Goal: Task Accomplishment & Management: Complete application form

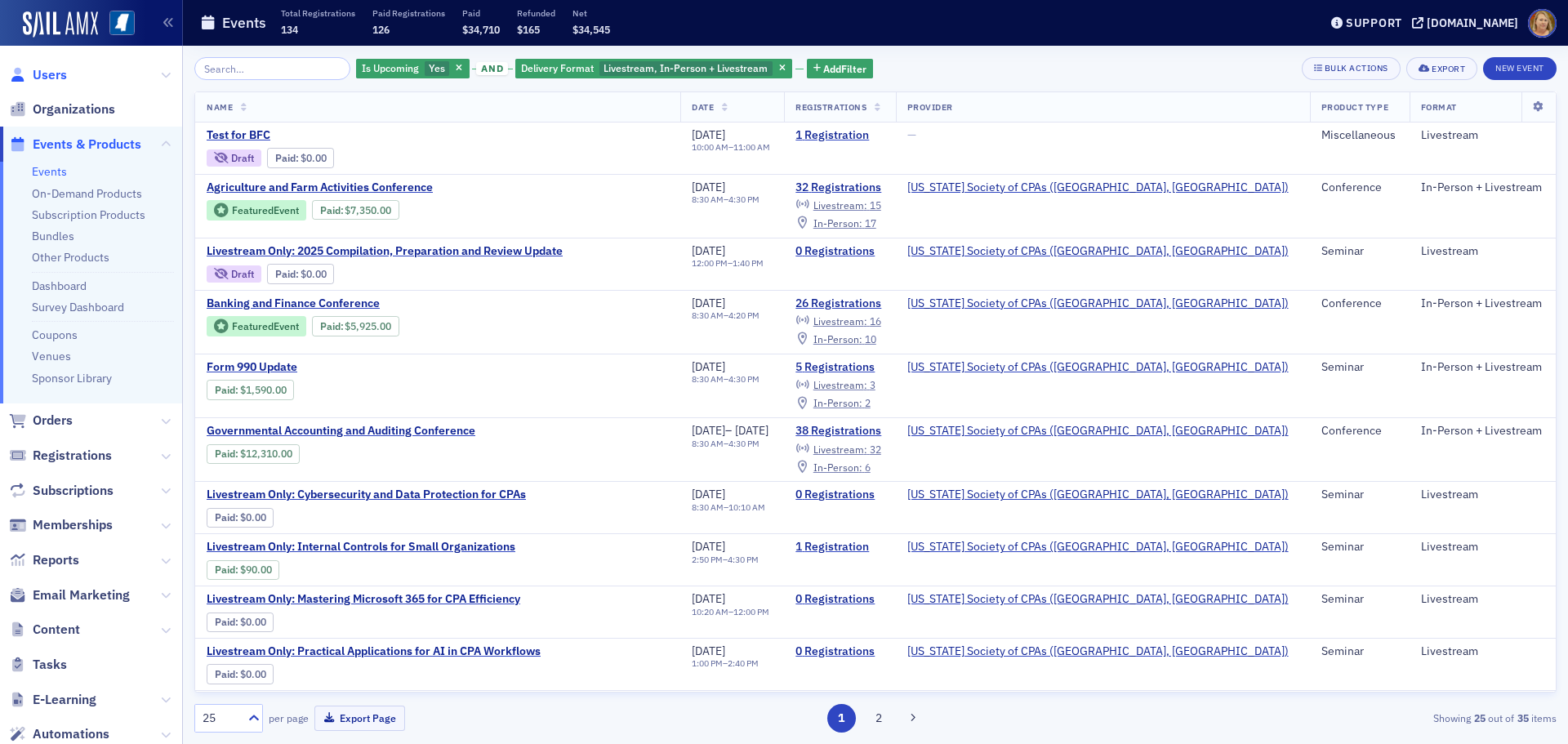
click at [58, 73] on span "Users" at bounding box center [50, 75] width 34 height 18
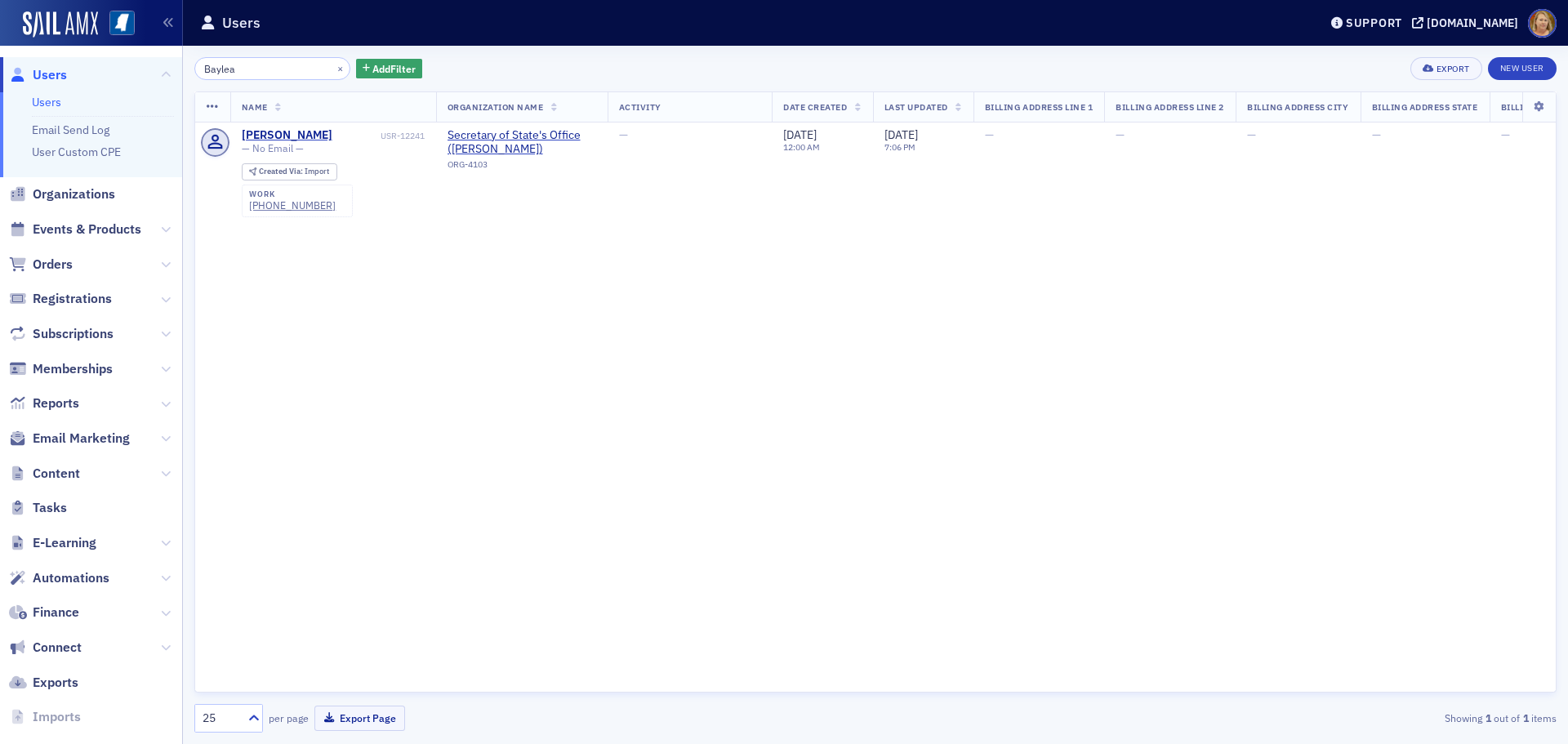
type input "Baylea"
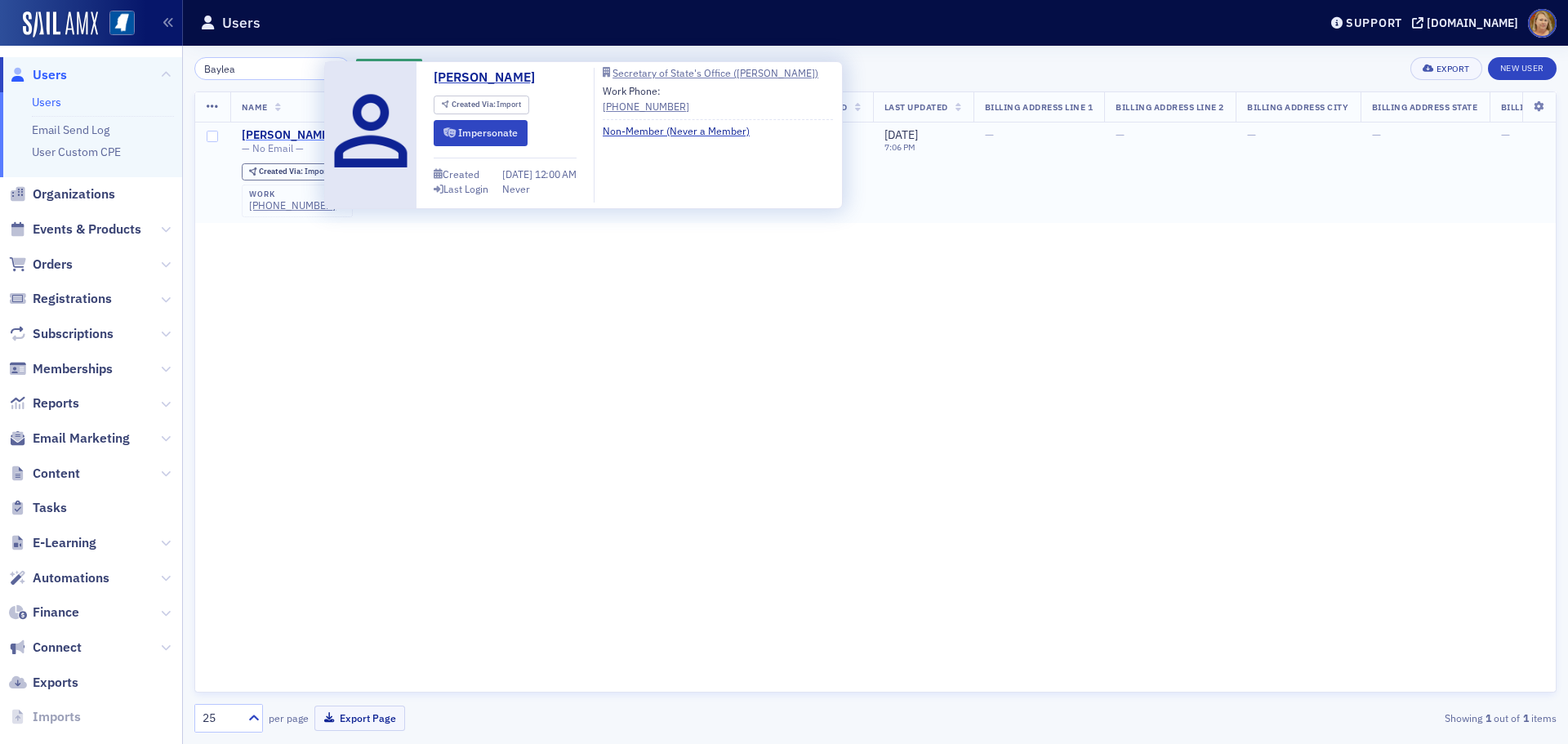
click at [299, 130] on div "[PERSON_NAME]" at bounding box center [287, 135] width 90 height 14
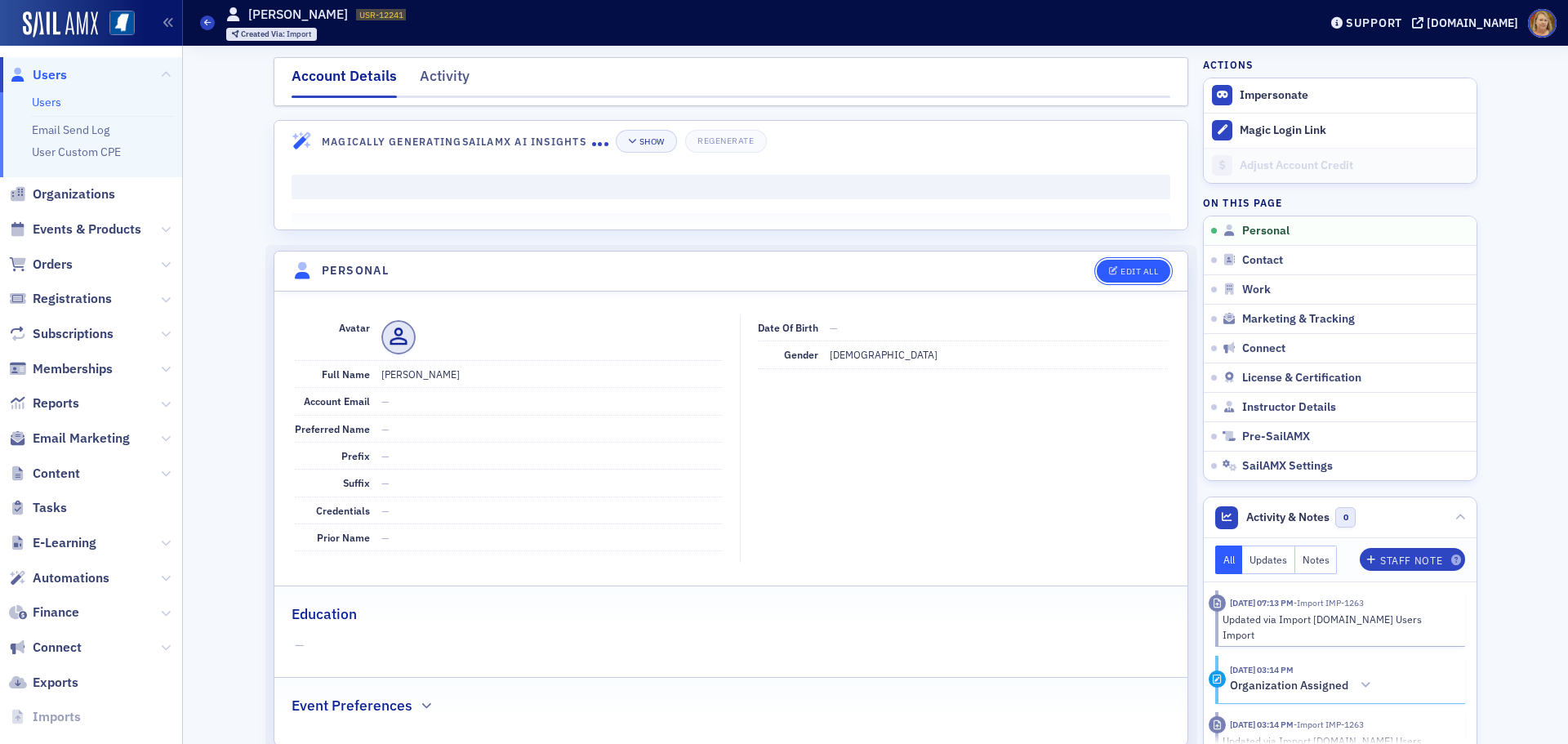
click at [1152, 274] on div "Edit All" at bounding box center [1139, 272] width 38 height 9
select select "US"
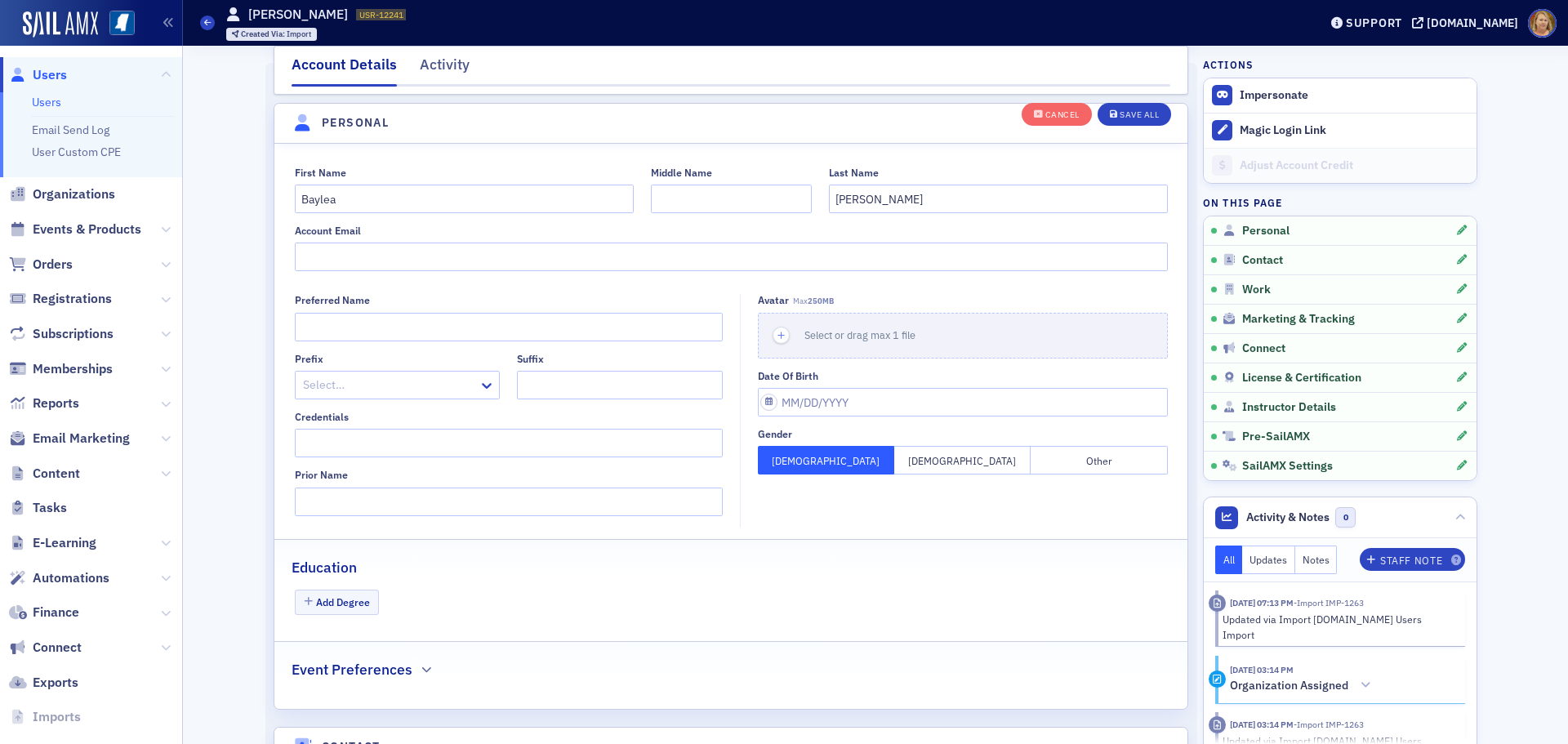
scroll to position [191, 0]
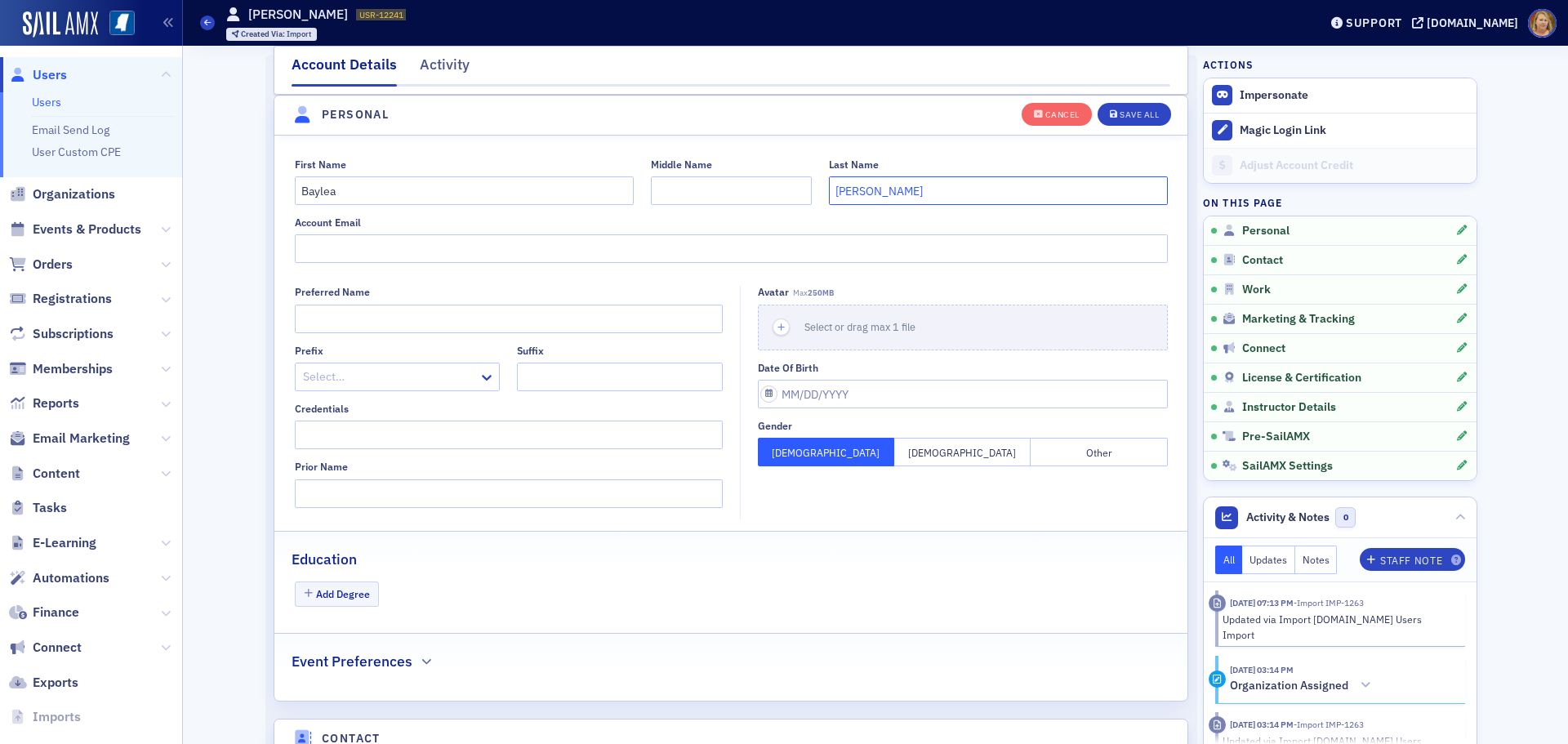
drag, startPoint x: 879, startPoint y: 191, endPoint x: 832, endPoint y: 191, distance: 47.0
click at [832, 191] on input "[PERSON_NAME]" at bounding box center [997, 191] width 339 height 29
type input "[PERSON_NAME]"
click at [775, 329] on icon "button" at bounding box center [782, 328] width 14 height 14
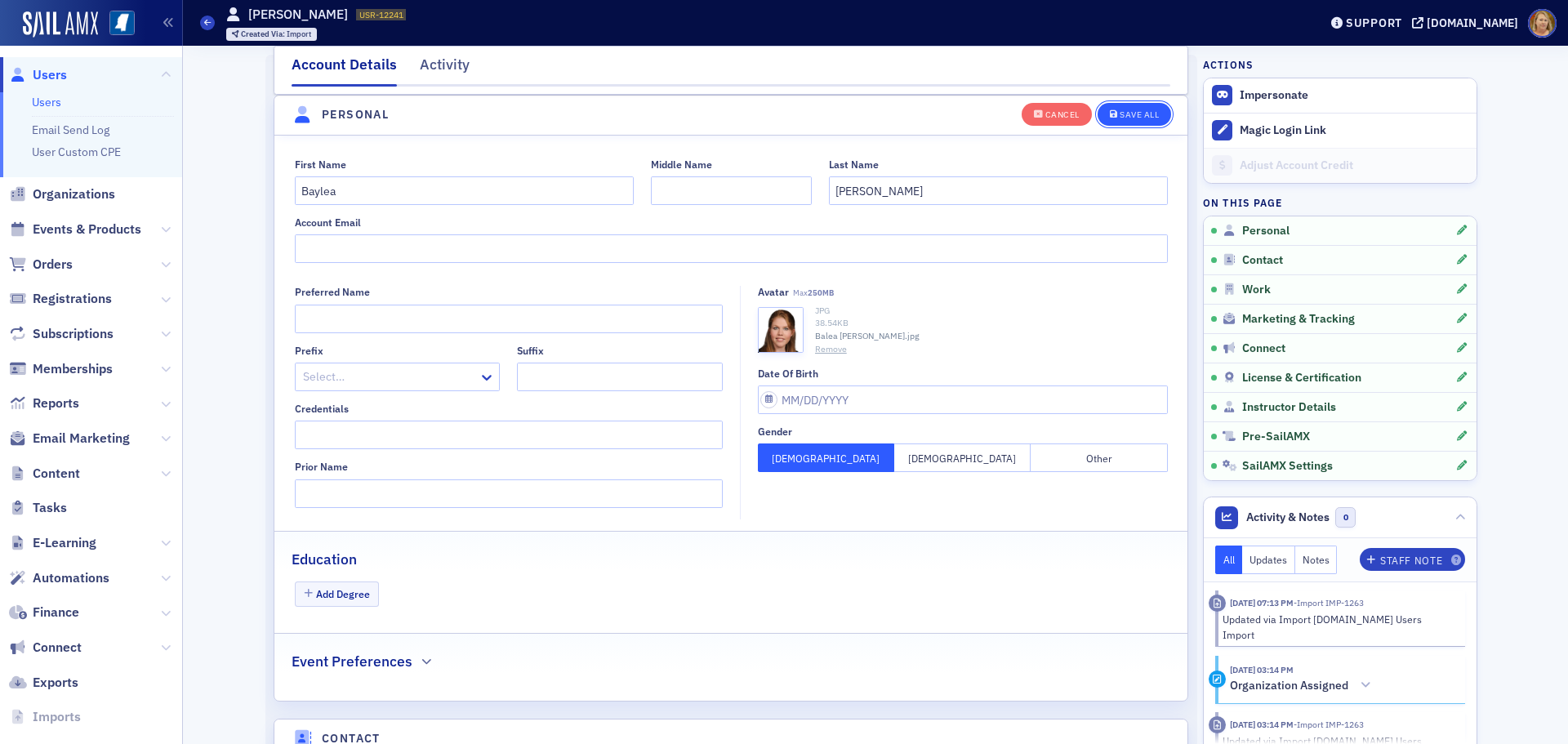
click at [1119, 111] on div "Save All" at bounding box center [1138, 115] width 39 height 9
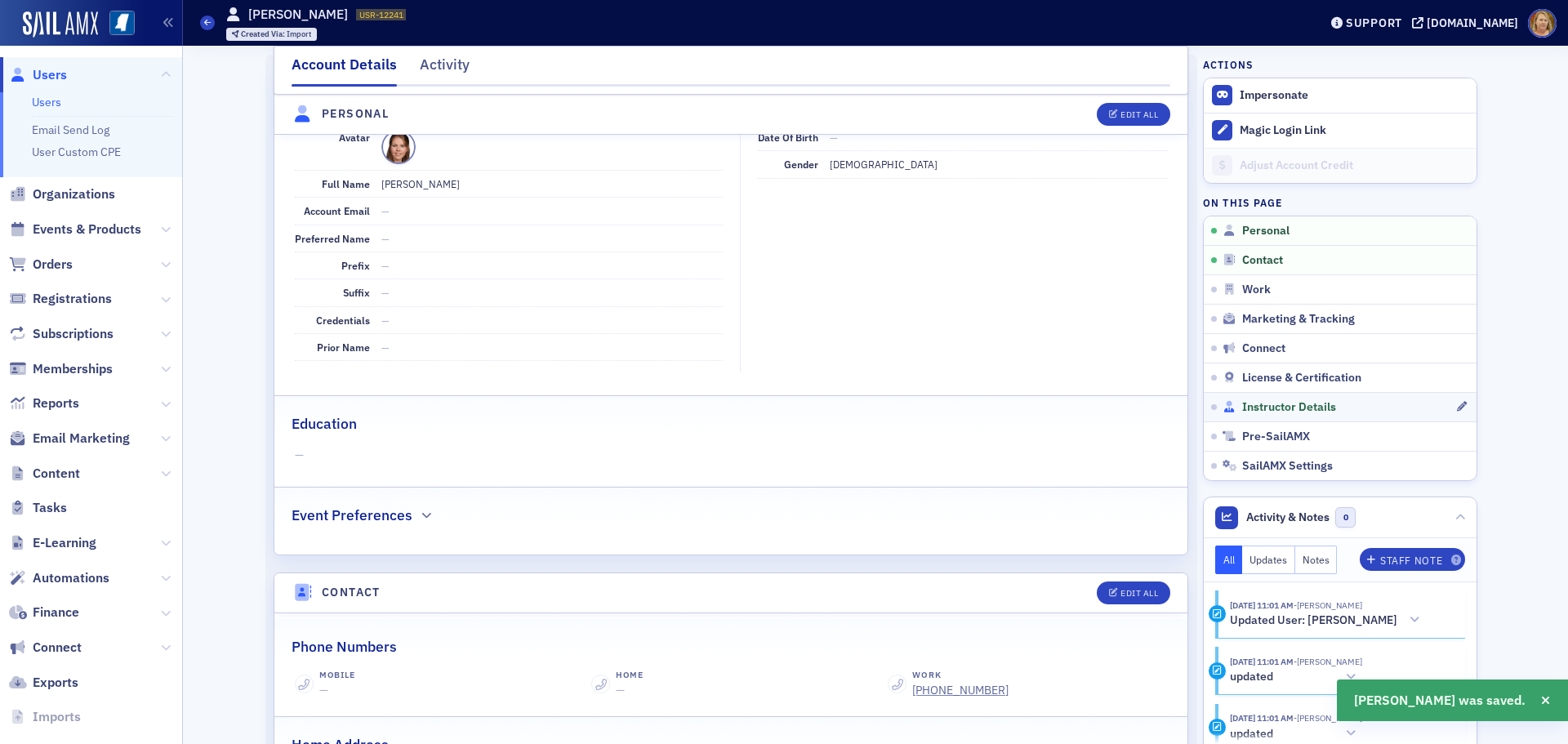
click at [1248, 404] on span "Instructor Details" at bounding box center [1289, 407] width 94 height 14
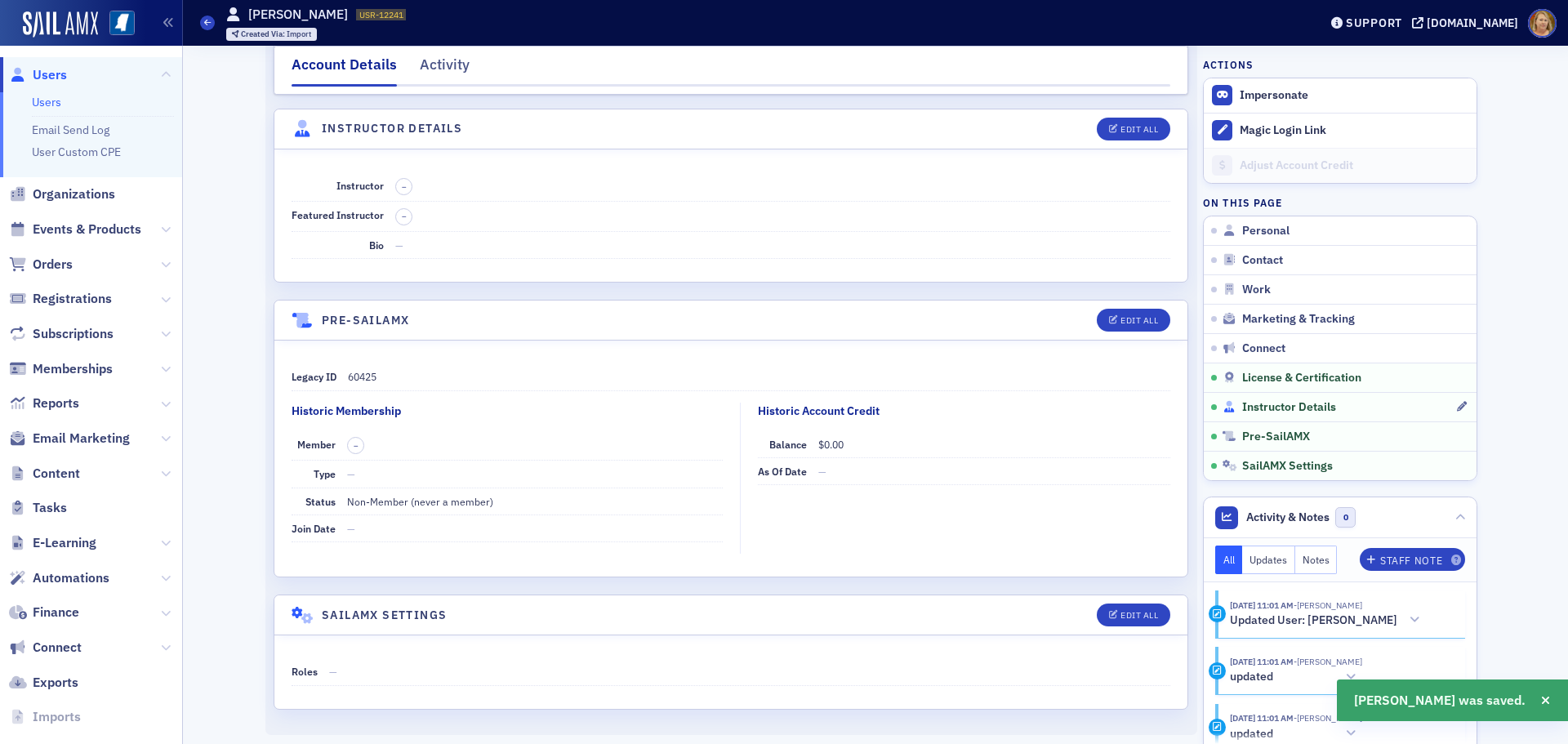
scroll to position [2799, 0]
click at [1128, 125] on div "Edit All" at bounding box center [1139, 127] width 38 height 9
select select "US"
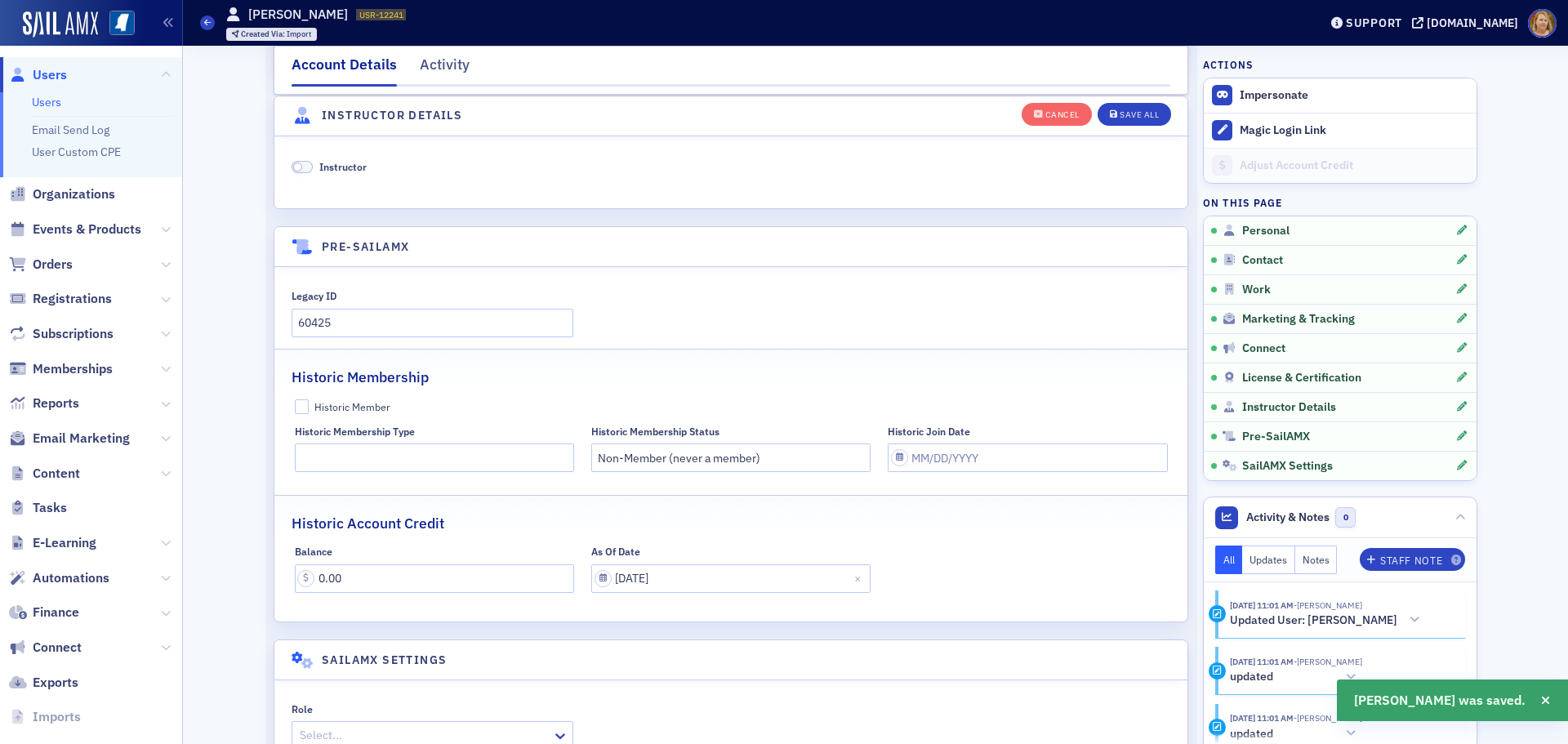
scroll to position [3395, 0]
click at [298, 165] on span at bounding box center [302, 166] width 22 height 13
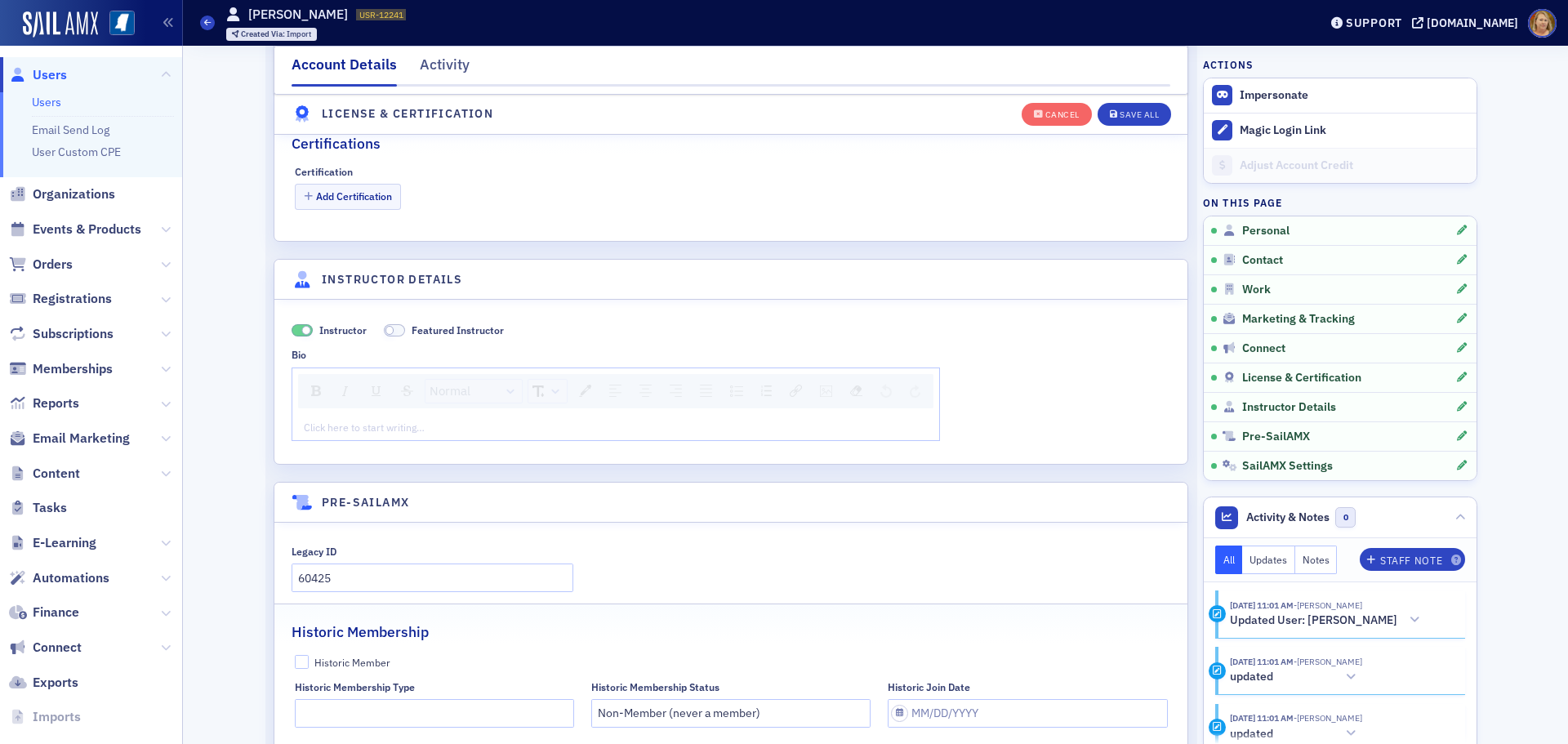
scroll to position [3226, 0]
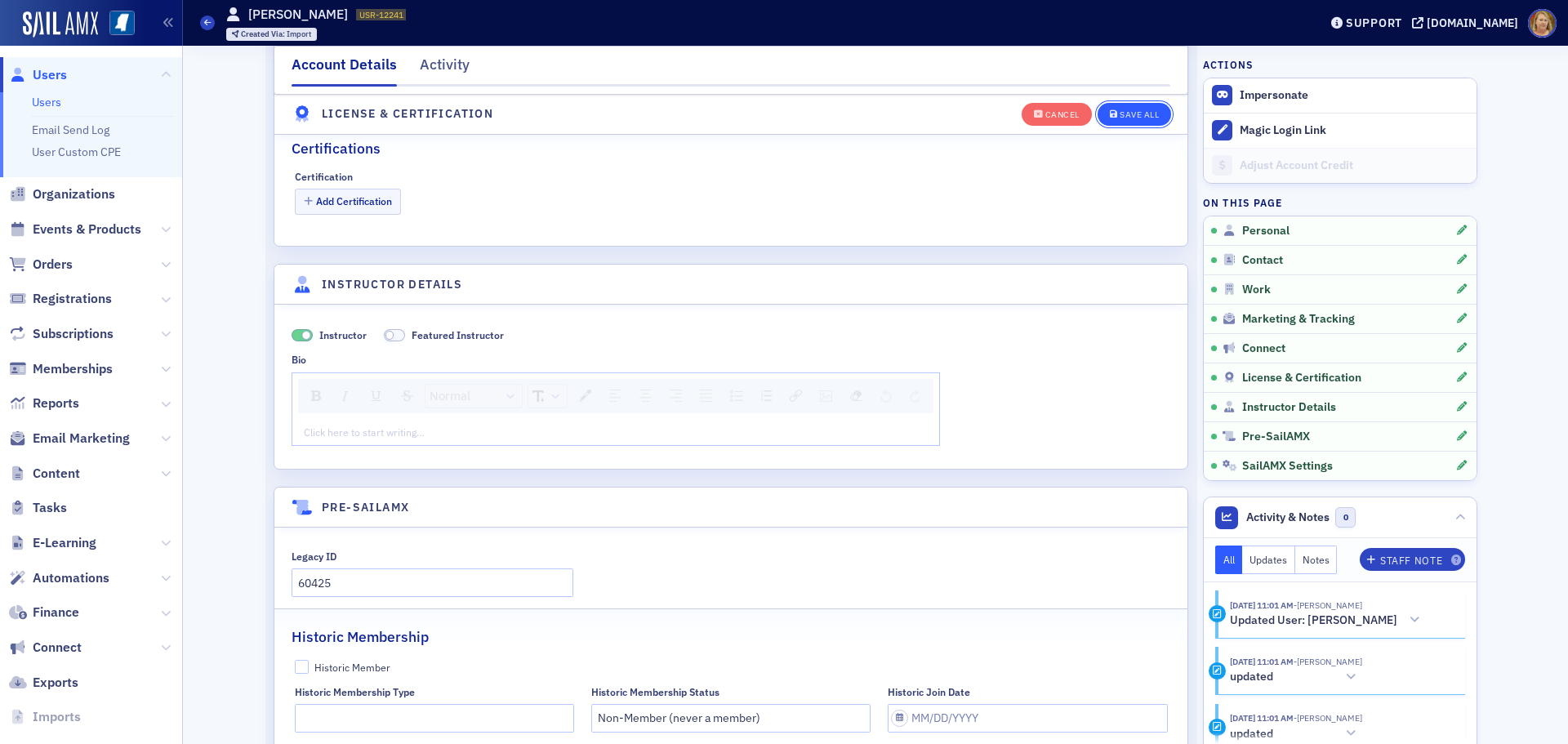
click at [1126, 116] on div "Save All" at bounding box center [1138, 115] width 39 height 9
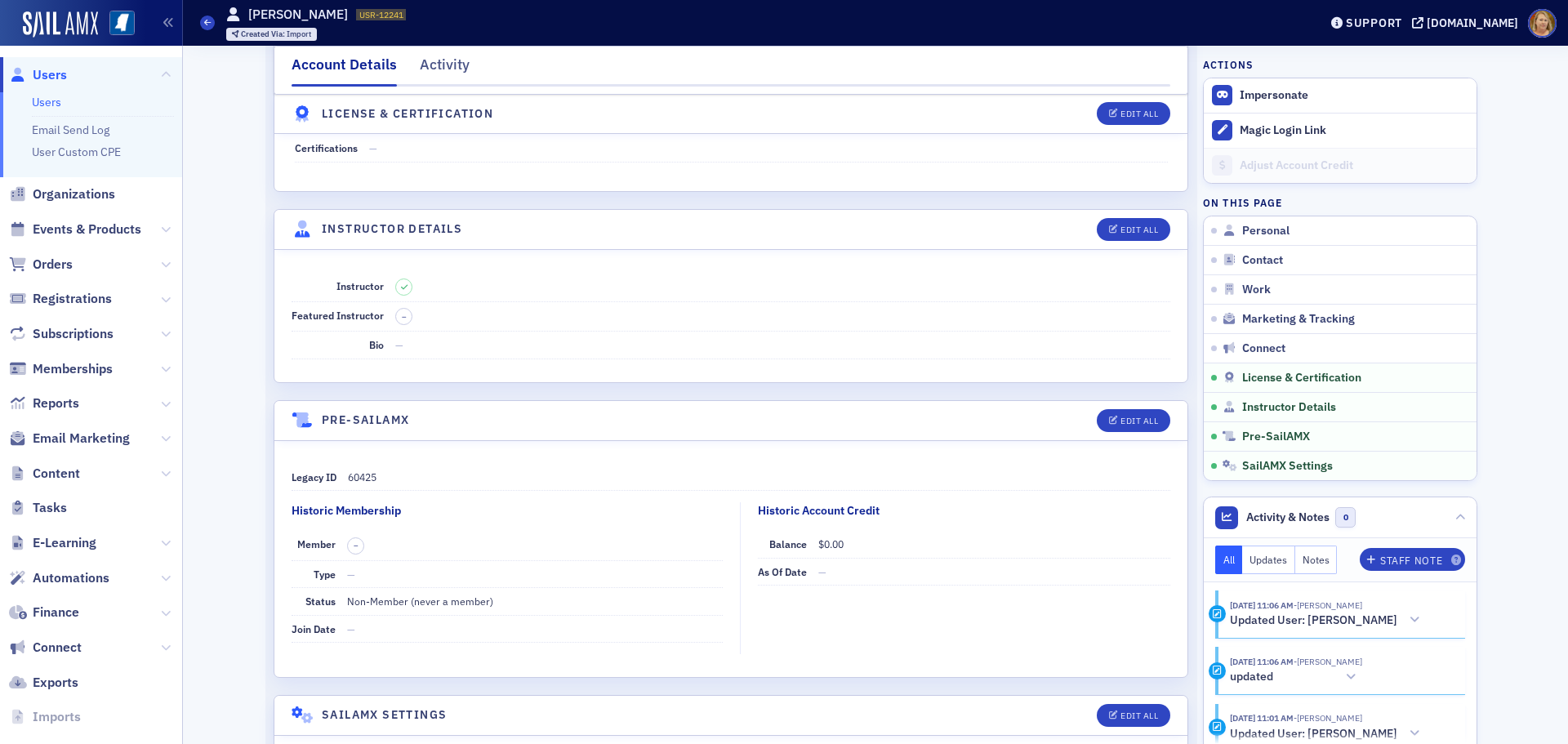
scroll to position [2614, 0]
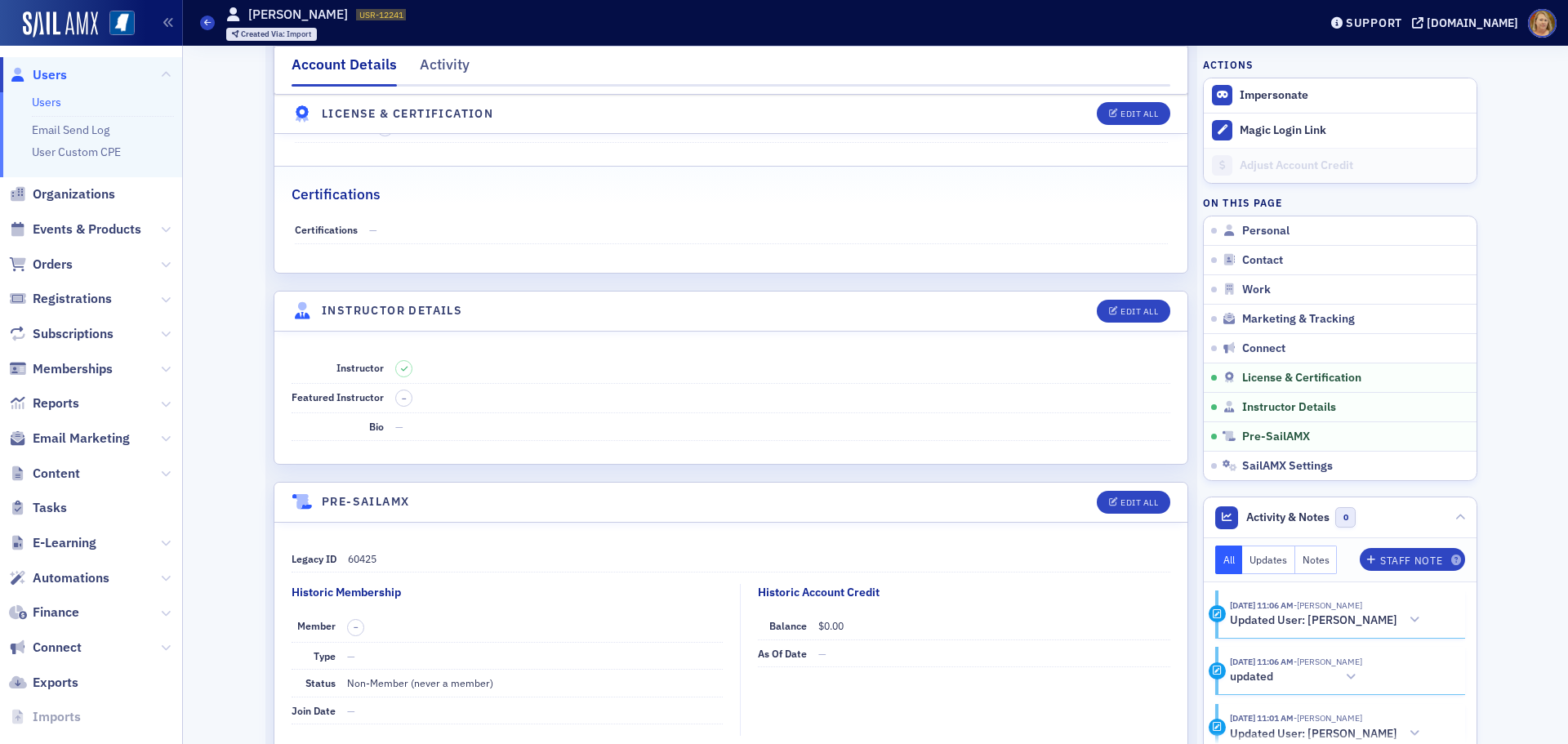
click at [410, 450] on div "Instructor Featured Instructor – Bio —" at bounding box center [730, 397] width 913 height 133
click at [1127, 305] on button "Edit All" at bounding box center [1133, 311] width 73 height 23
select select "US"
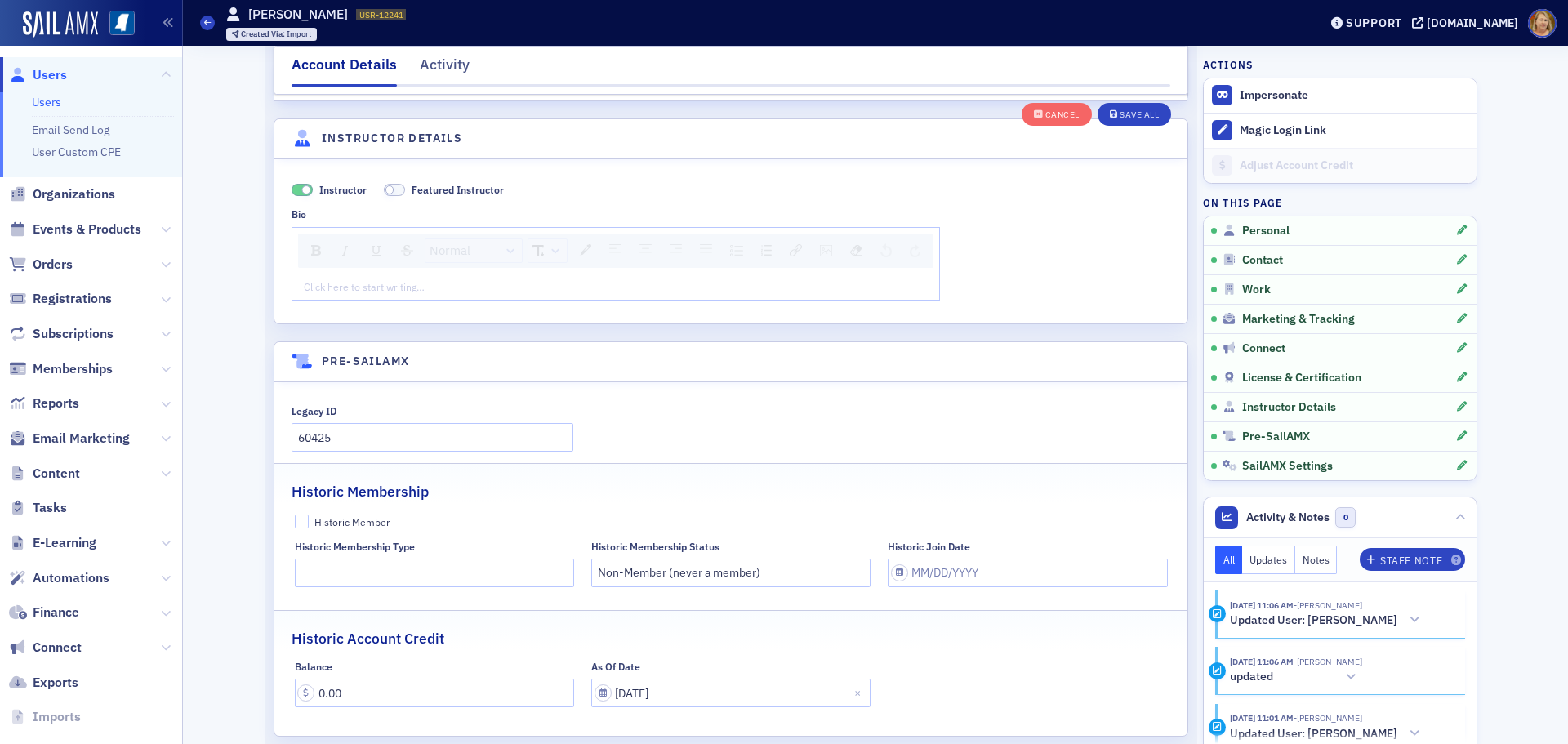
scroll to position [3395, 0]
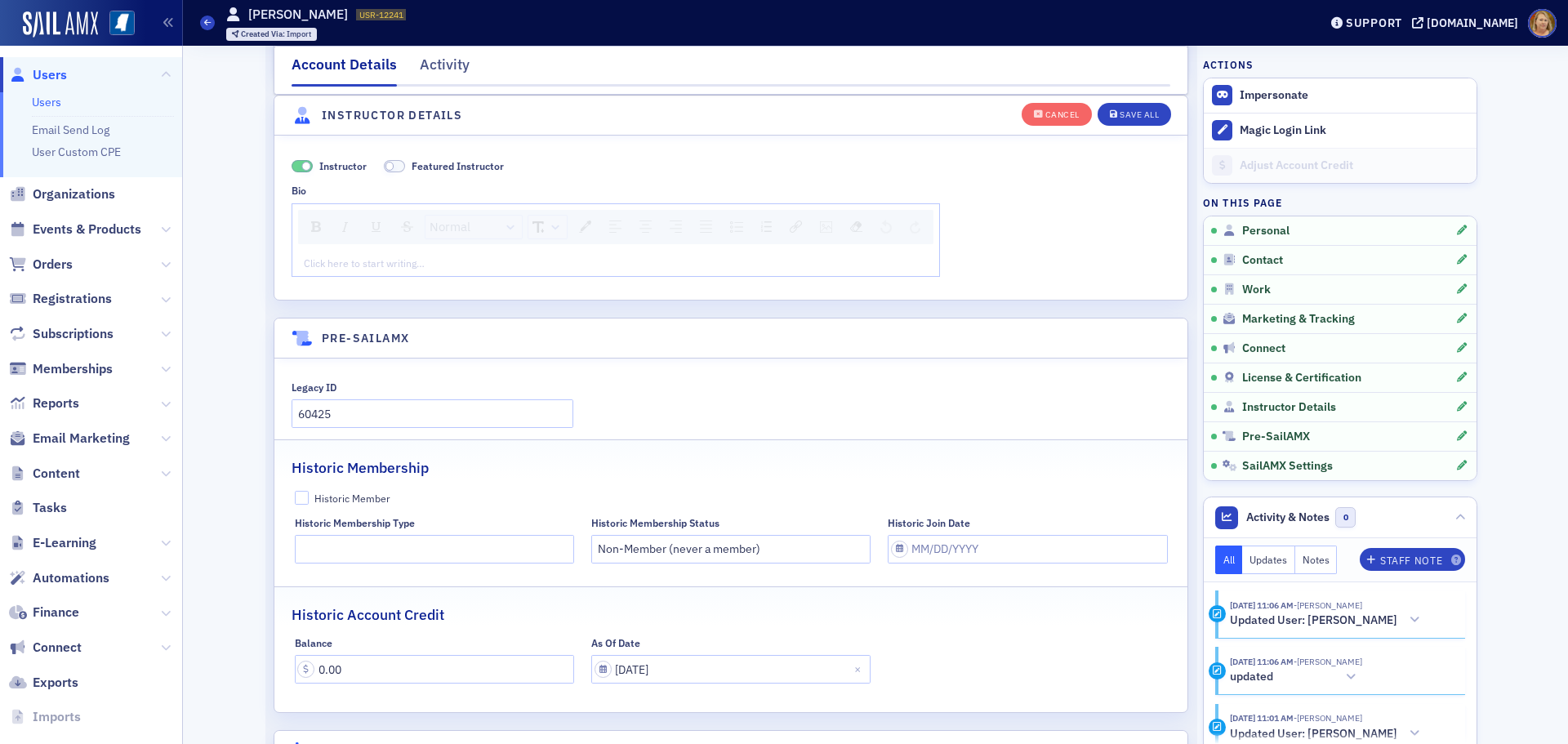
click at [318, 262] on div "rdw-editor" at bounding box center [616, 263] width 623 height 14
drag, startPoint x: 392, startPoint y: 265, endPoint x: 536, endPoint y: 265, distance: 144.0
click at [536, 265] on div "[PERSON_NAME] is the Assistant Secretary of State" at bounding box center [616, 263] width 623 height 14
click at [389, 260] on span "[PERSON_NAME] is the Assistant Secretary of State, Business Services & Regulati…" at bounding box center [495, 263] width 381 height 13
click at [641, 265] on div "[PERSON_NAME], Assistant Secretary of State, Business Services & Regulation" at bounding box center [616, 263] width 623 height 14
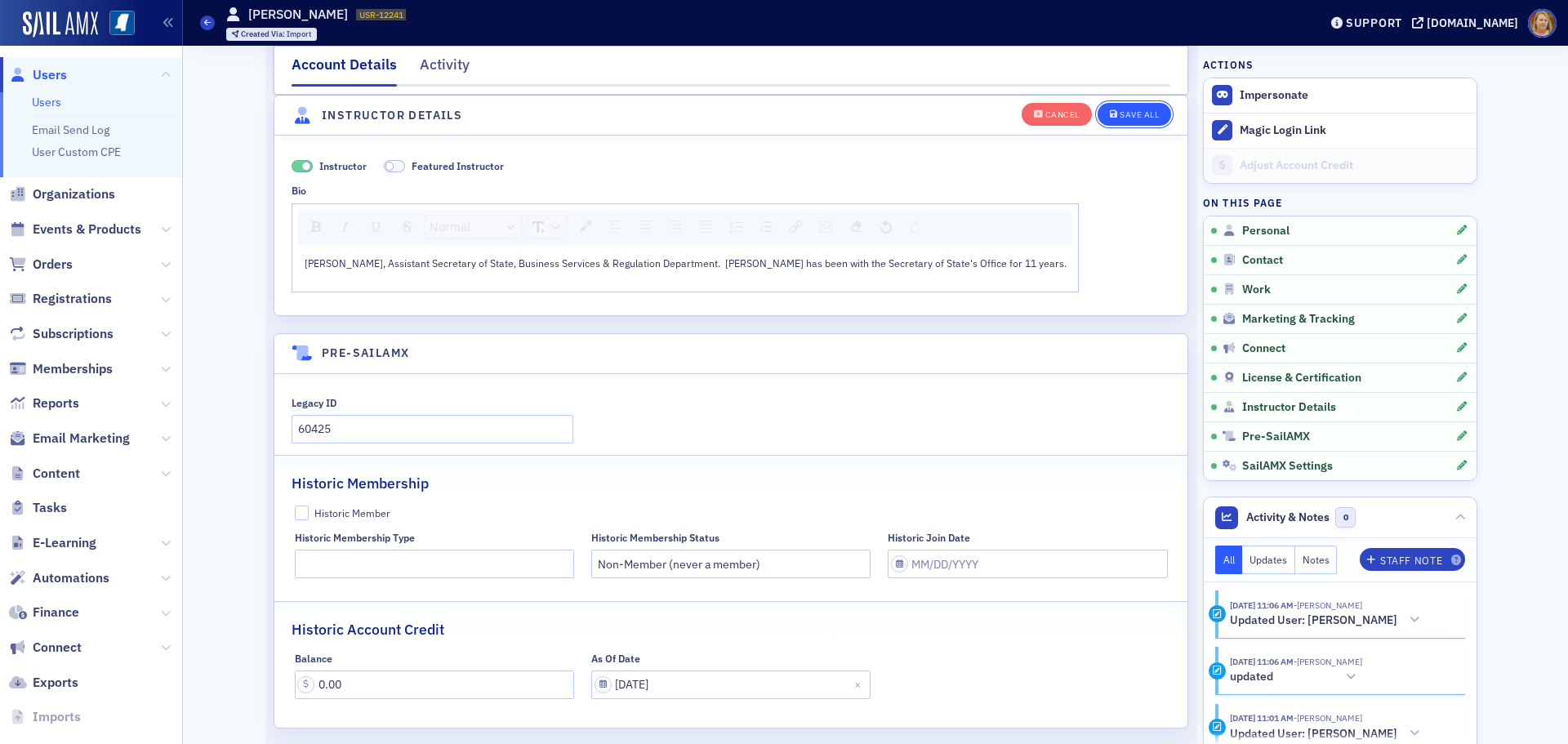
click at [1122, 116] on div "Save All" at bounding box center [1138, 115] width 39 height 9
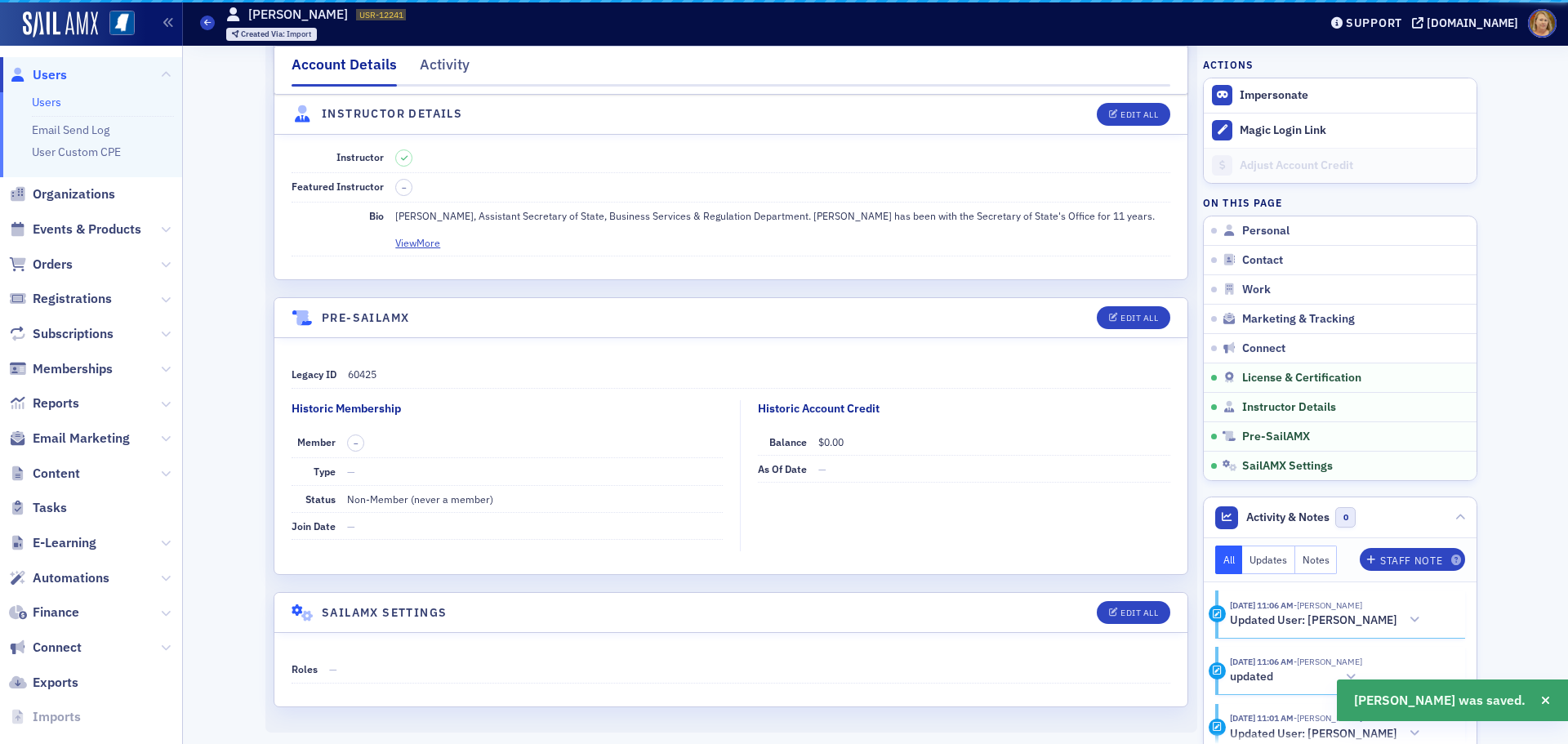
scroll to position [2825, 0]
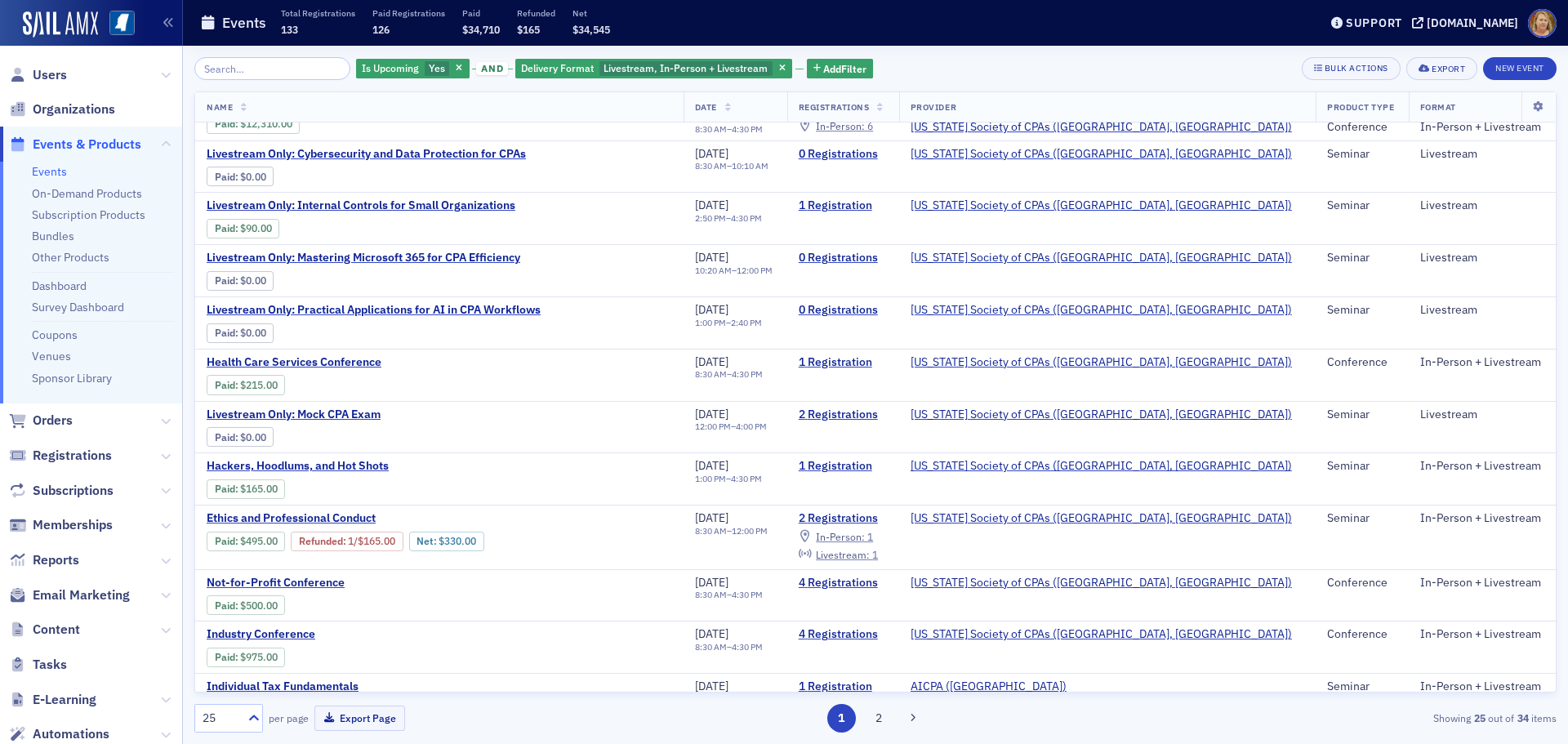
scroll to position [327, 0]
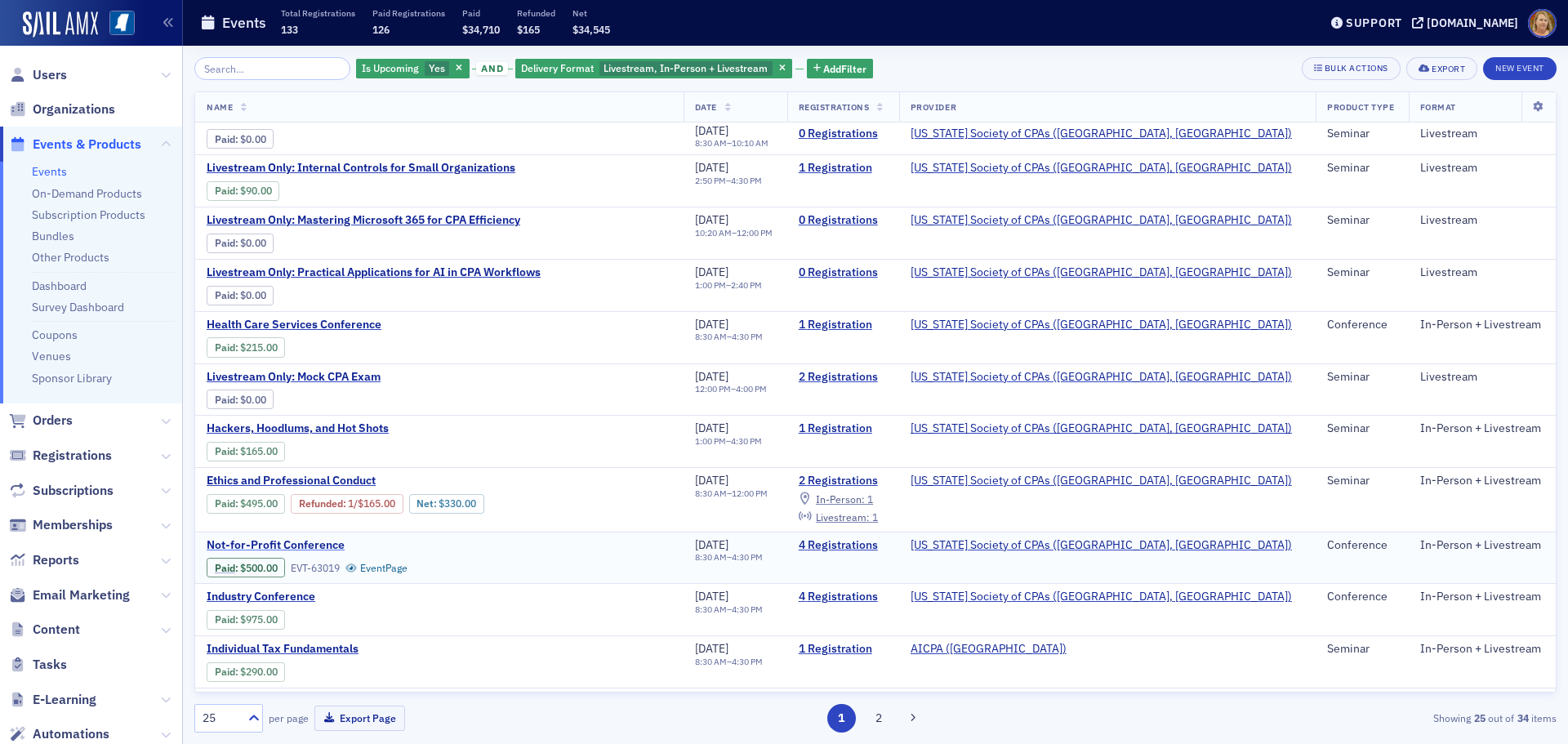
click at [323, 545] on span "Not-for-Profit Conference" at bounding box center [344, 545] width 274 height 14
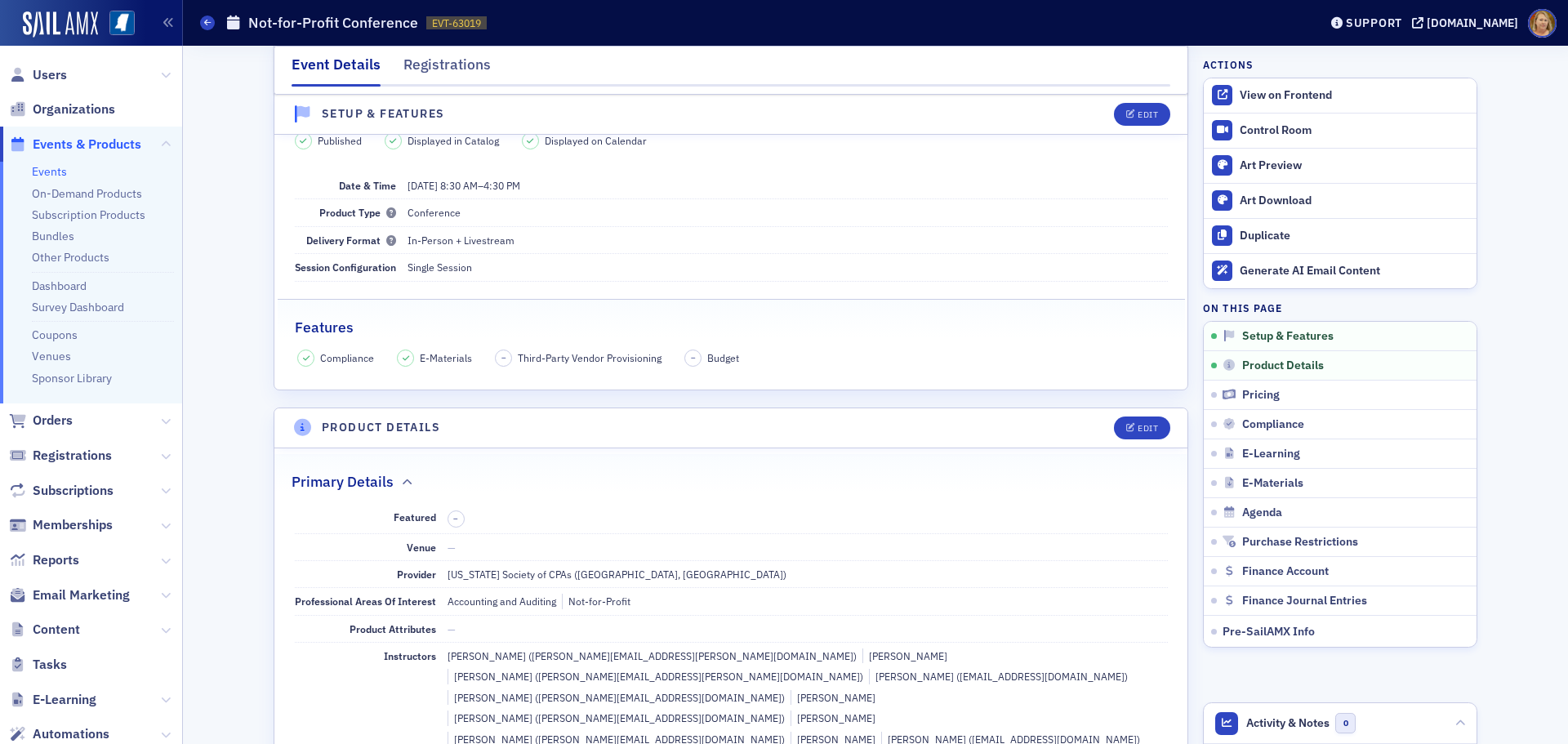
scroll to position [163, 0]
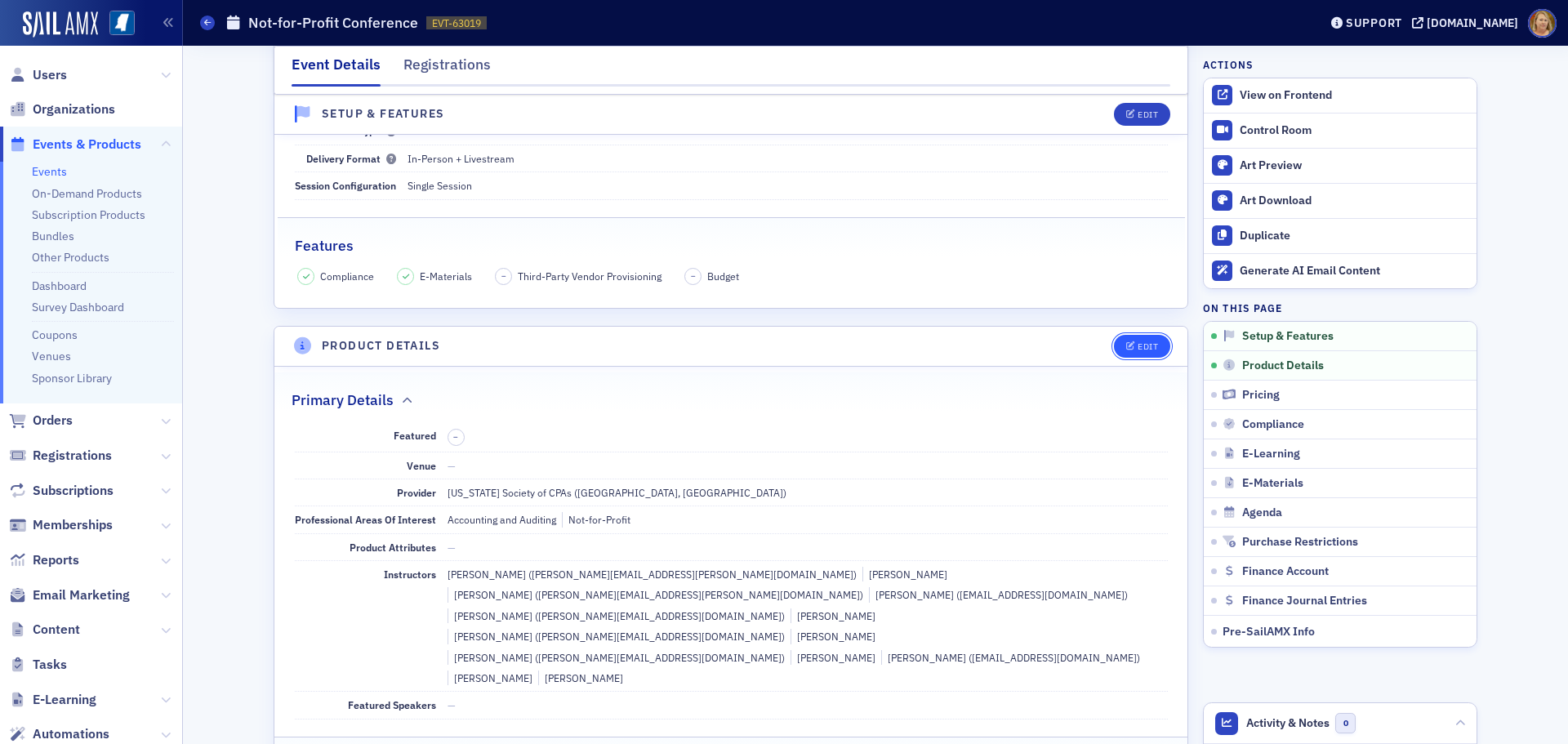
click at [1145, 349] on div "Edit" at bounding box center [1147, 347] width 21 height 9
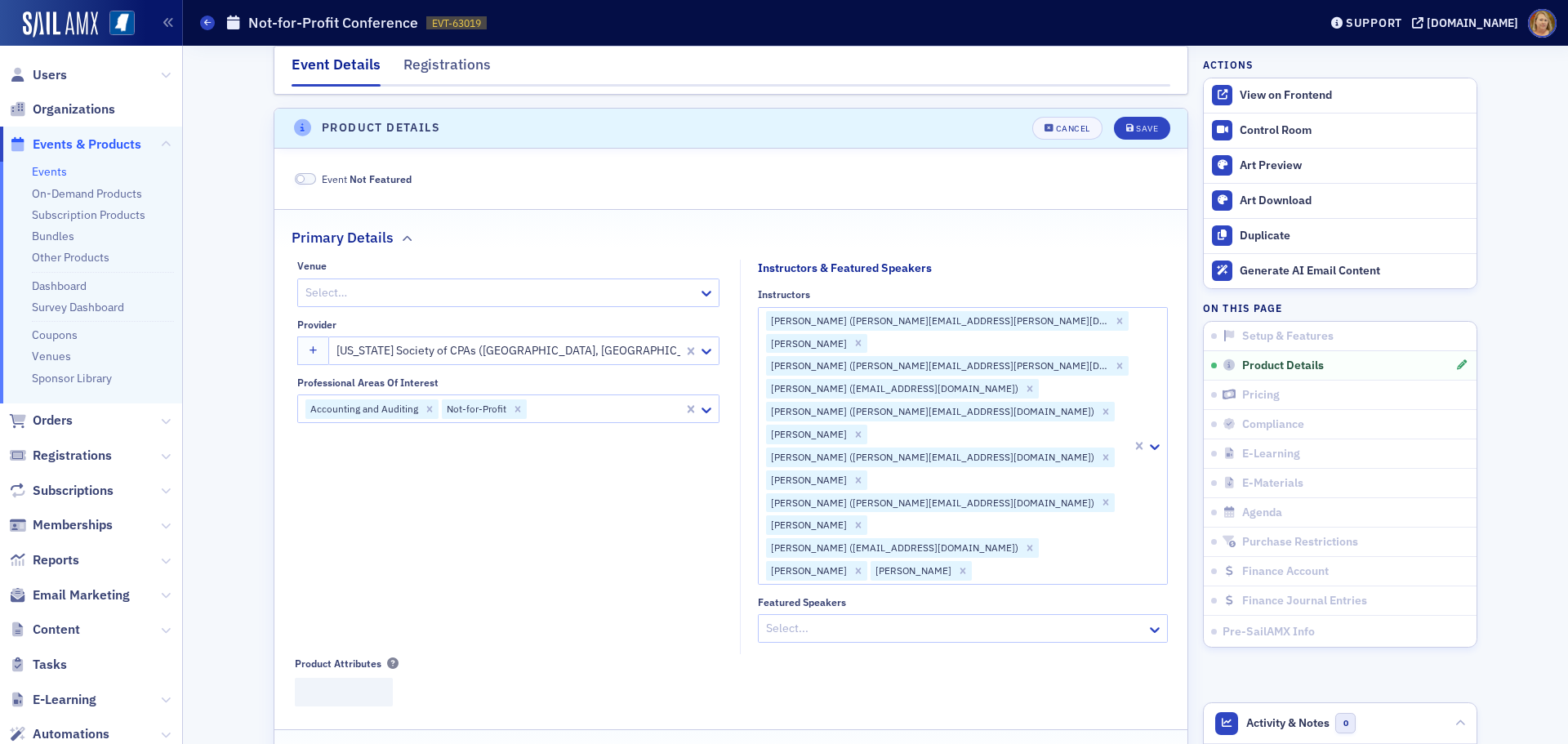
scroll to position [395, 0]
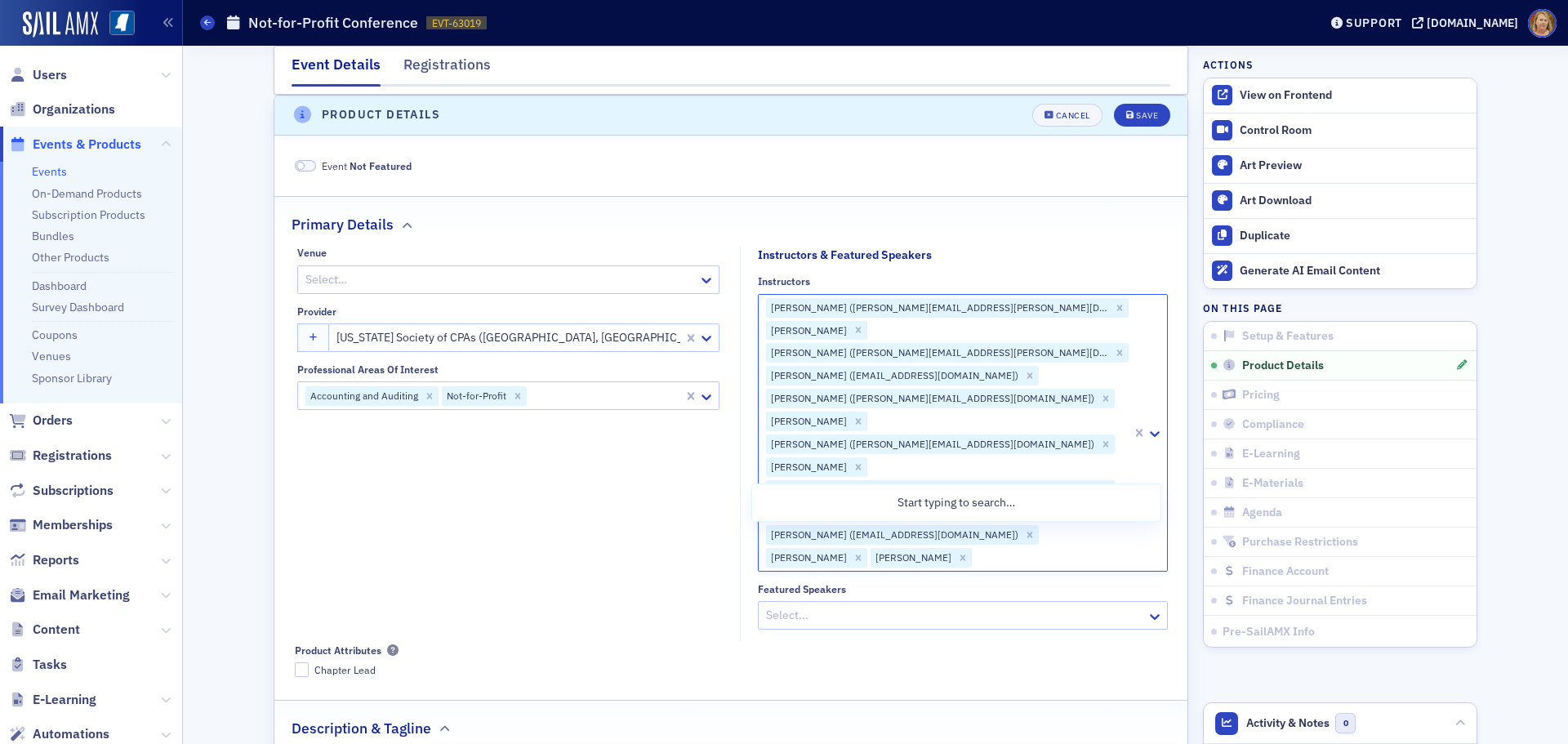
click at [973, 548] on div at bounding box center [1052, 558] width 157 height 21
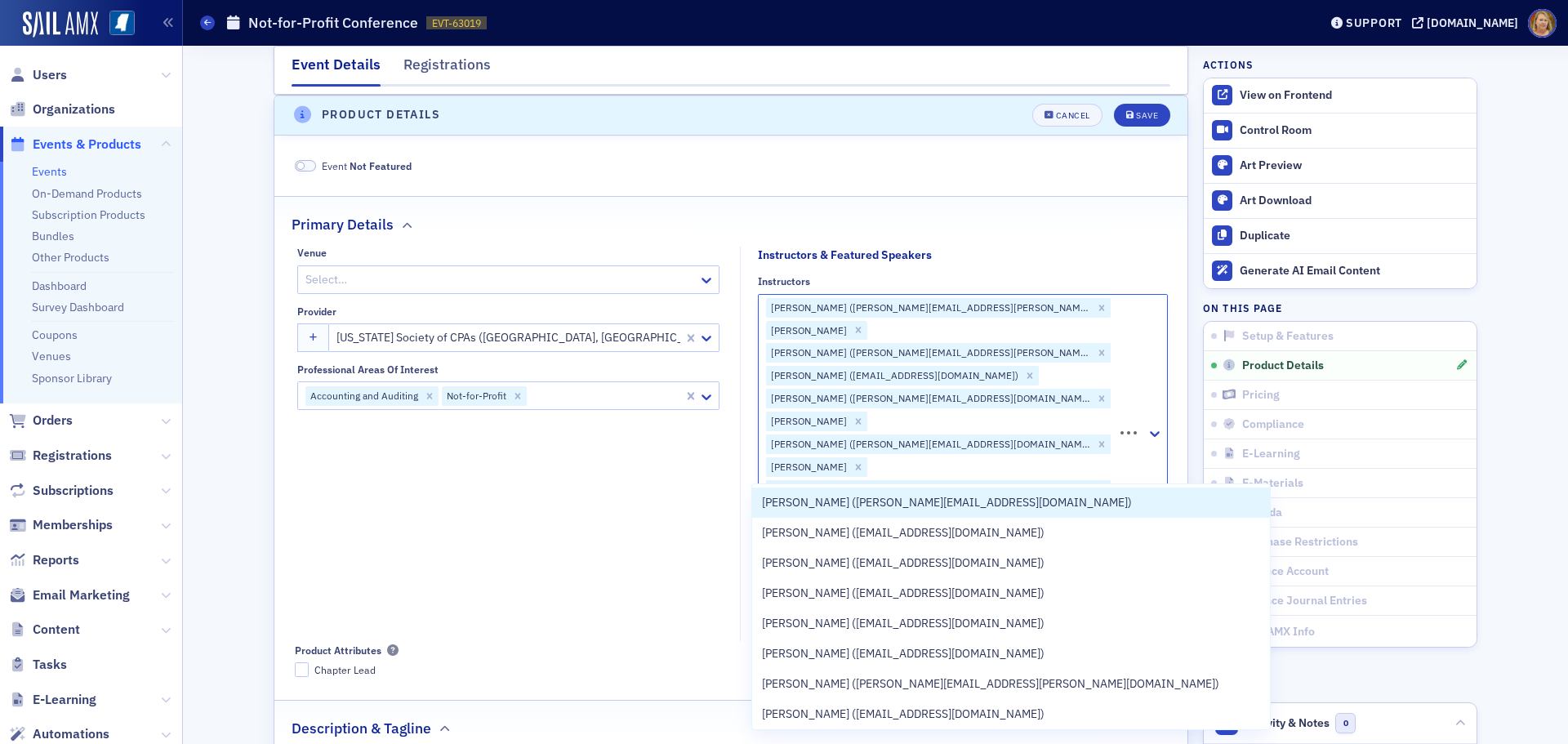
type input "Baylea"
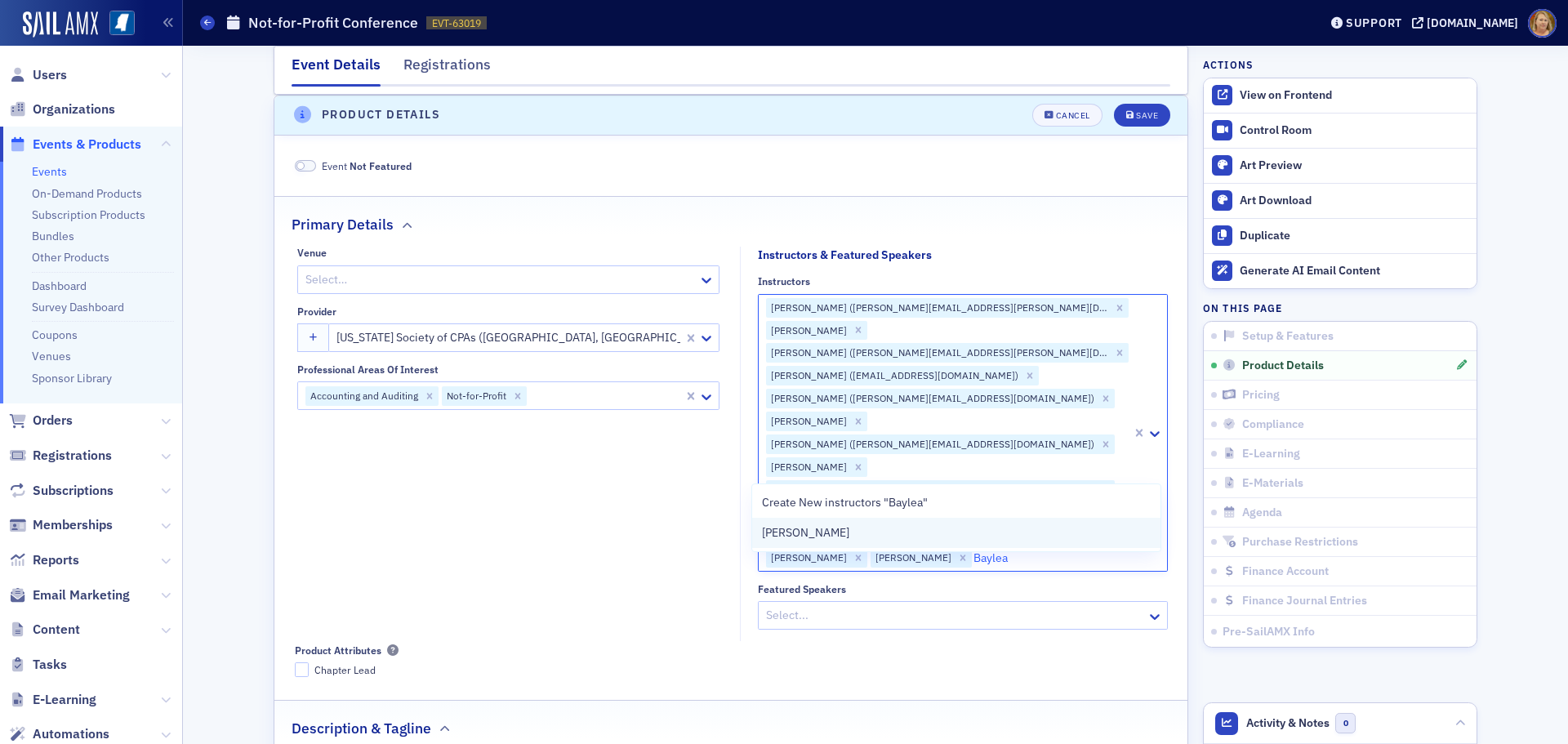
click at [833, 534] on span "[PERSON_NAME]" at bounding box center [805, 533] width 88 height 17
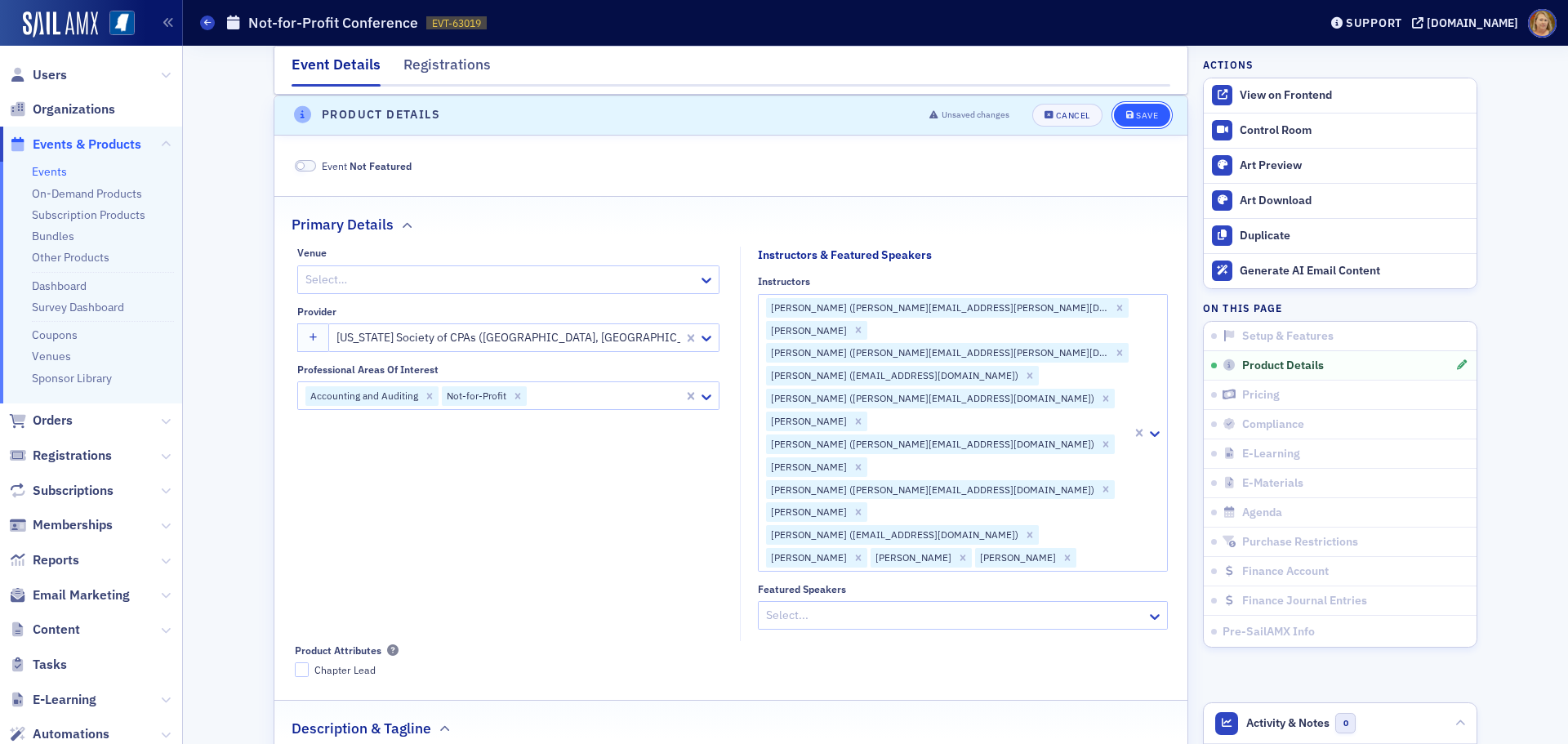
click at [1136, 109] on button "Save" at bounding box center [1142, 115] width 56 height 23
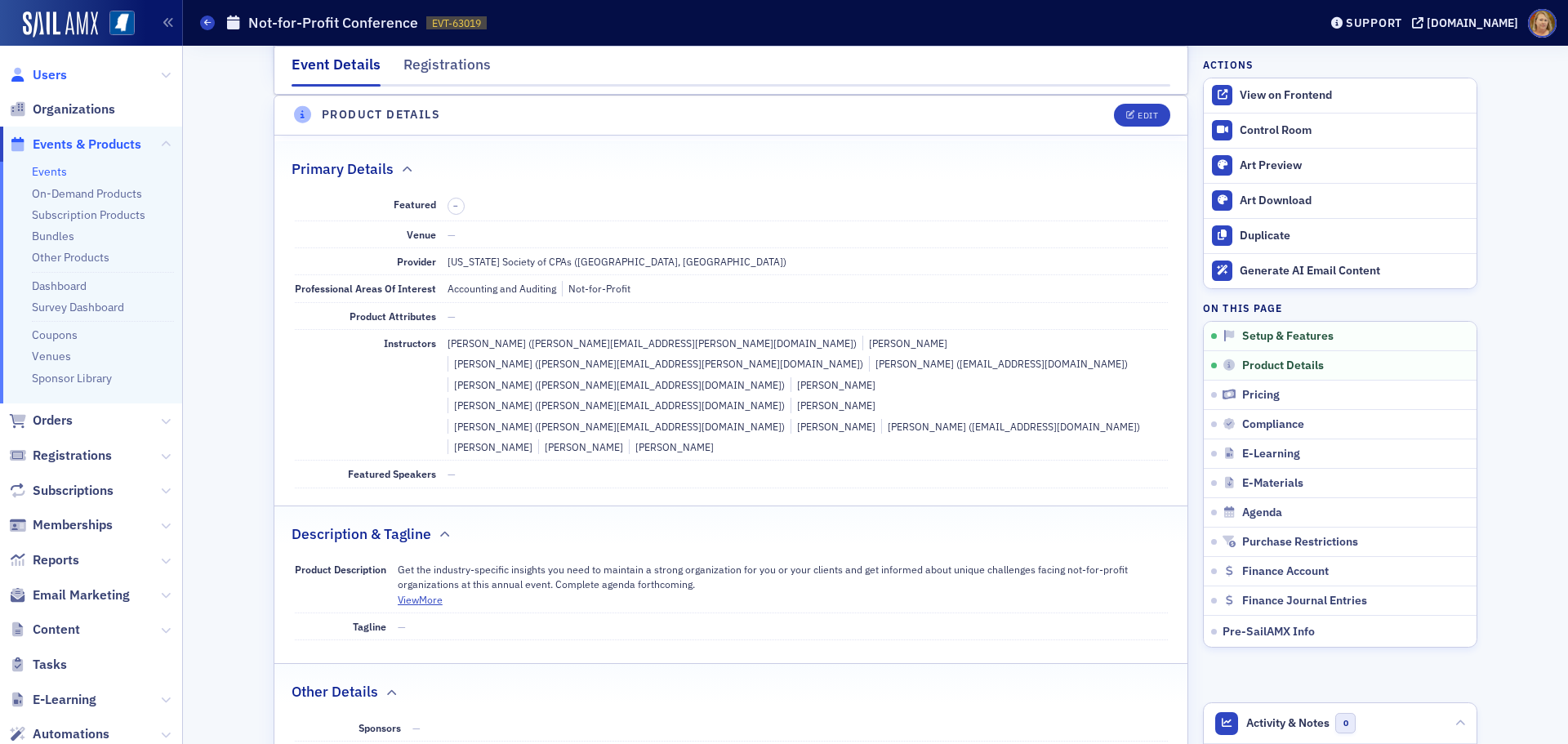
click at [52, 72] on span "Users" at bounding box center [50, 75] width 34 height 18
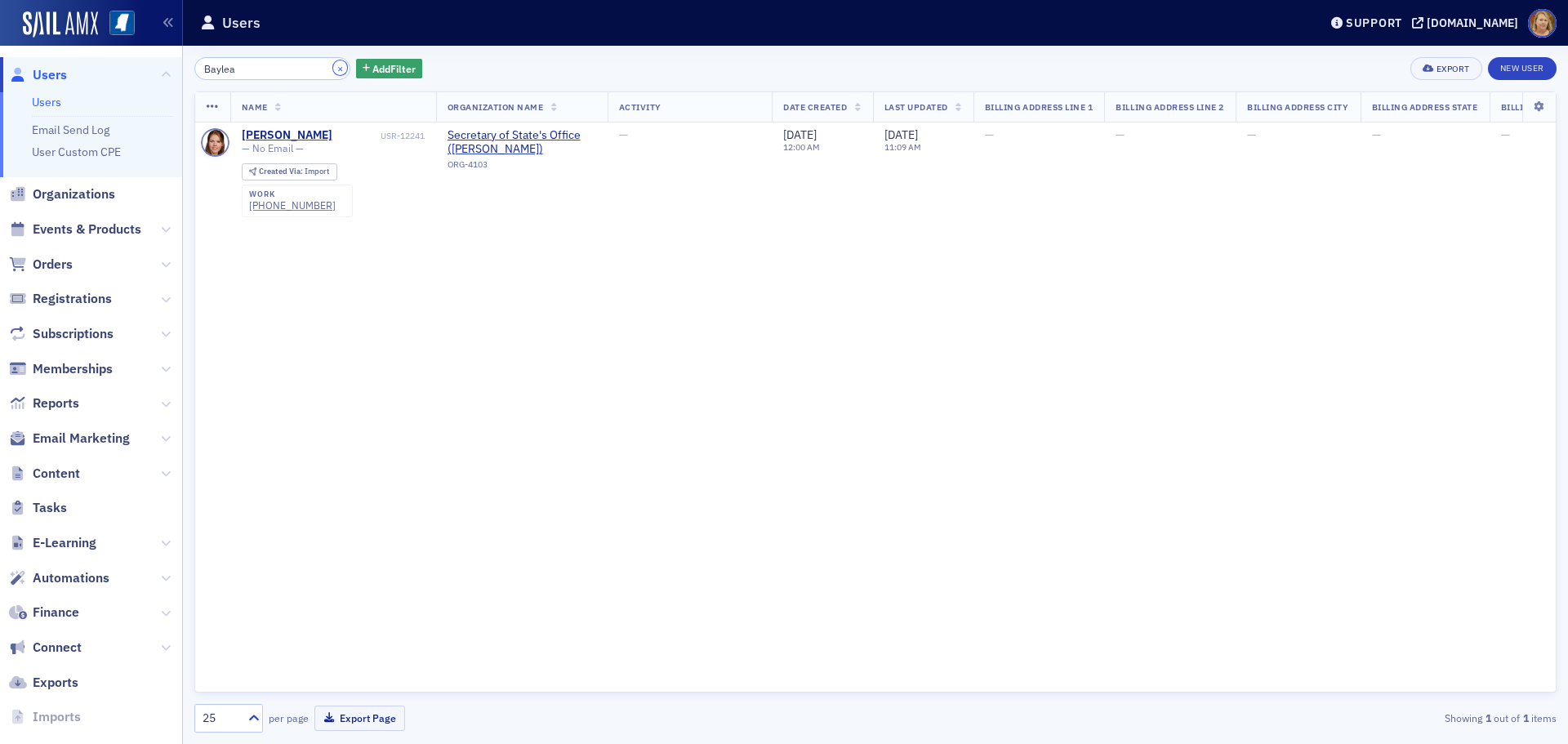
click at [333, 71] on button "×" at bounding box center [340, 68] width 14 height 14
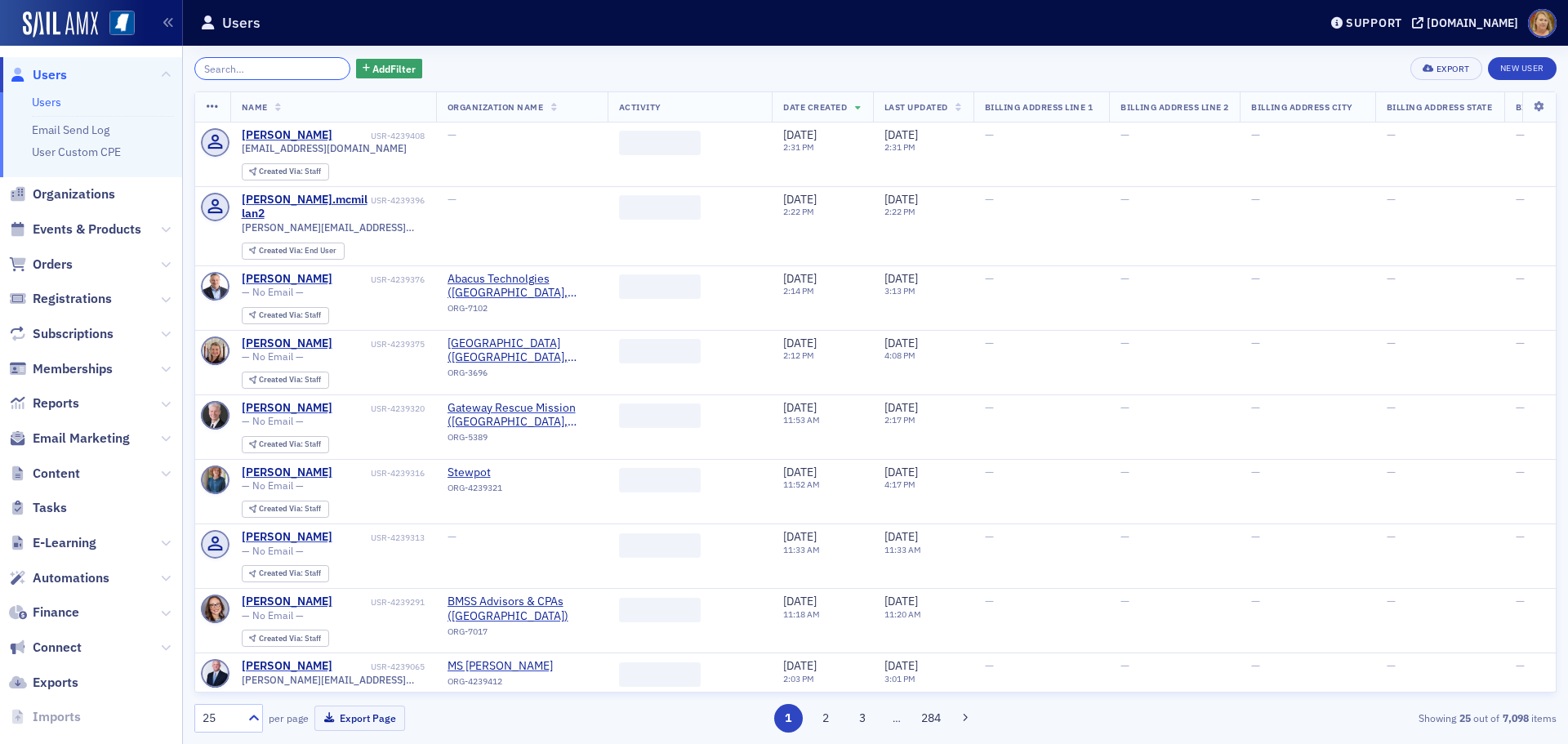
click at [308, 70] on input "search" at bounding box center [272, 68] width 156 height 23
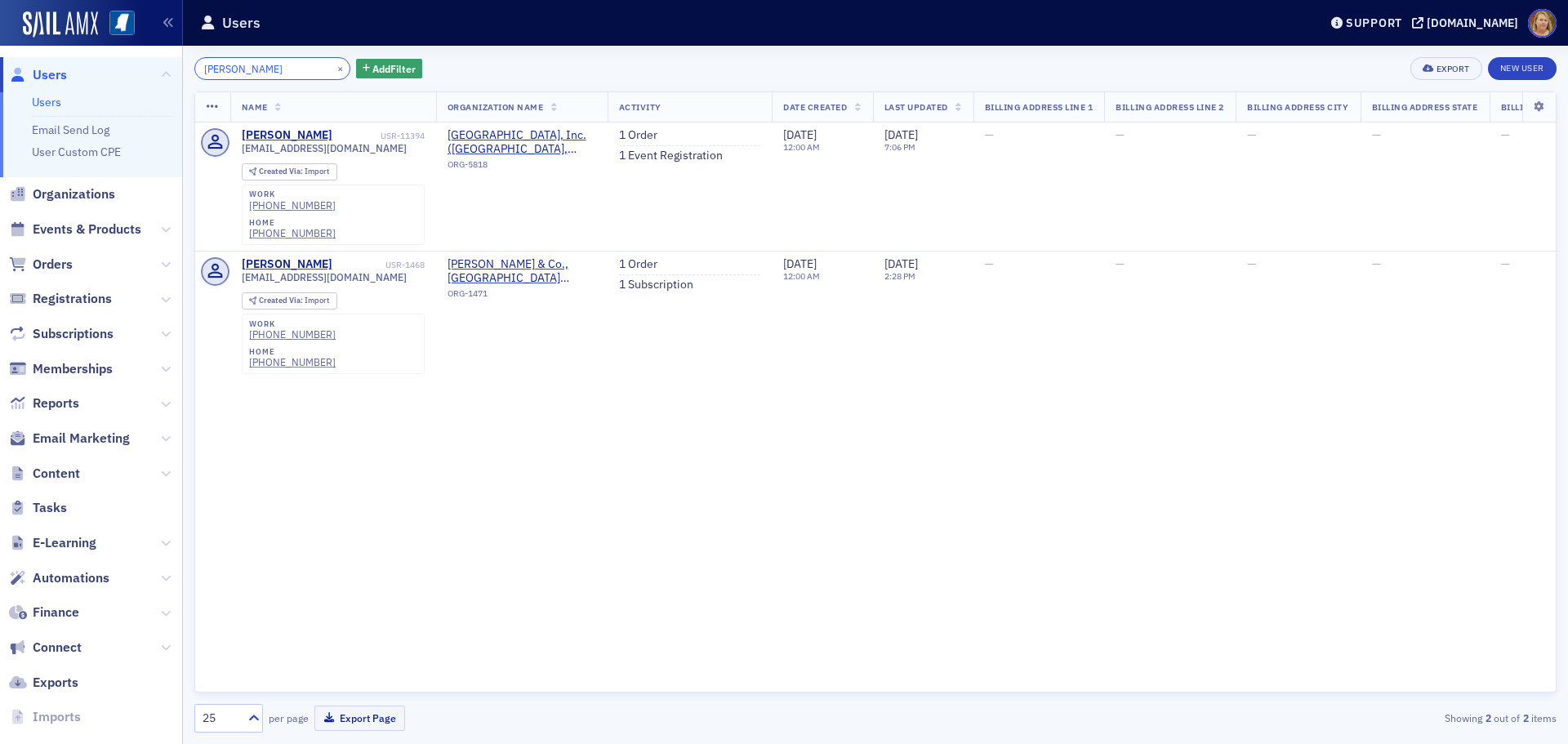
type input "cassandra"
click at [1518, 71] on link "New User" at bounding box center [1522, 68] width 69 height 23
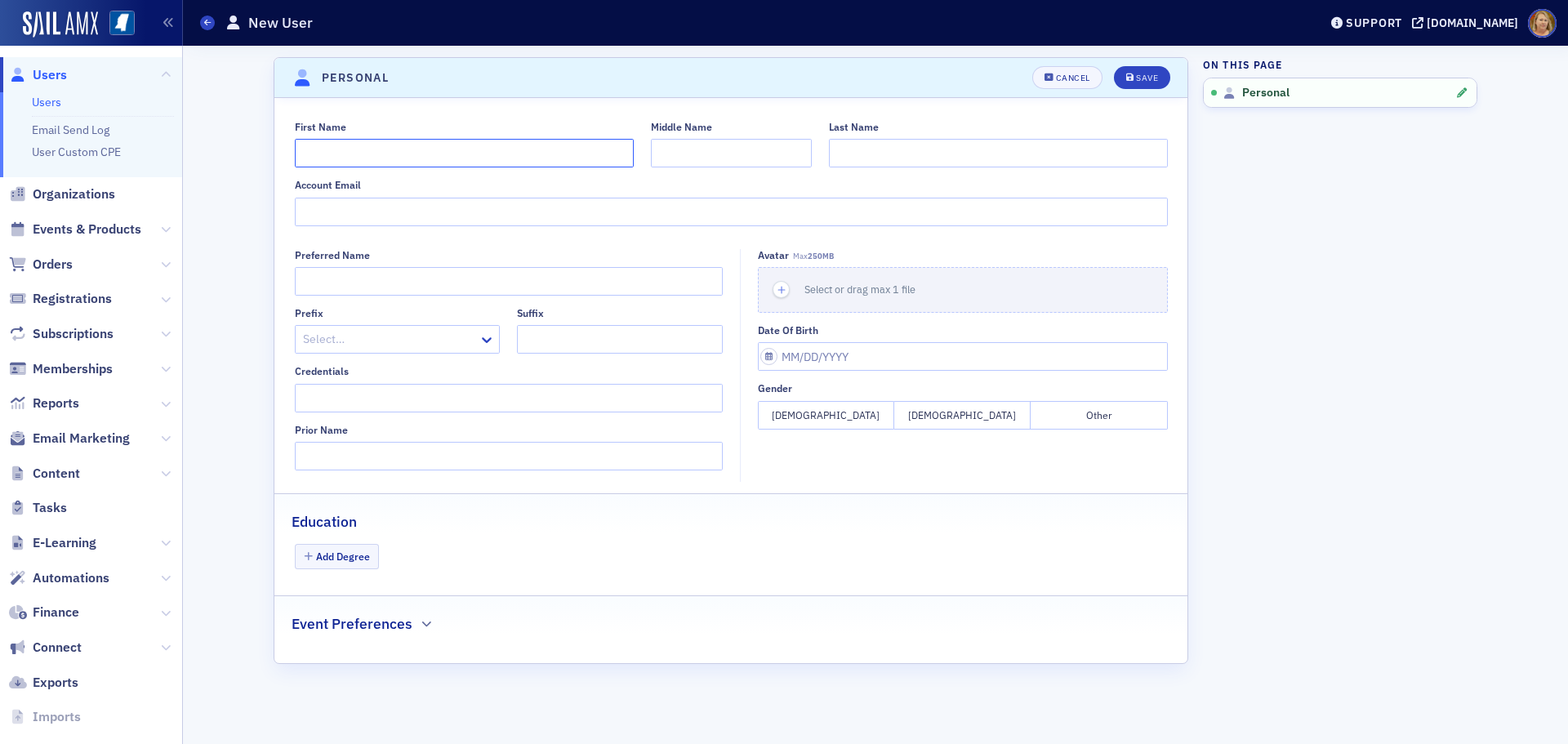
click at [405, 162] on input "First Name" at bounding box center [464, 153] width 339 height 29
type input "Cassandra"
type input "Mobley"
click at [339, 399] on input "Credentials" at bounding box center [509, 398] width 428 height 29
paste input "Interim CEO/Chief Operating Officer at MS Food Network"
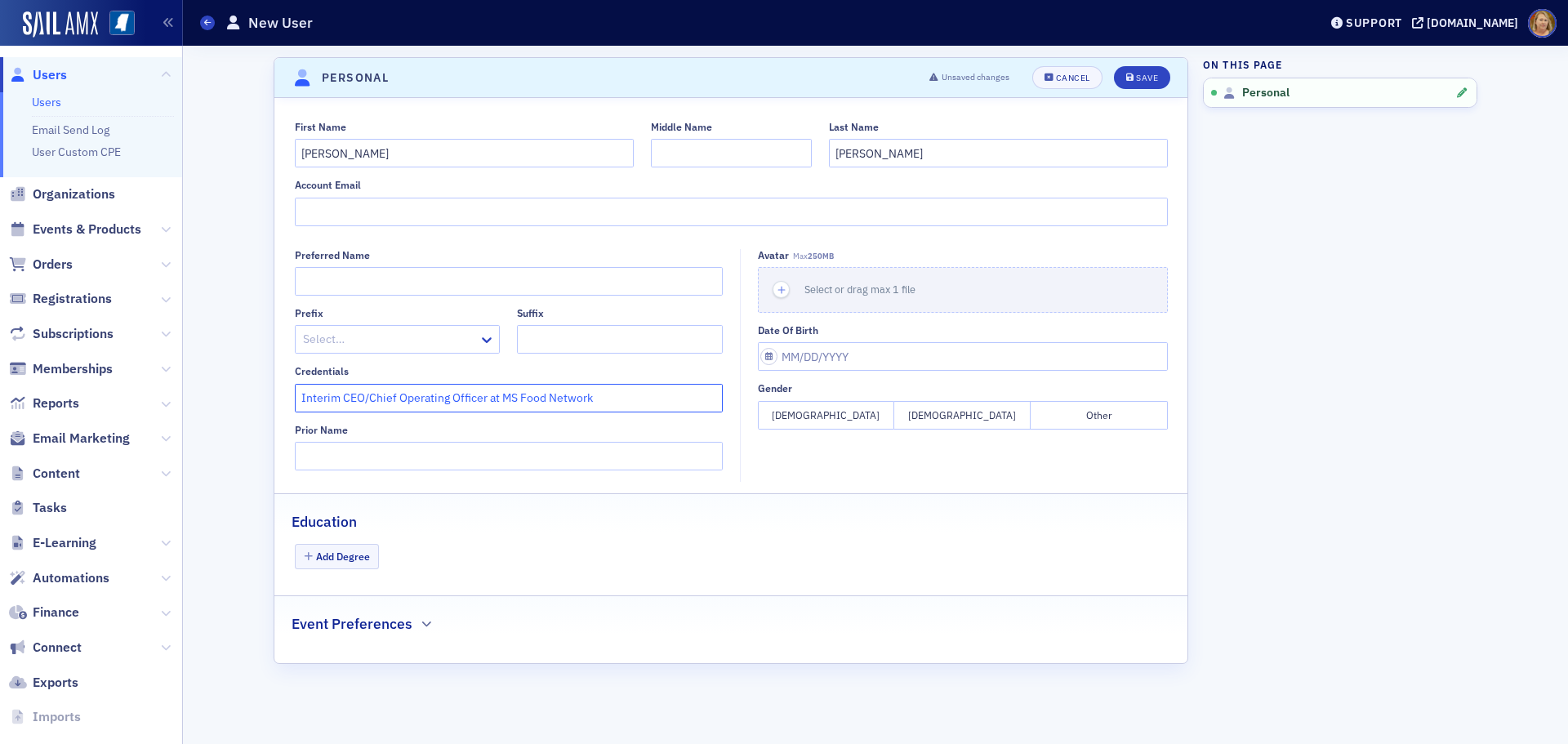
drag, startPoint x: 592, startPoint y: 393, endPoint x: 298, endPoint y: 402, distance: 294.1
click at [298, 402] on input "Interim CEO/Chief Operating Officer at MS Food Network" at bounding box center [509, 398] width 428 height 29
drag, startPoint x: 309, startPoint y: 398, endPoint x: 432, endPoint y: 419, distance: 124.8
click at [423, 424] on div "Prior Name" at bounding box center [509, 431] width 428 height 13
click at [596, 395] on input "Interim CEO/Chief Operating Officer at MS Food Network" at bounding box center [509, 398] width 428 height 29
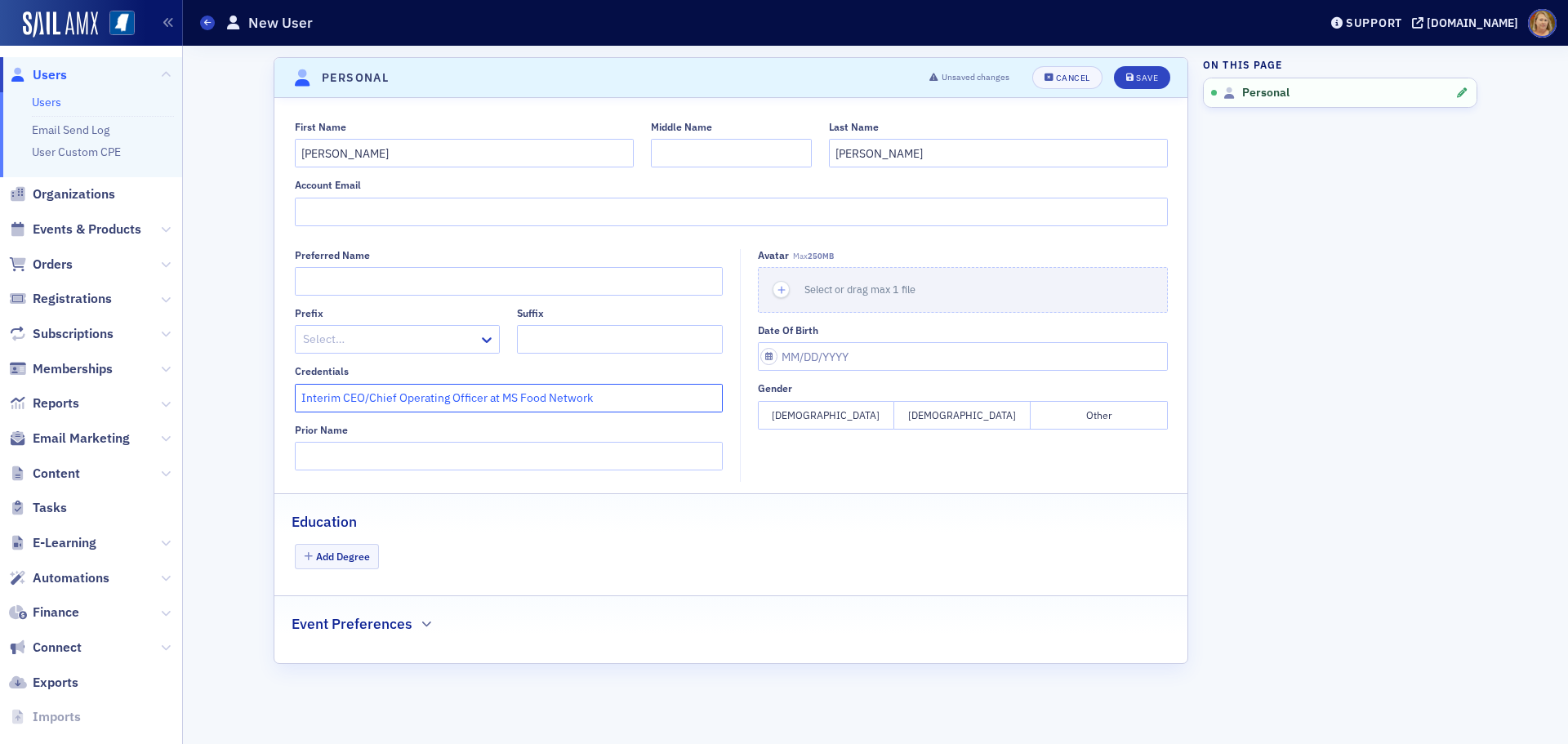
click at [596, 395] on input "Interim CEO/Chief Operating Officer at MS Food Network" at bounding box center [509, 398] width 428 height 29
click at [585, 424] on div "Prior Name" at bounding box center [509, 431] width 428 height 13
drag, startPoint x: 485, startPoint y: 395, endPoint x: 597, endPoint y: 396, distance: 112.0
click at [597, 396] on input "Interim CEO/Chief Operating Officer at MS Food Network" at bounding box center [509, 398] width 428 height 29
type input "Interim CEO/Chief Operating Officer"
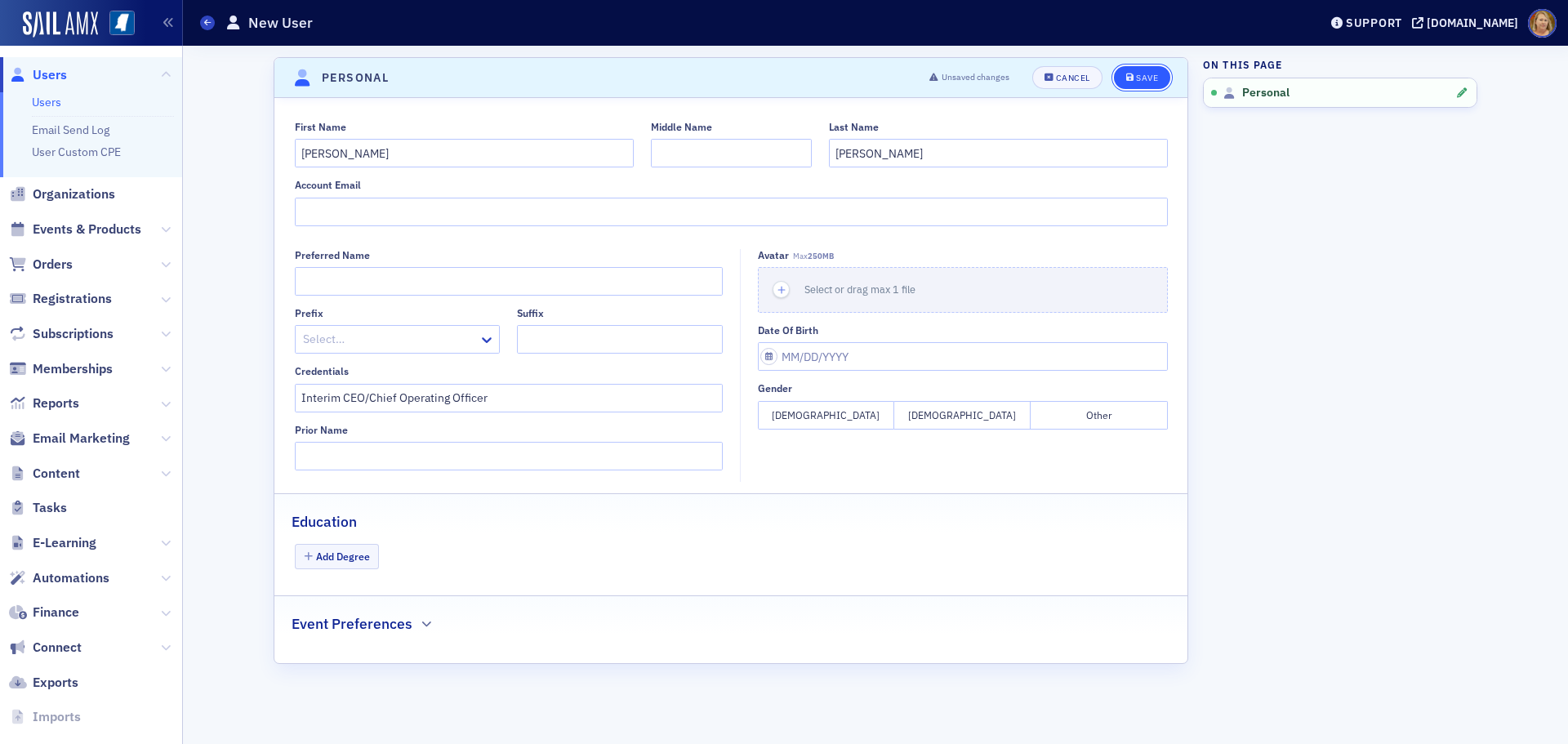
click at [1137, 76] on div "Save" at bounding box center [1146, 78] width 22 height 9
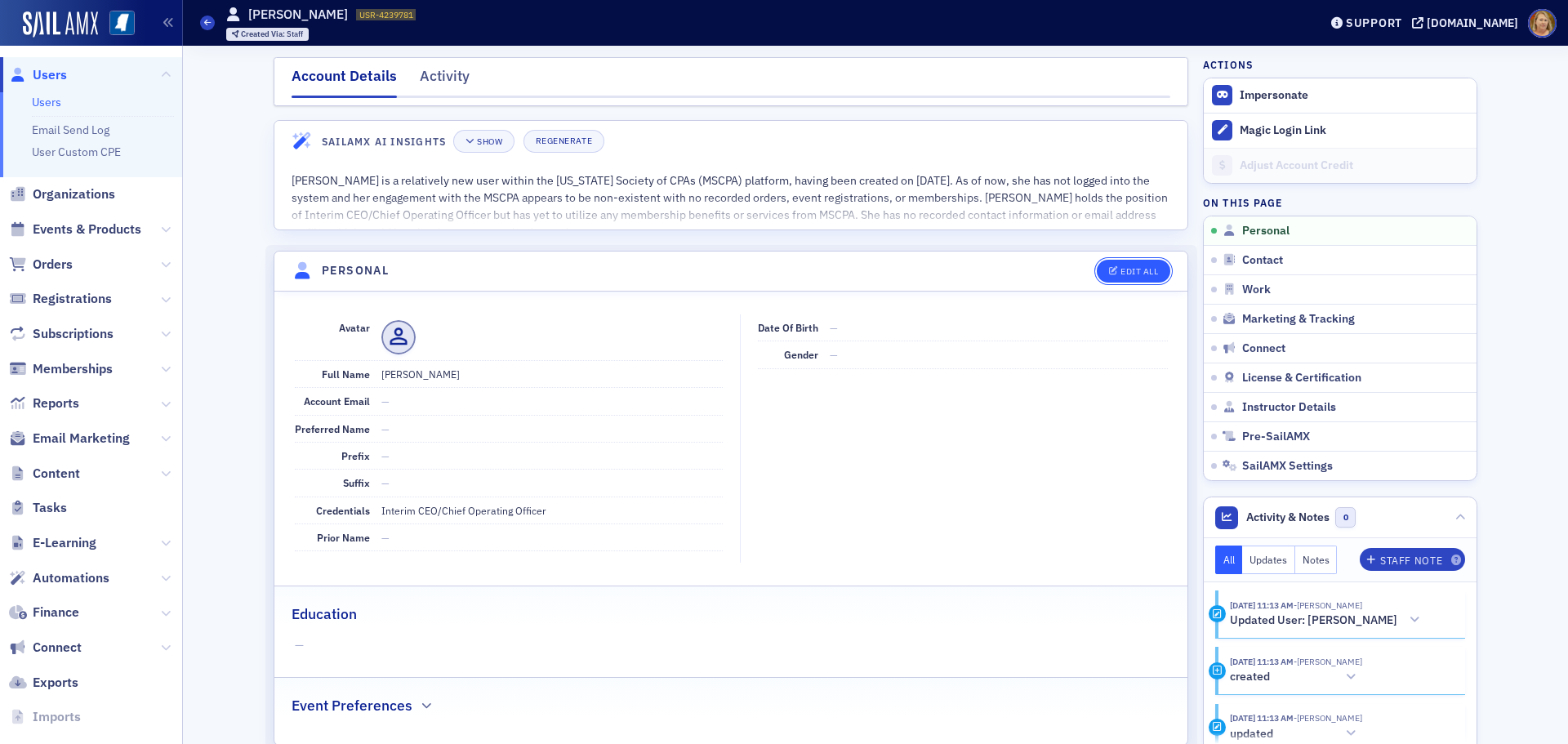
click at [1142, 275] on div "Edit All" at bounding box center [1139, 272] width 38 height 9
select select "US"
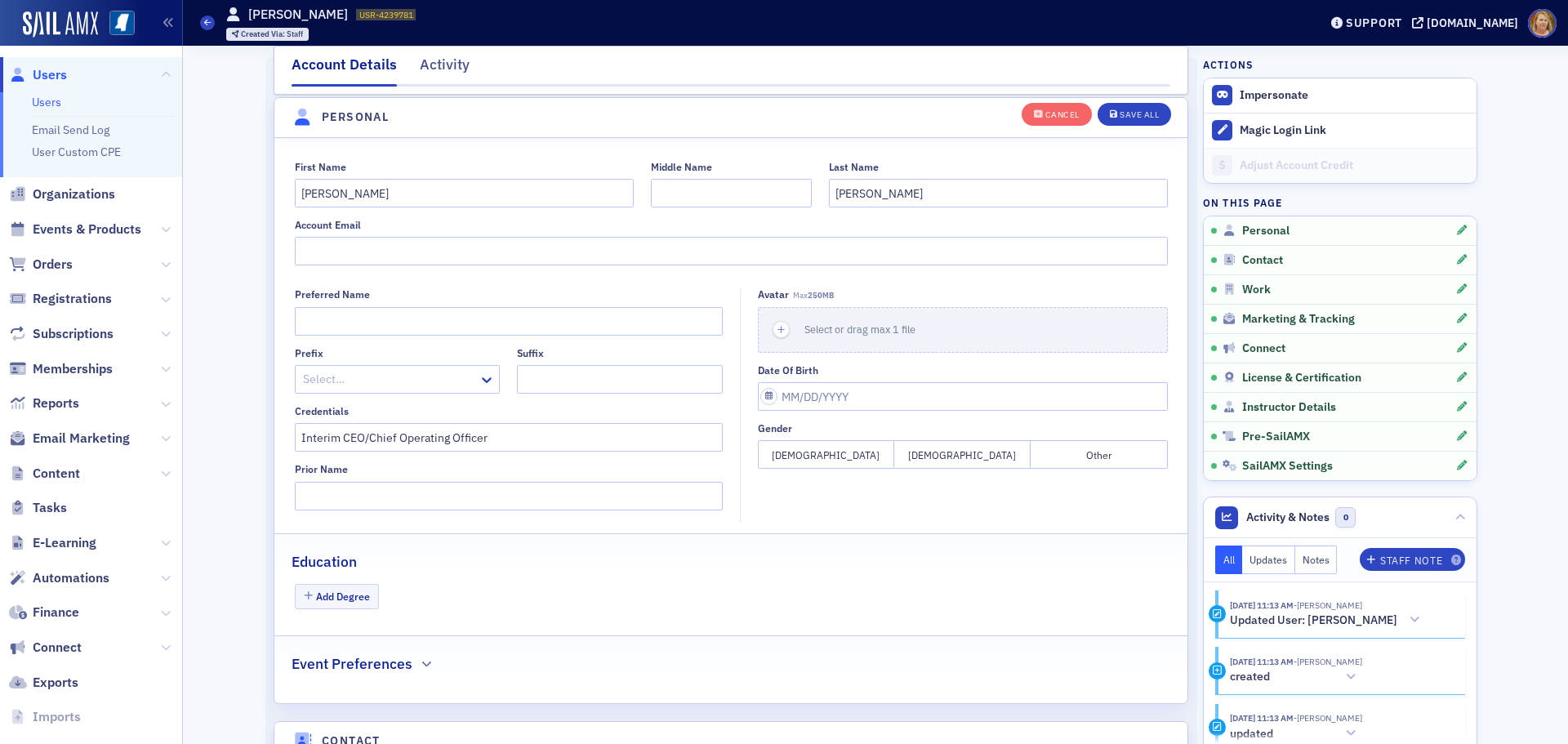
scroll to position [191, 0]
click at [777, 330] on icon "button" at bounding box center [782, 328] width 14 height 14
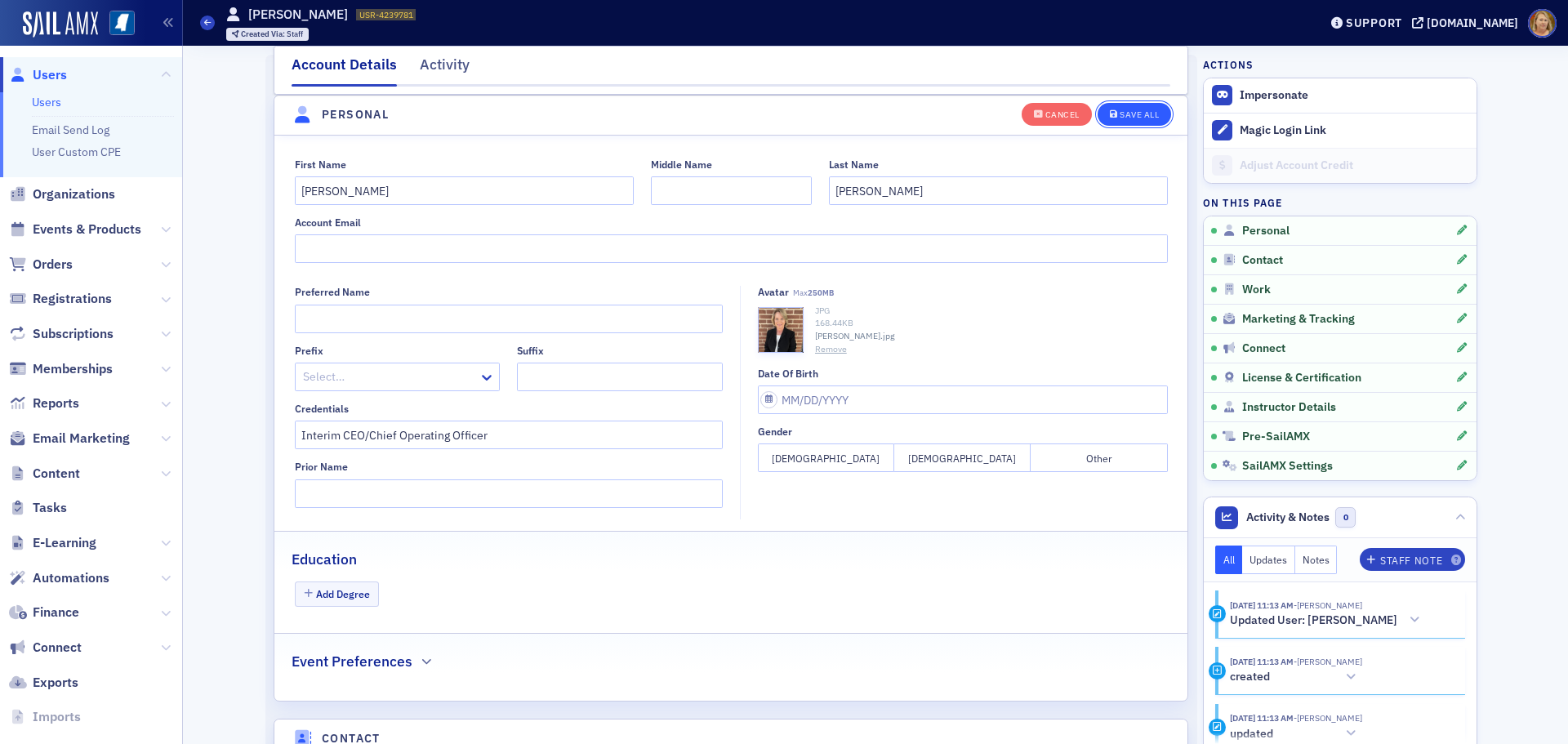
click at [1126, 116] on div "Save All" at bounding box center [1138, 115] width 39 height 9
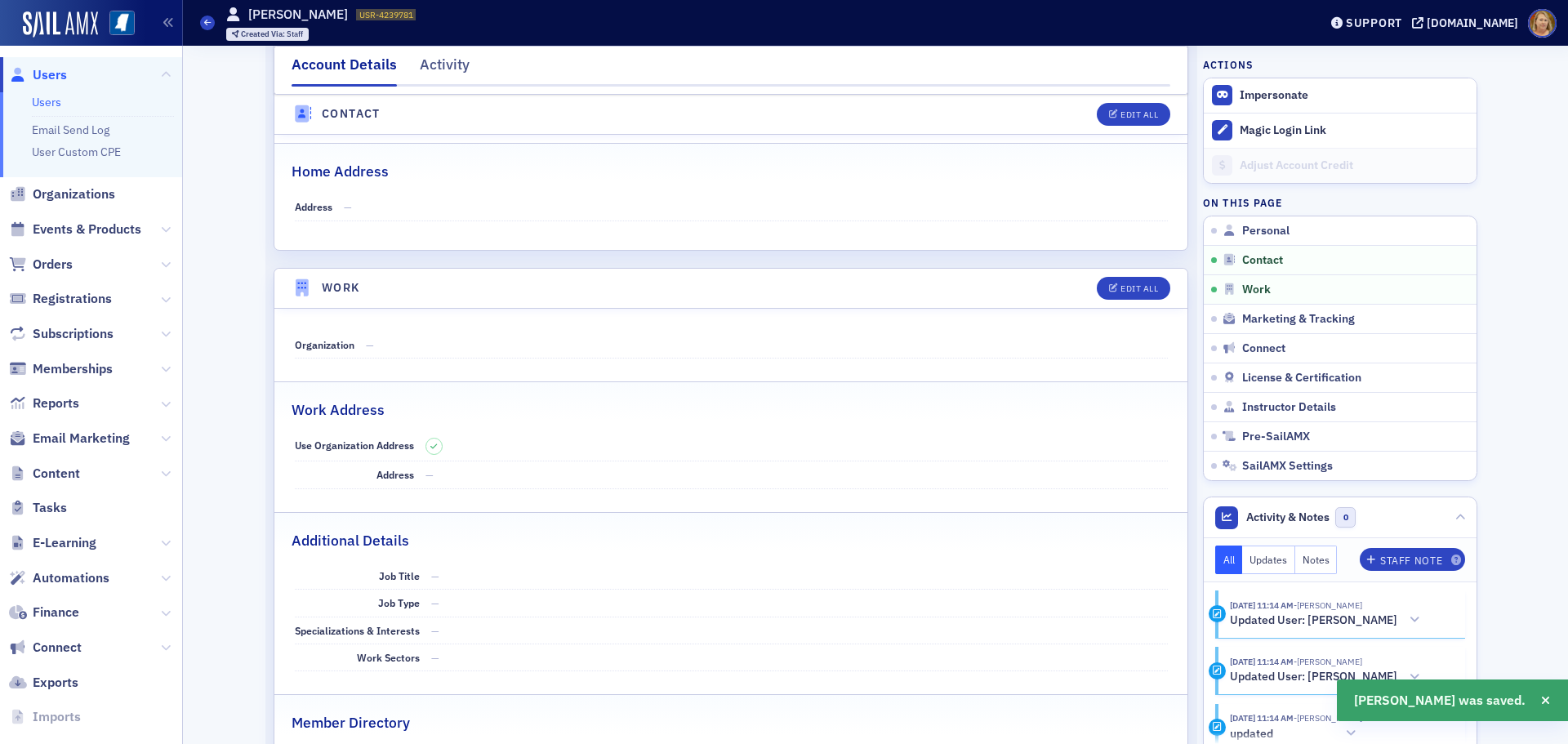
scroll to position [844, 0]
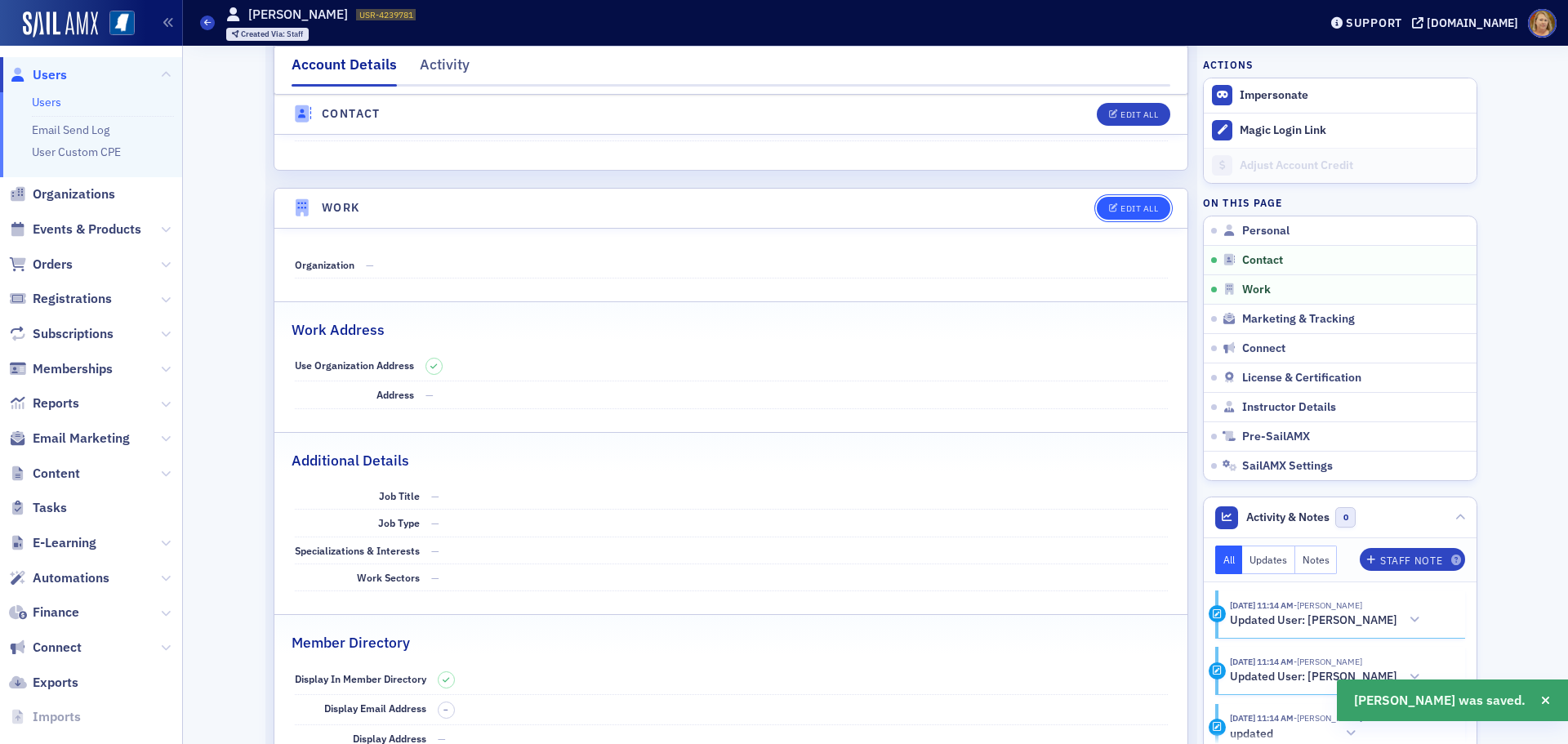
click at [1140, 211] on div "Edit All" at bounding box center [1139, 209] width 38 height 9
select select "US"
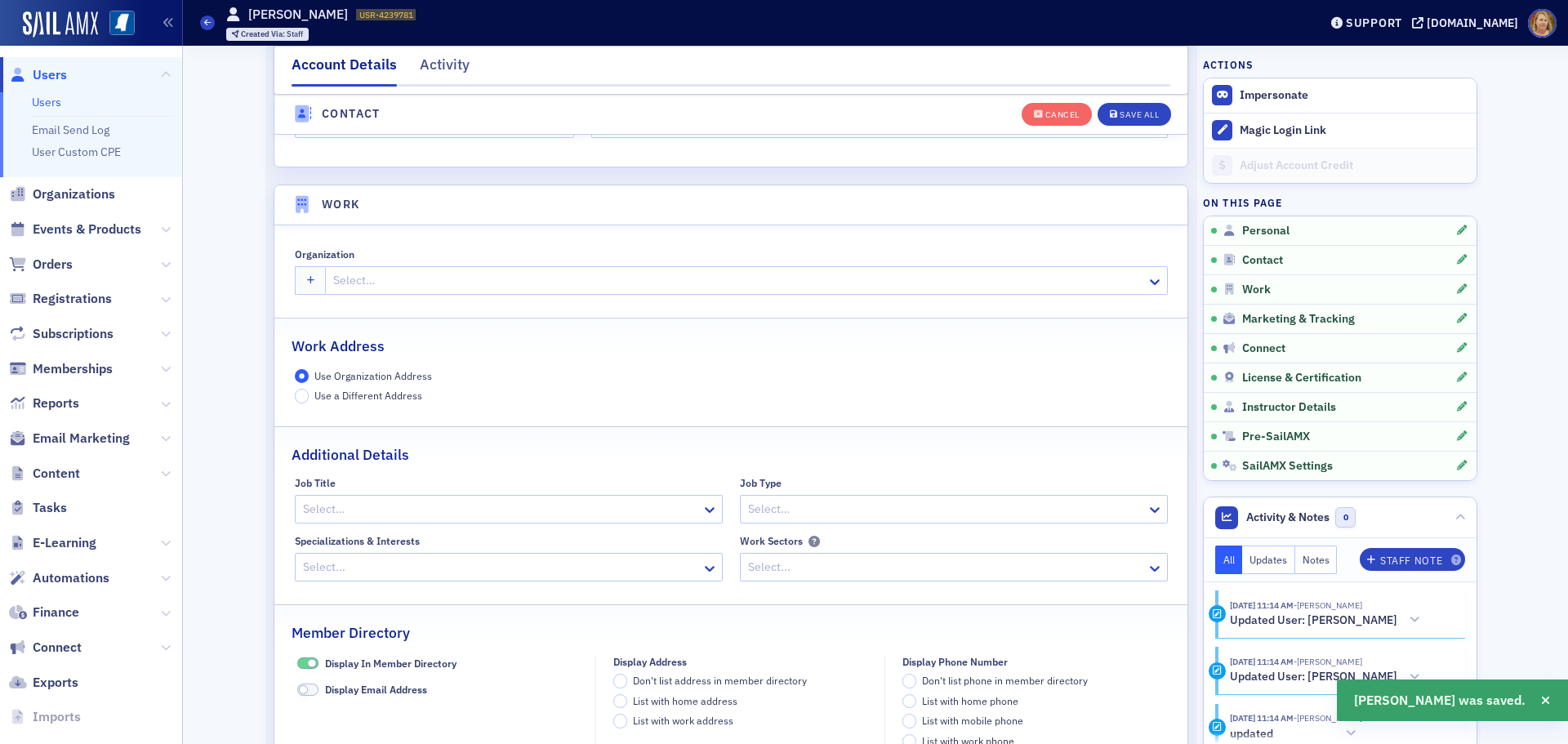
scroll to position [1294, 0]
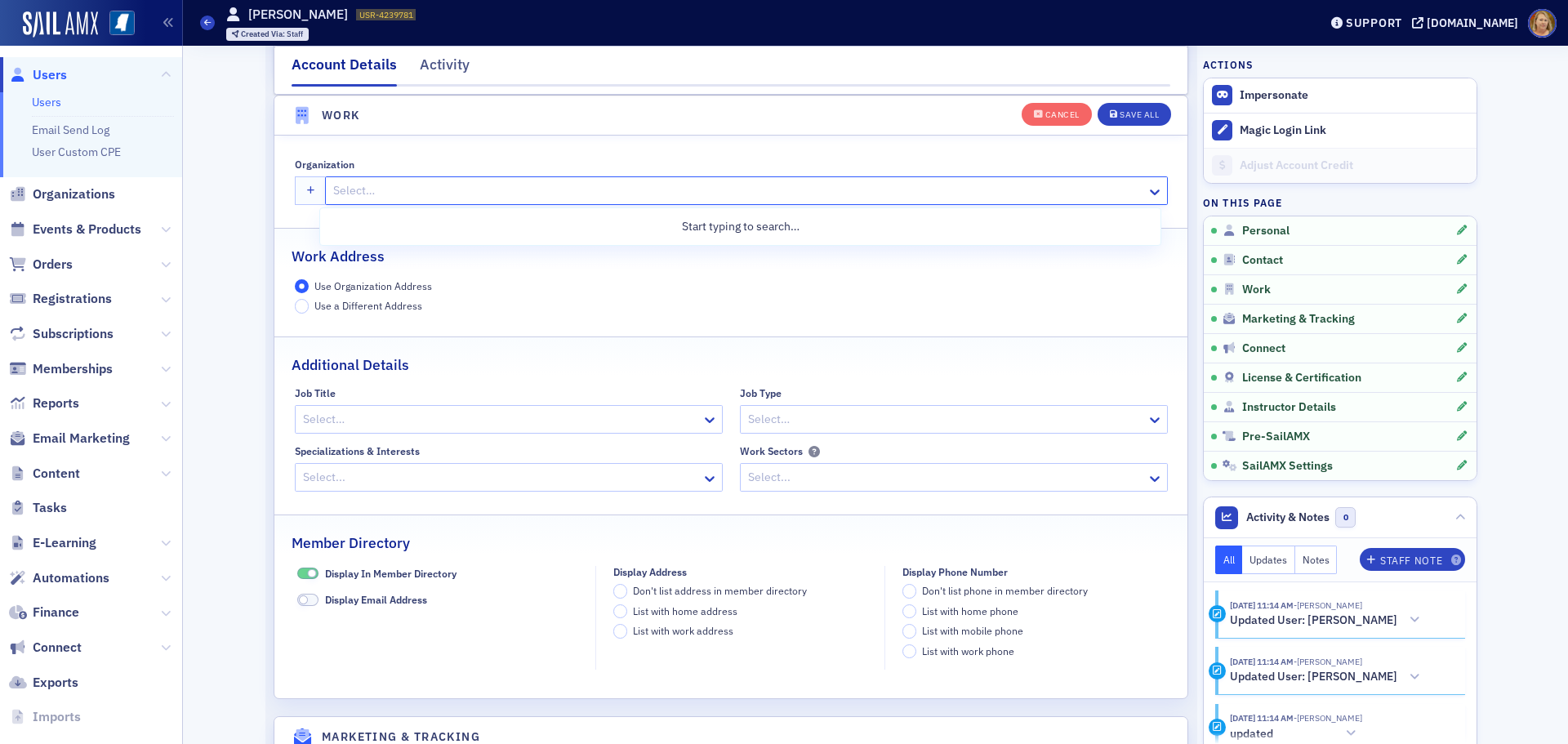
click at [366, 197] on div at bounding box center [738, 191] width 812 height 21
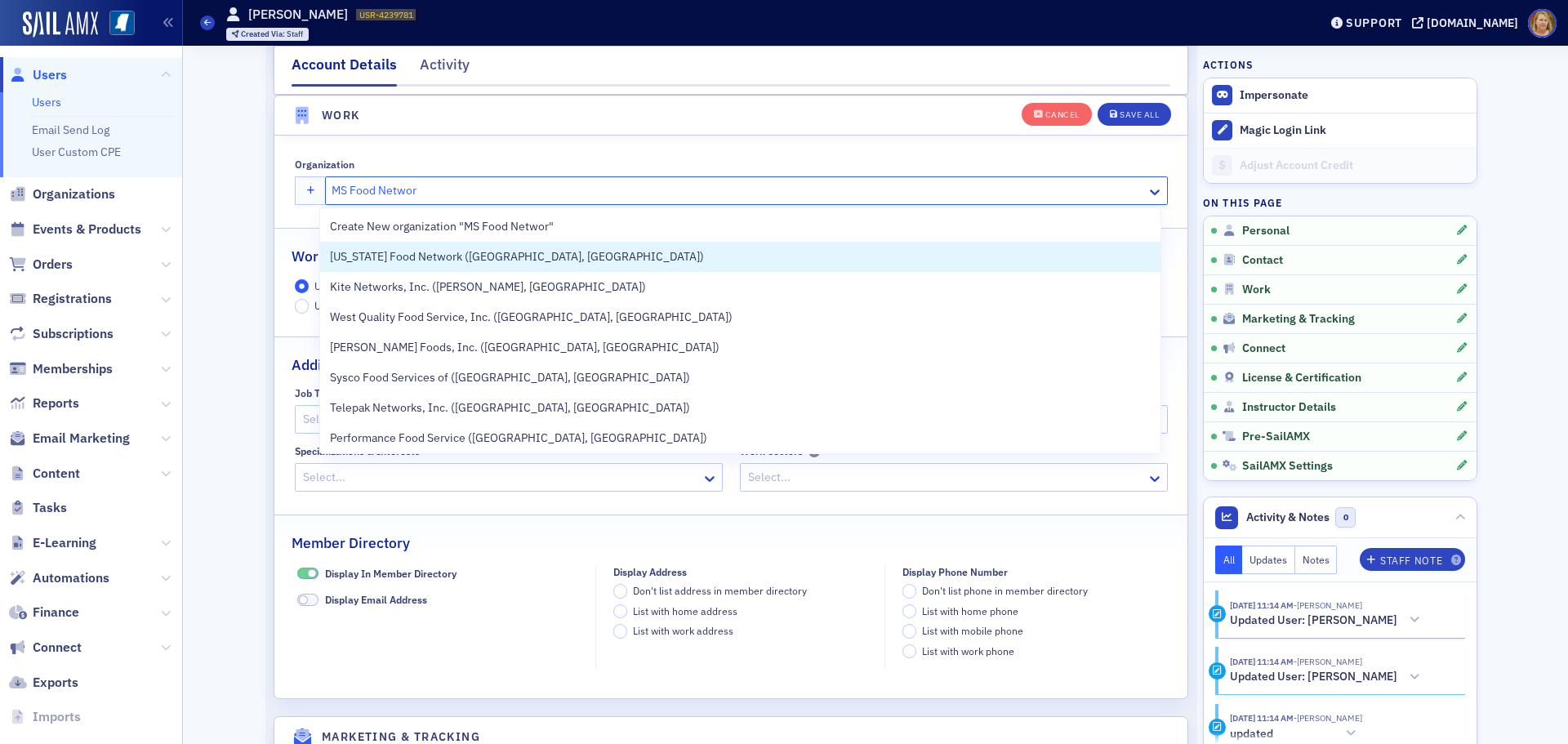
type input "MS Food Network"
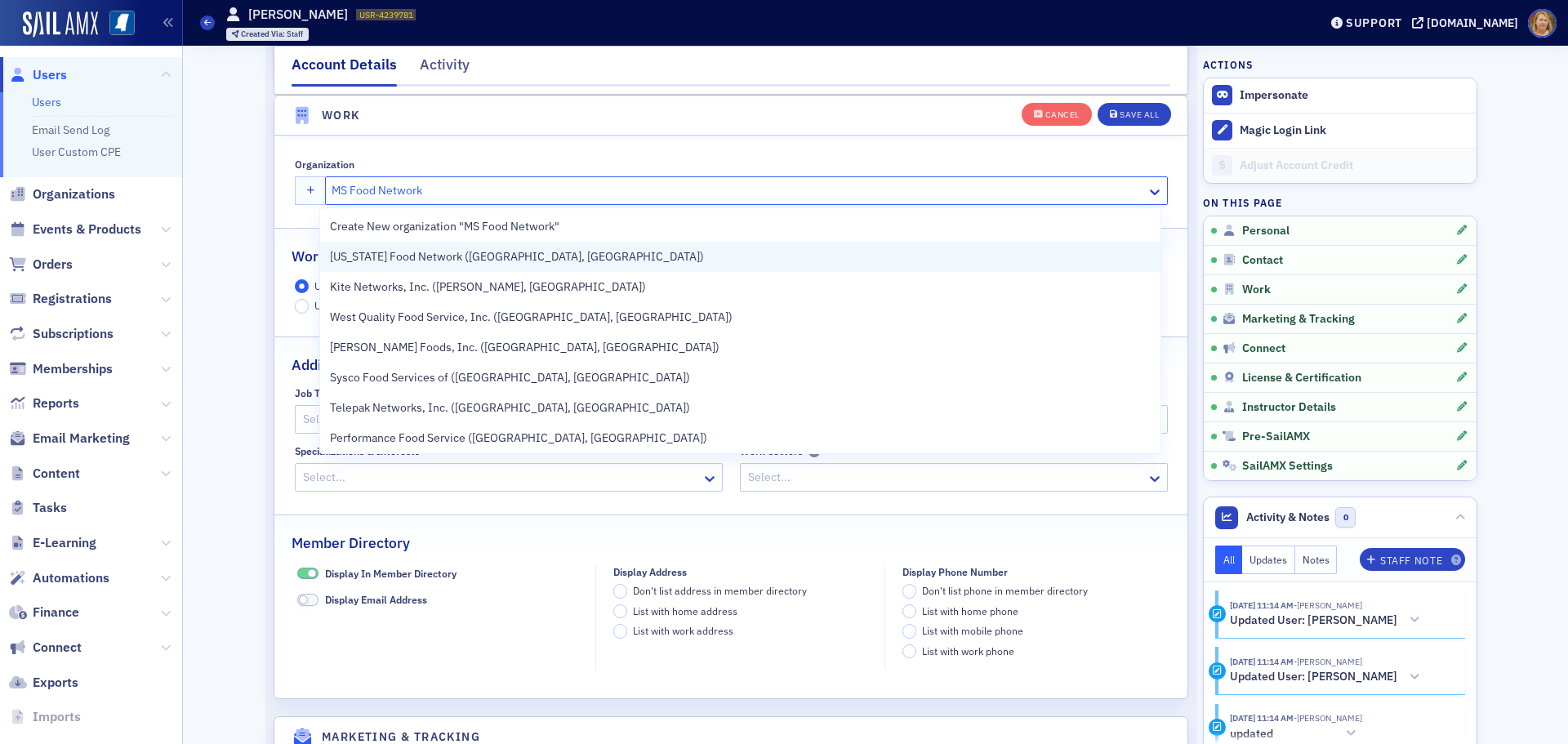
click at [400, 267] on div "Mississippi Food Network (Jackson, MS)" at bounding box center [740, 256] width 840 height 30
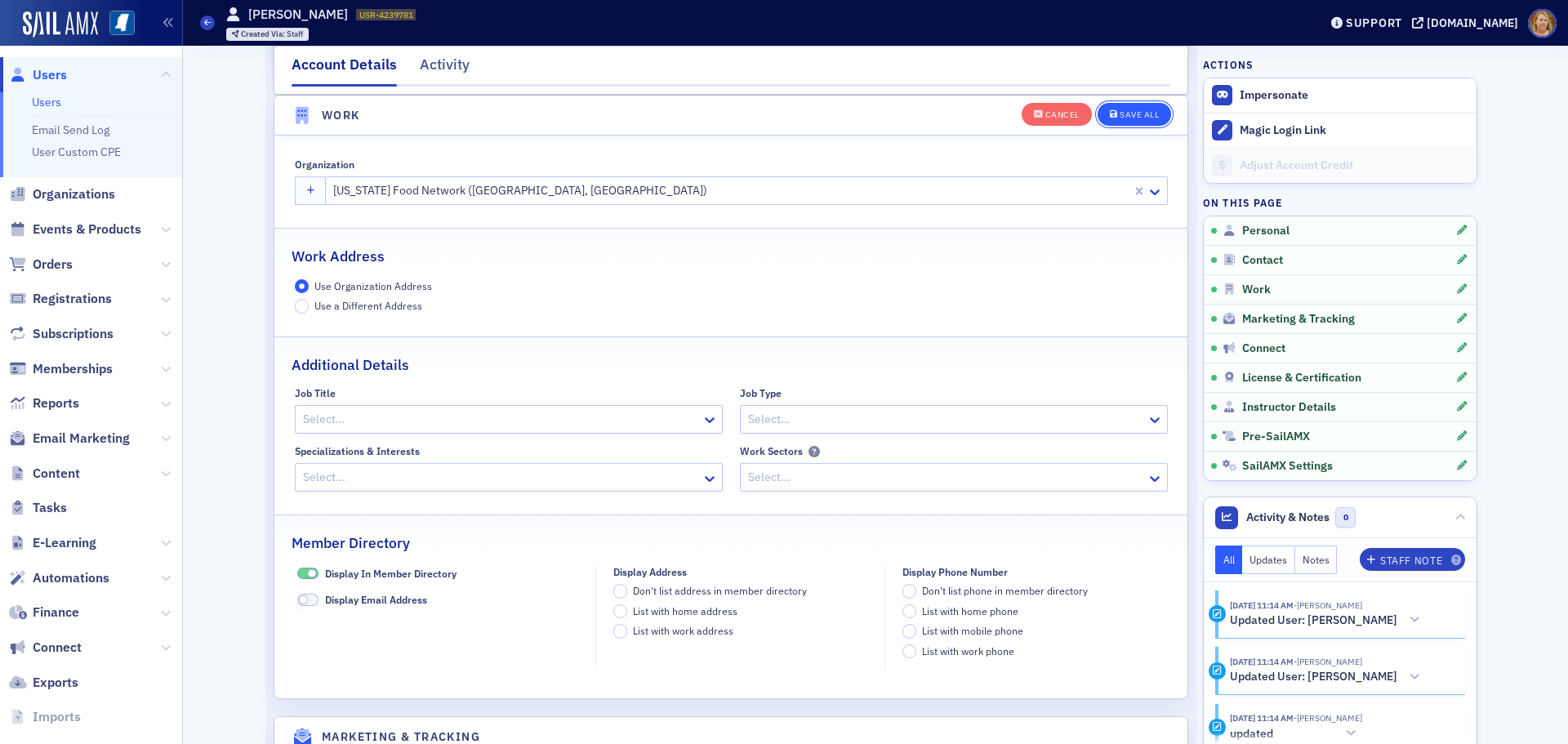
click at [1129, 118] on div "Save All" at bounding box center [1138, 115] width 39 height 9
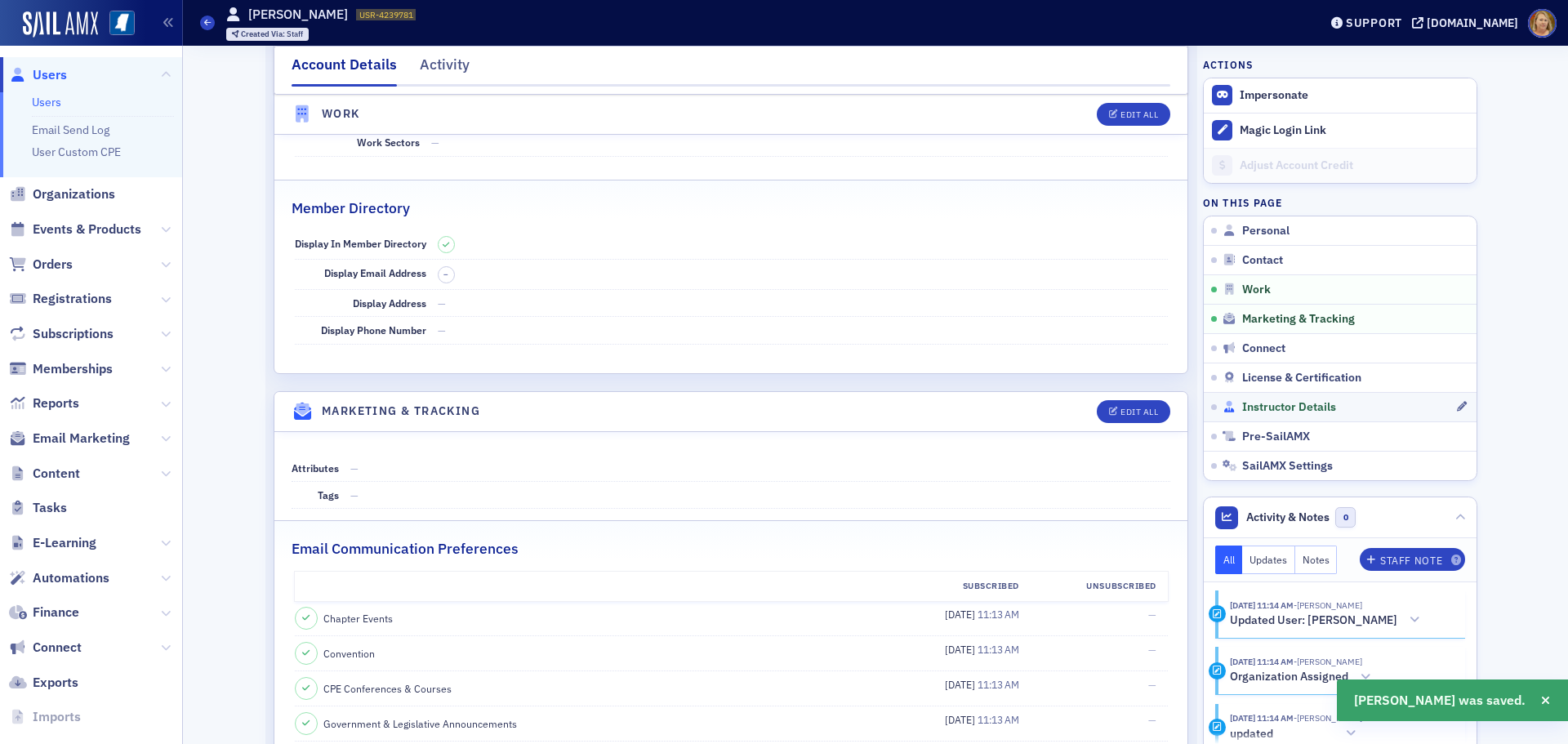
click at [1278, 402] on span "Instructor Details" at bounding box center [1289, 407] width 94 height 14
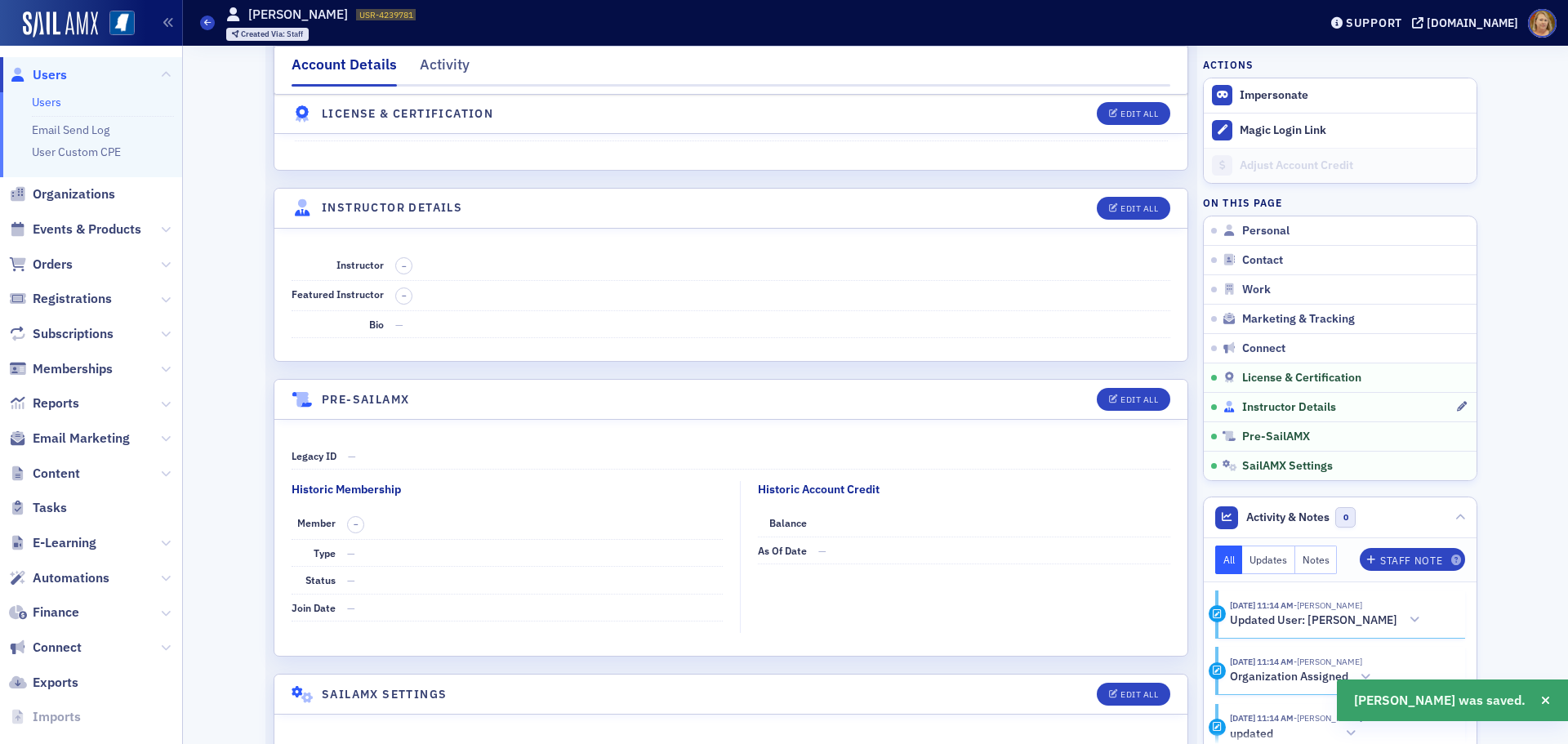
scroll to position [2759, 0]
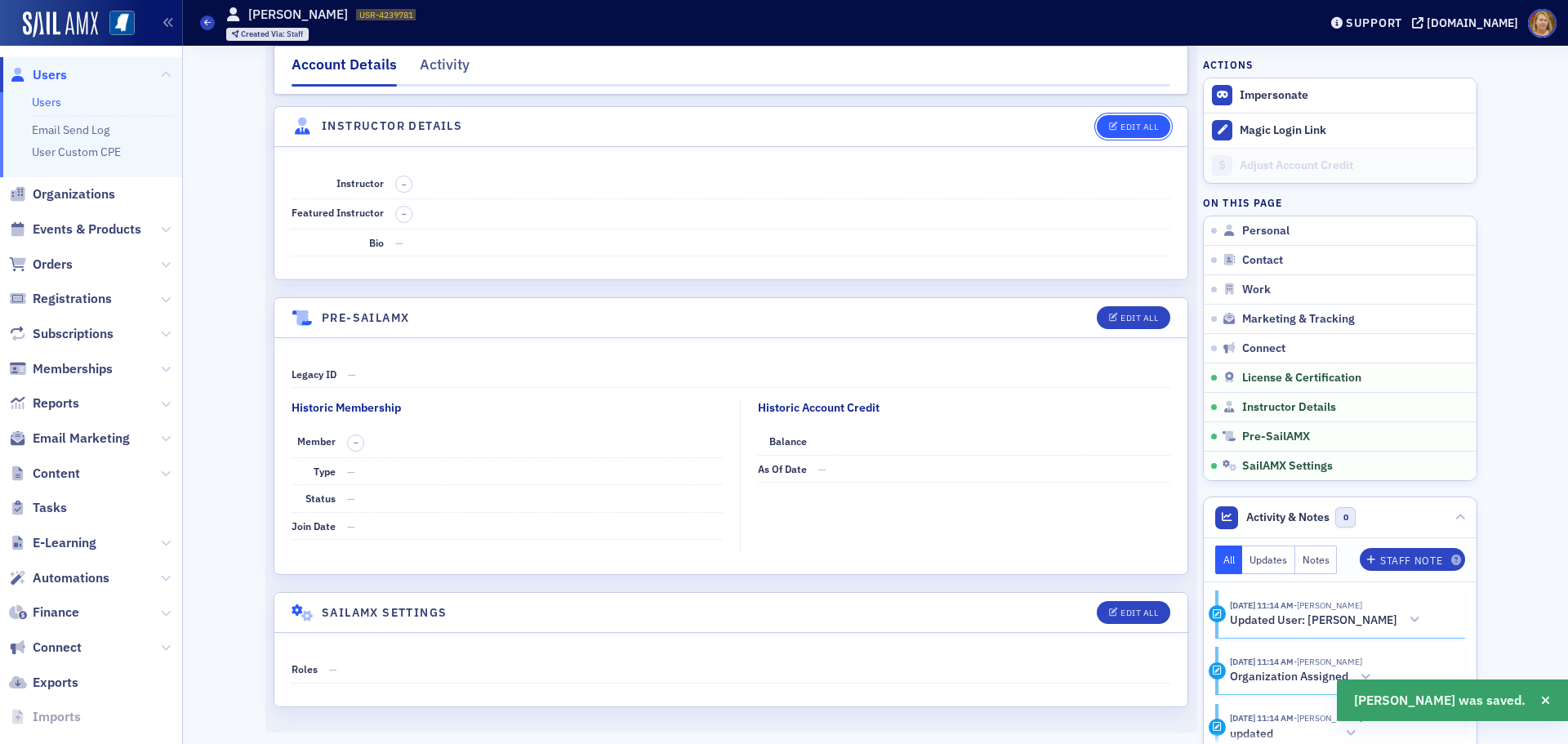
click at [1125, 132] on div "Edit All" at bounding box center [1139, 127] width 38 height 9
select select "US"
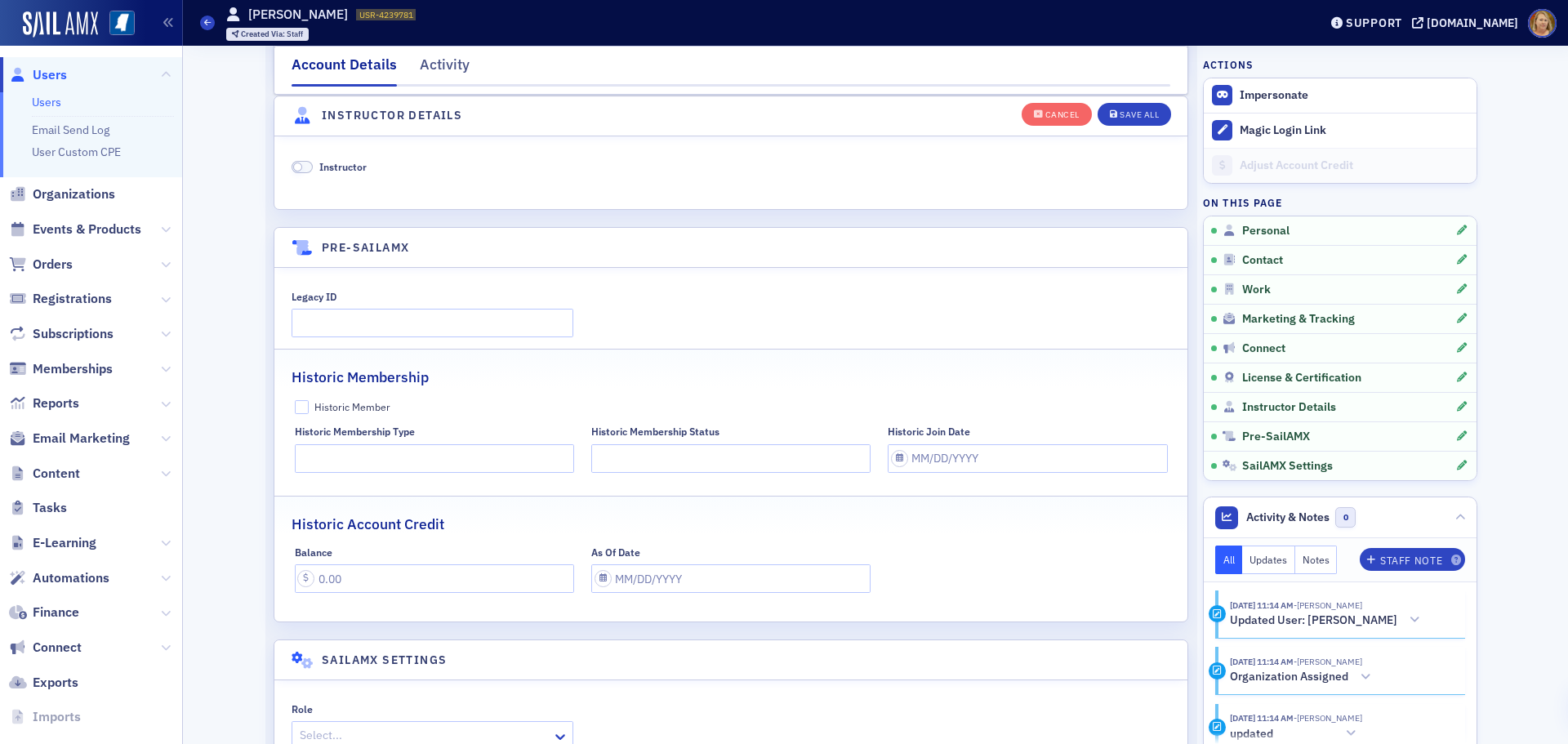
scroll to position [3129, 0]
click at [303, 170] on span at bounding box center [302, 166] width 22 height 13
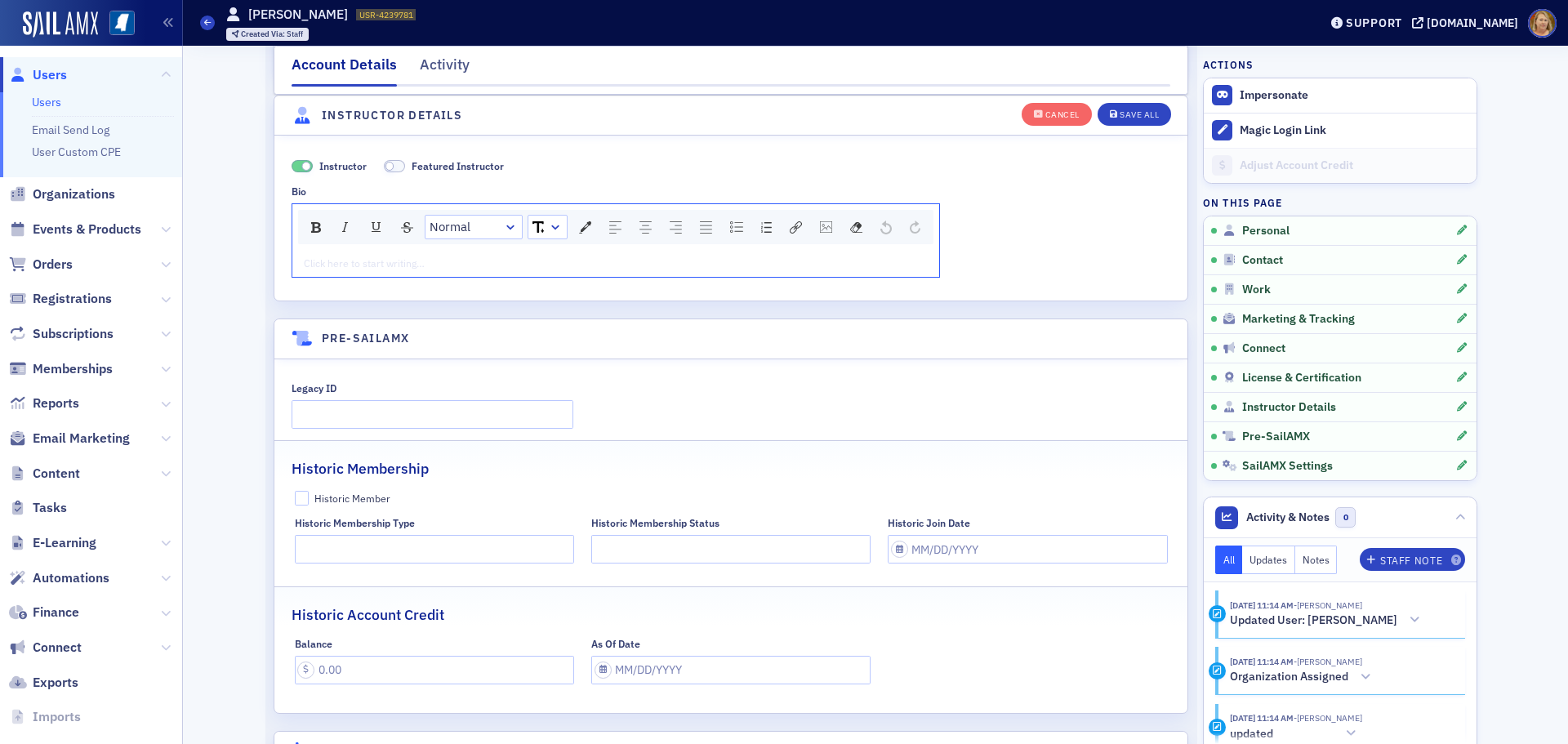
click at [369, 268] on div "rdw-editor" at bounding box center [616, 263] width 623 height 14
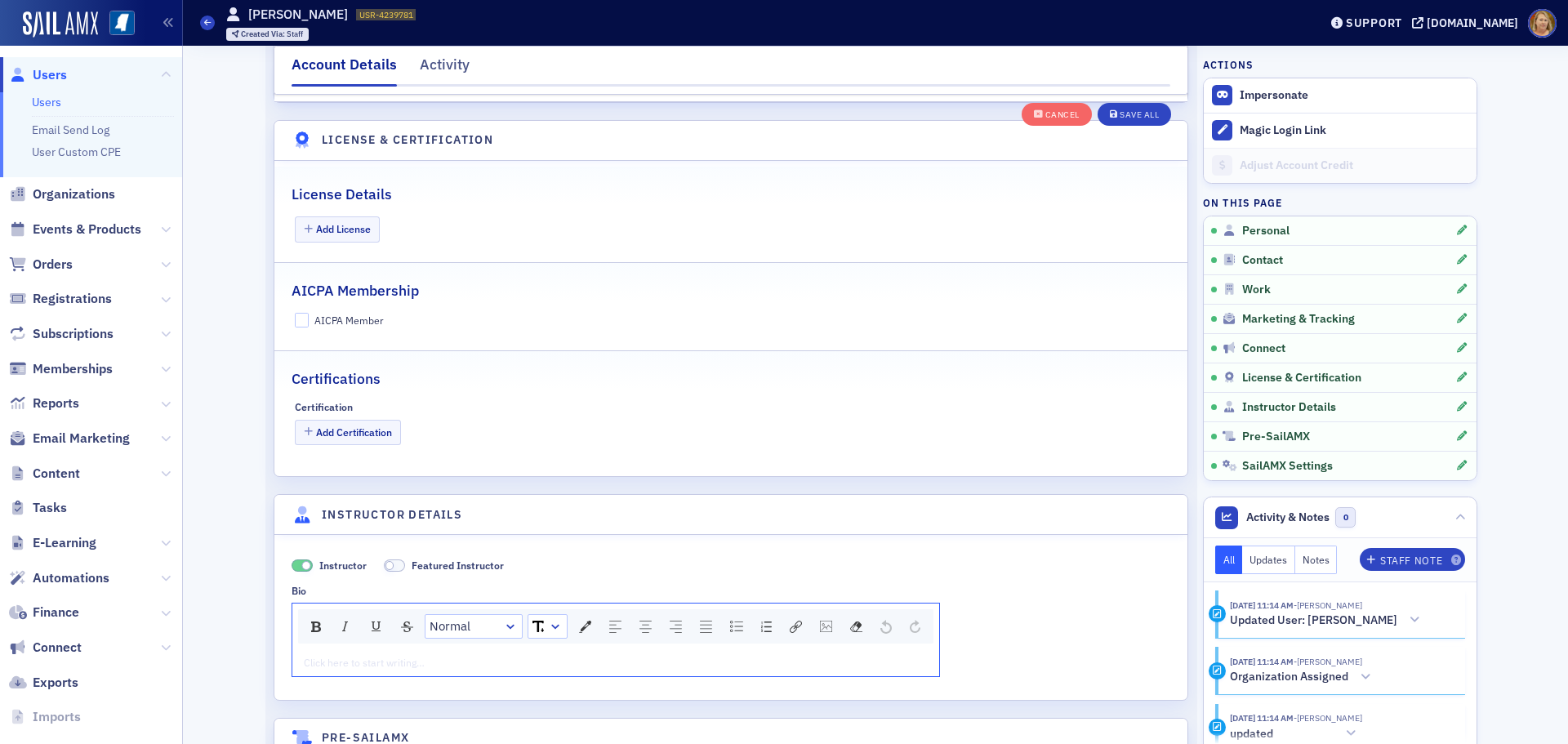
scroll to position [2721, 0]
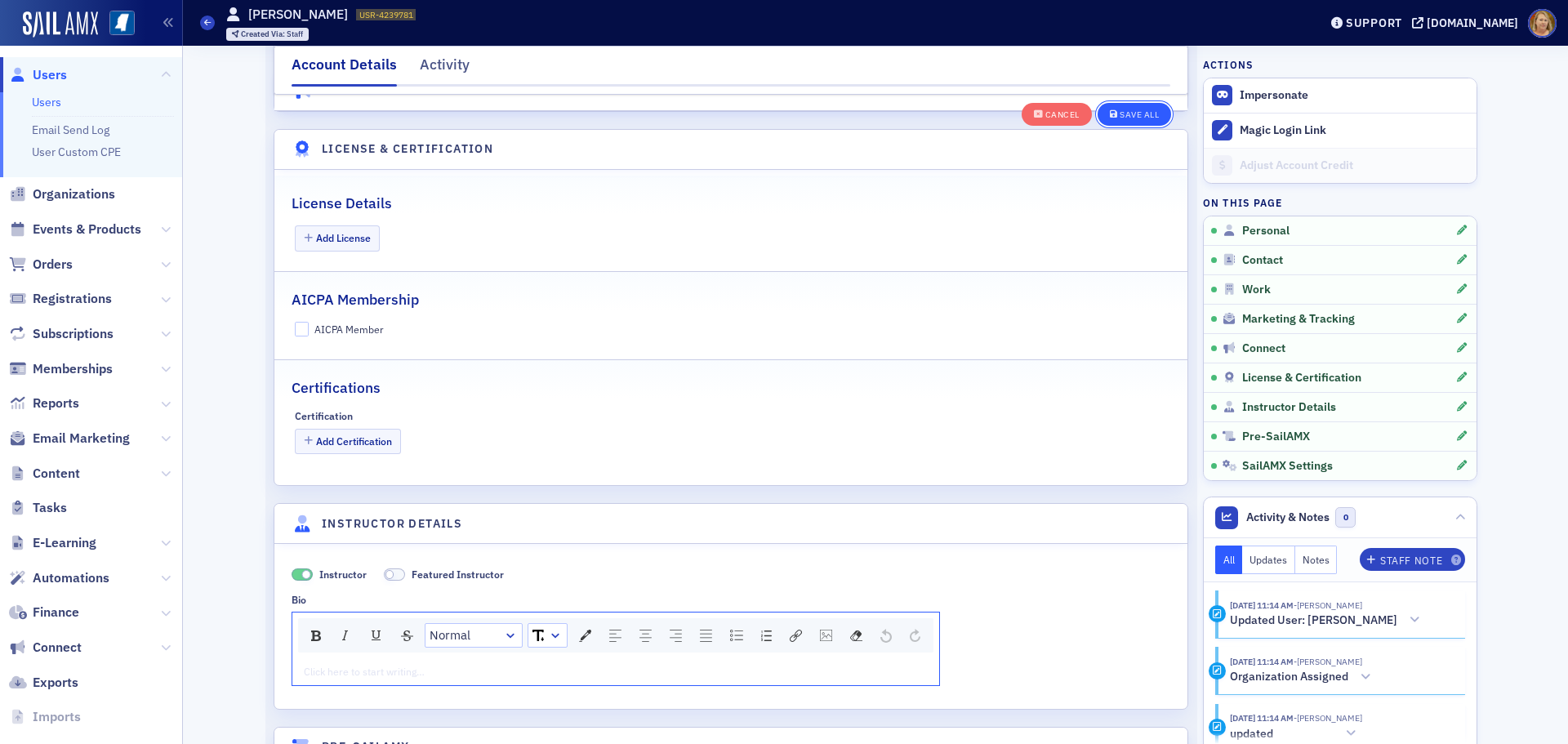
click at [1127, 114] on div "Save All" at bounding box center [1138, 115] width 39 height 9
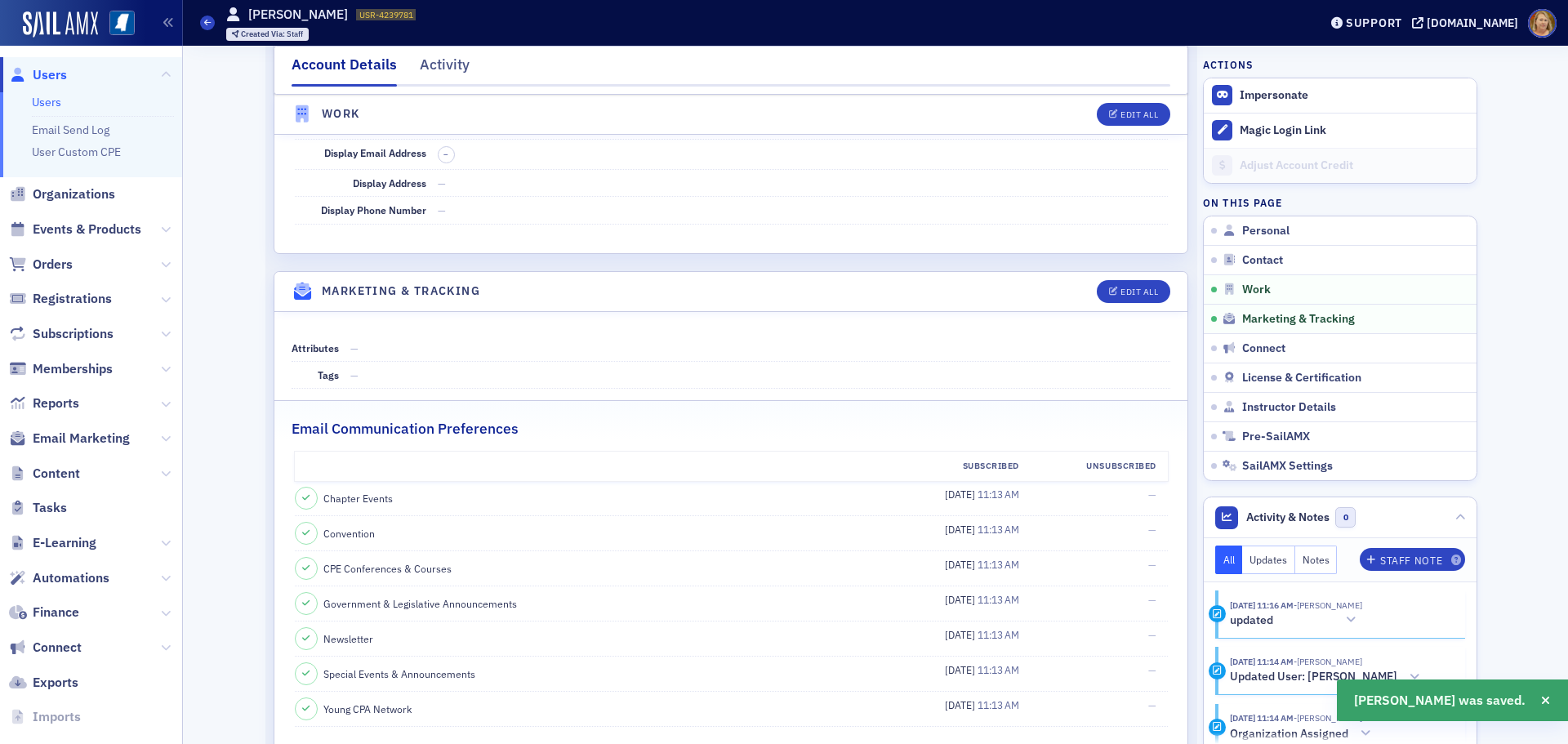
scroll to position [1496, 0]
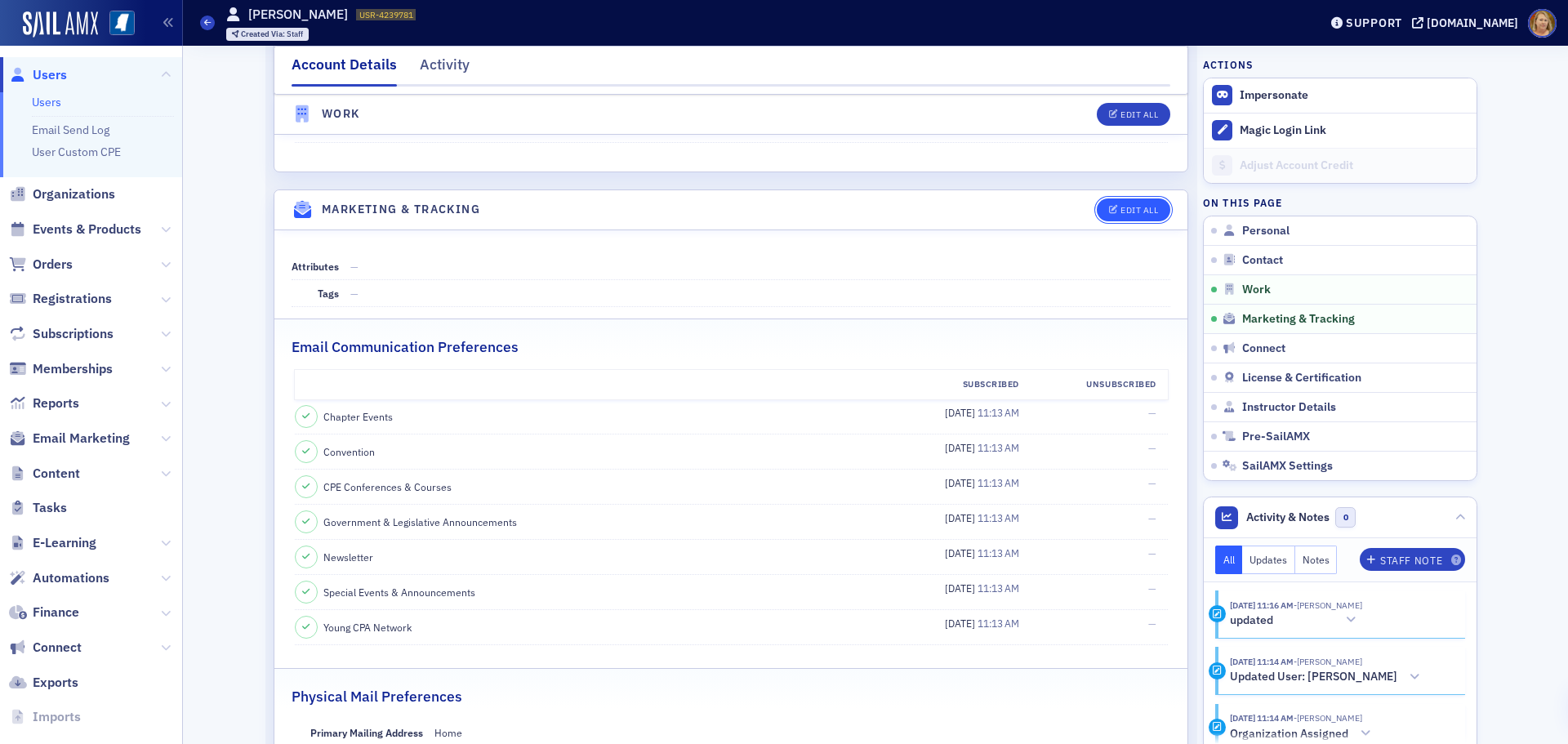
click at [1136, 214] on div "Edit All" at bounding box center [1139, 210] width 38 height 9
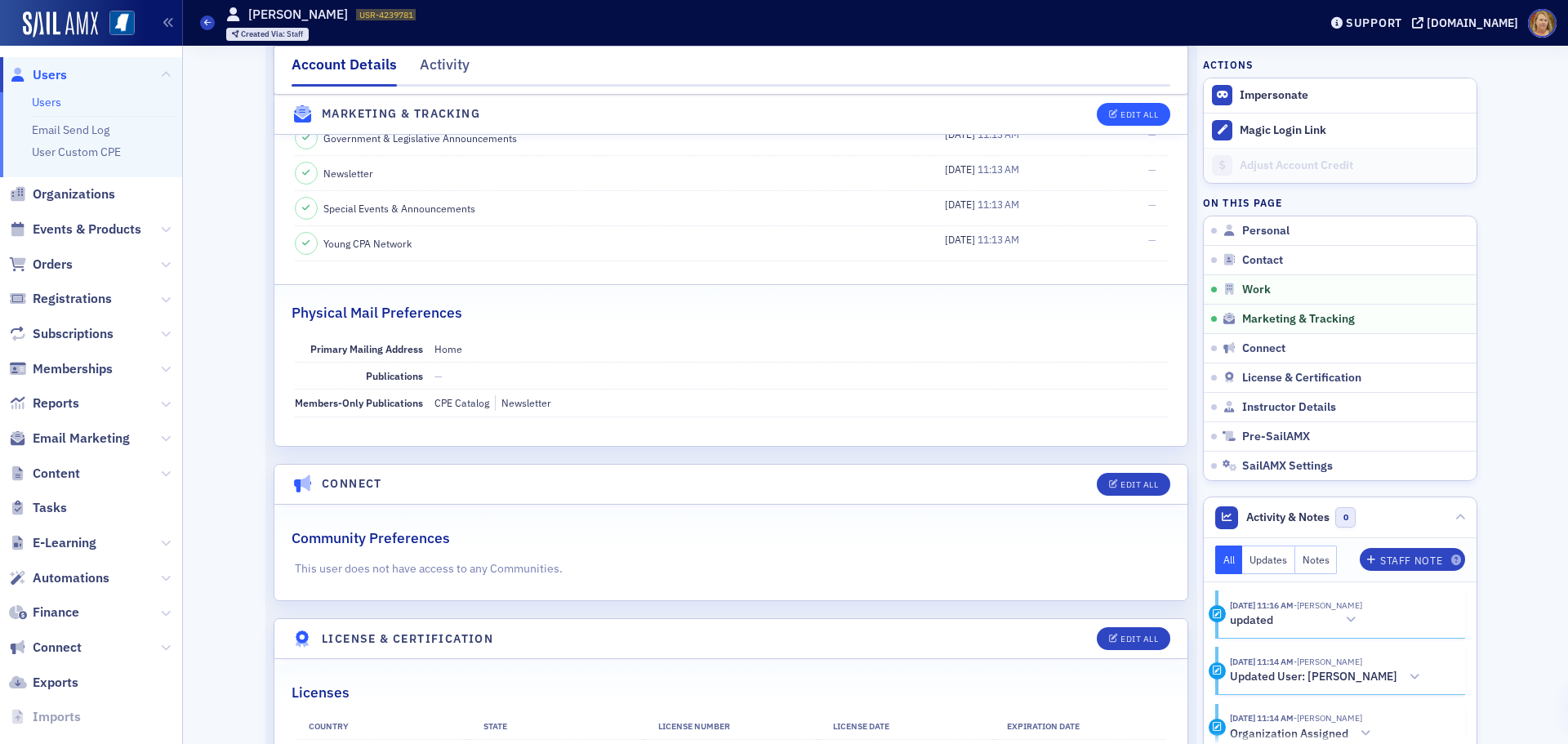
select select "US"
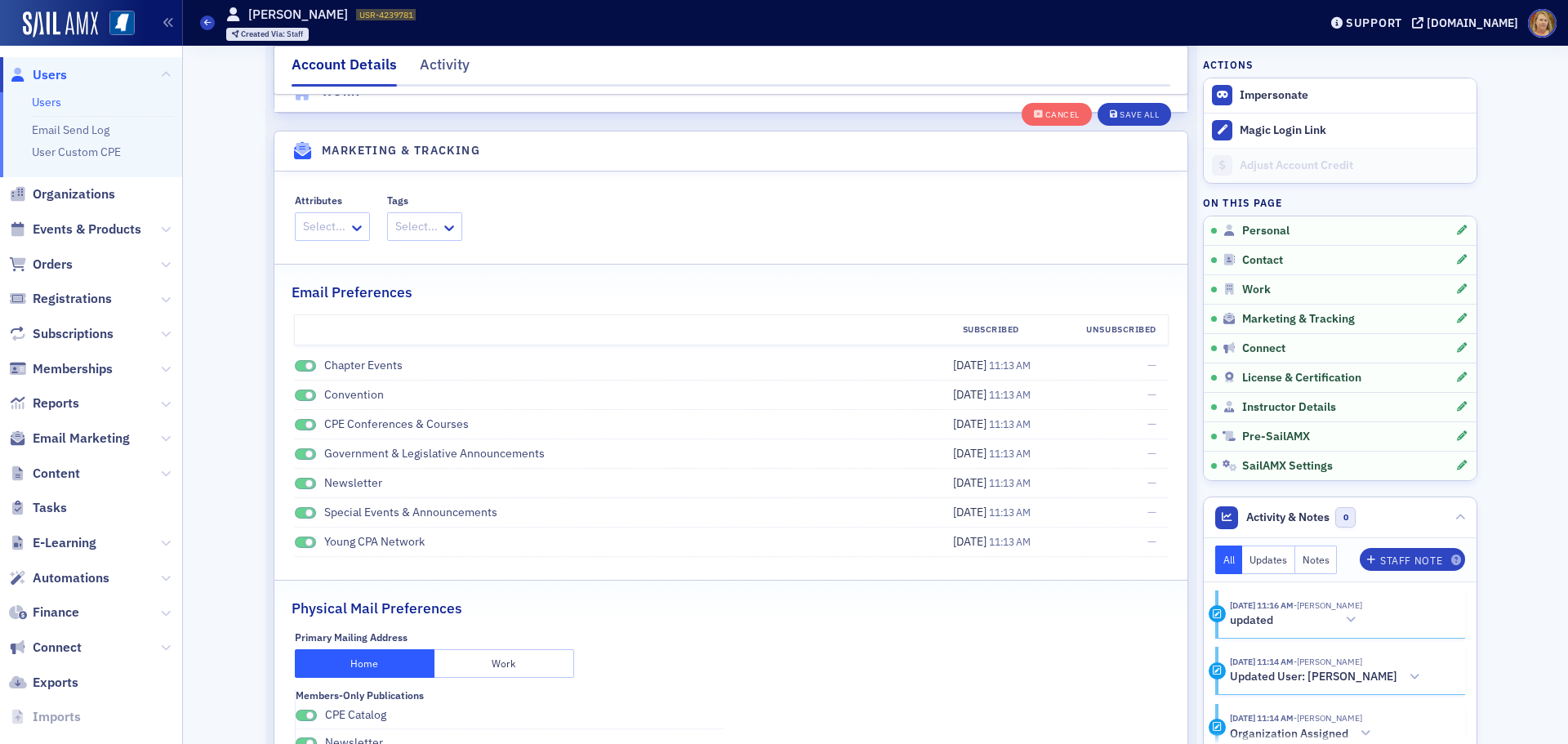
scroll to position [1916, 0]
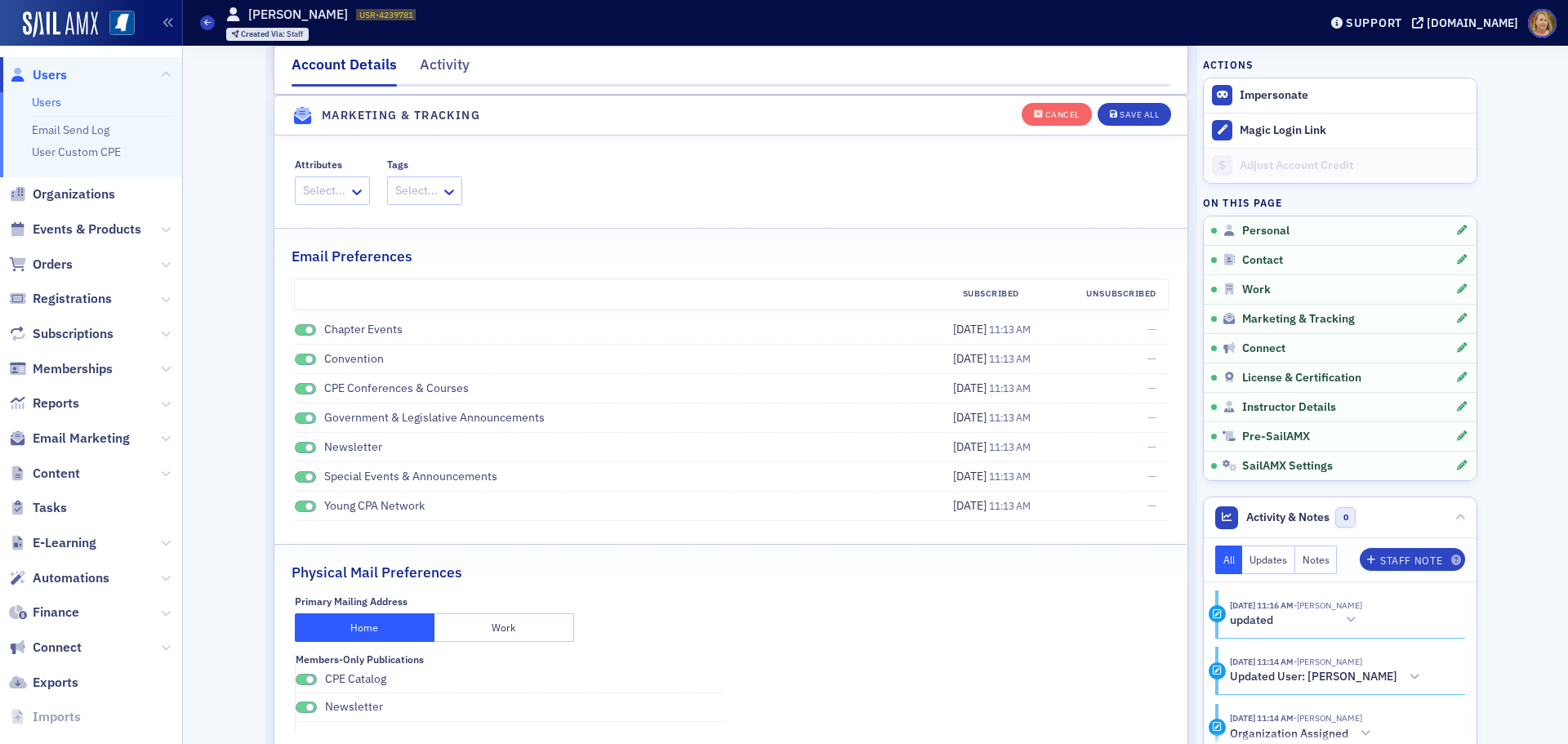
click at [296, 330] on span at bounding box center [306, 330] width 22 height 13
click at [295, 356] on span at bounding box center [306, 360] width 22 height 13
click at [304, 389] on span at bounding box center [309, 389] width 9 height 9
click at [295, 419] on span at bounding box center [306, 419] width 22 height 13
click at [295, 449] on span at bounding box center [306, 448] width 22 height 13
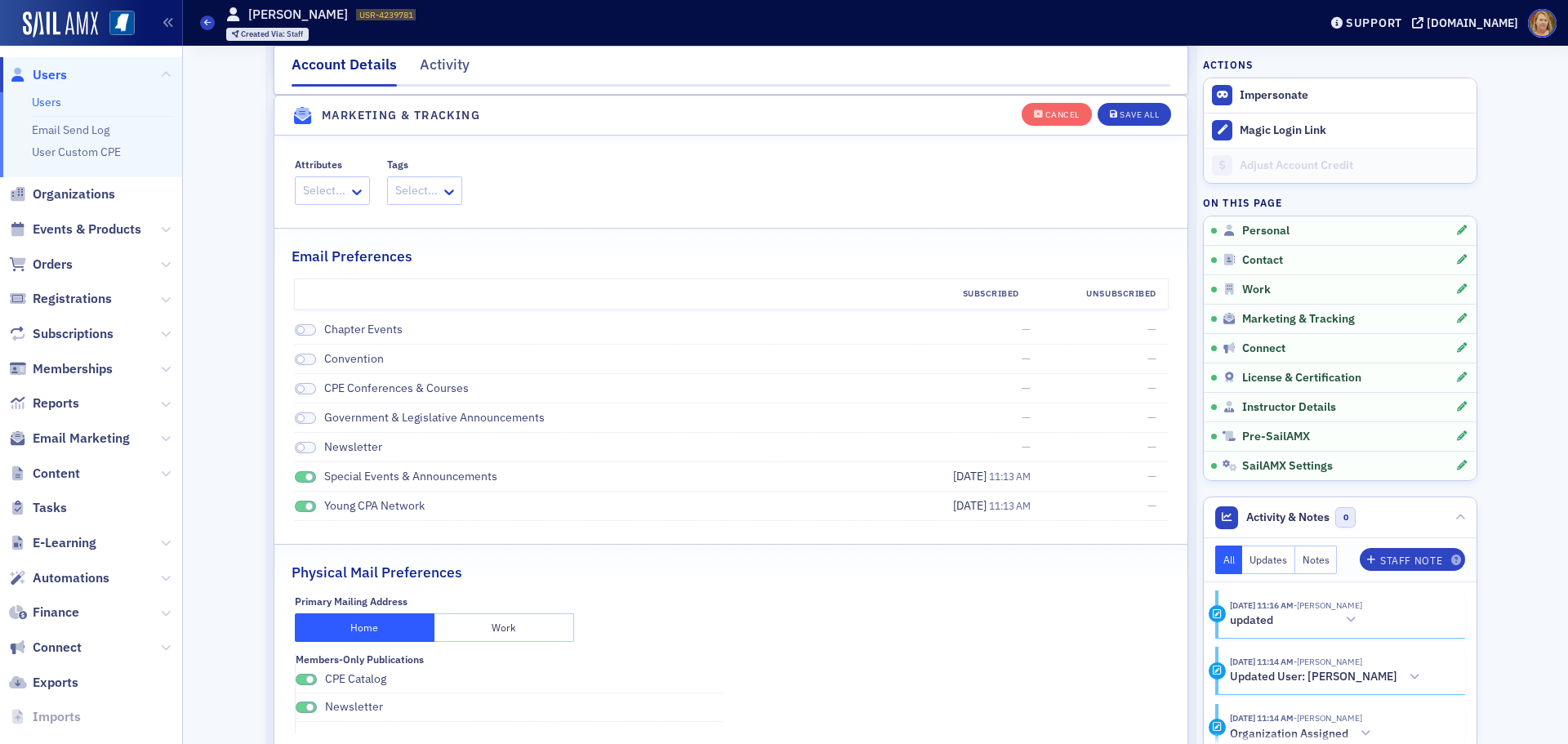
click at [295, 479] on span at bounding box center [306, 478] width 22 height 13
click at [296, 510] on span at bounding box center [306, 507] width 22 height 13
click at [1134, 116] on div "Save All" at bounding box center [1138, 115] width 39 height 9
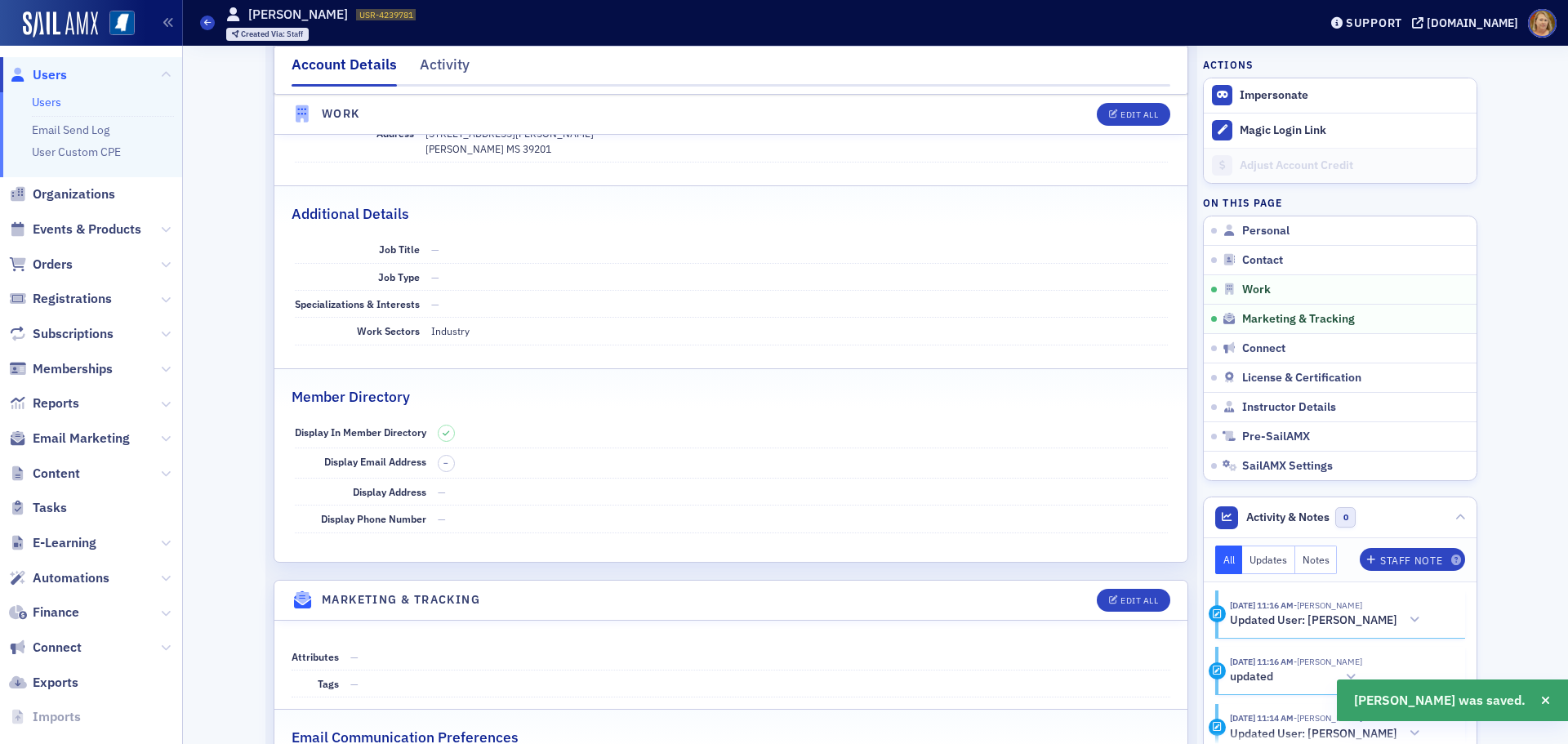
scroll to position [1017, 0]
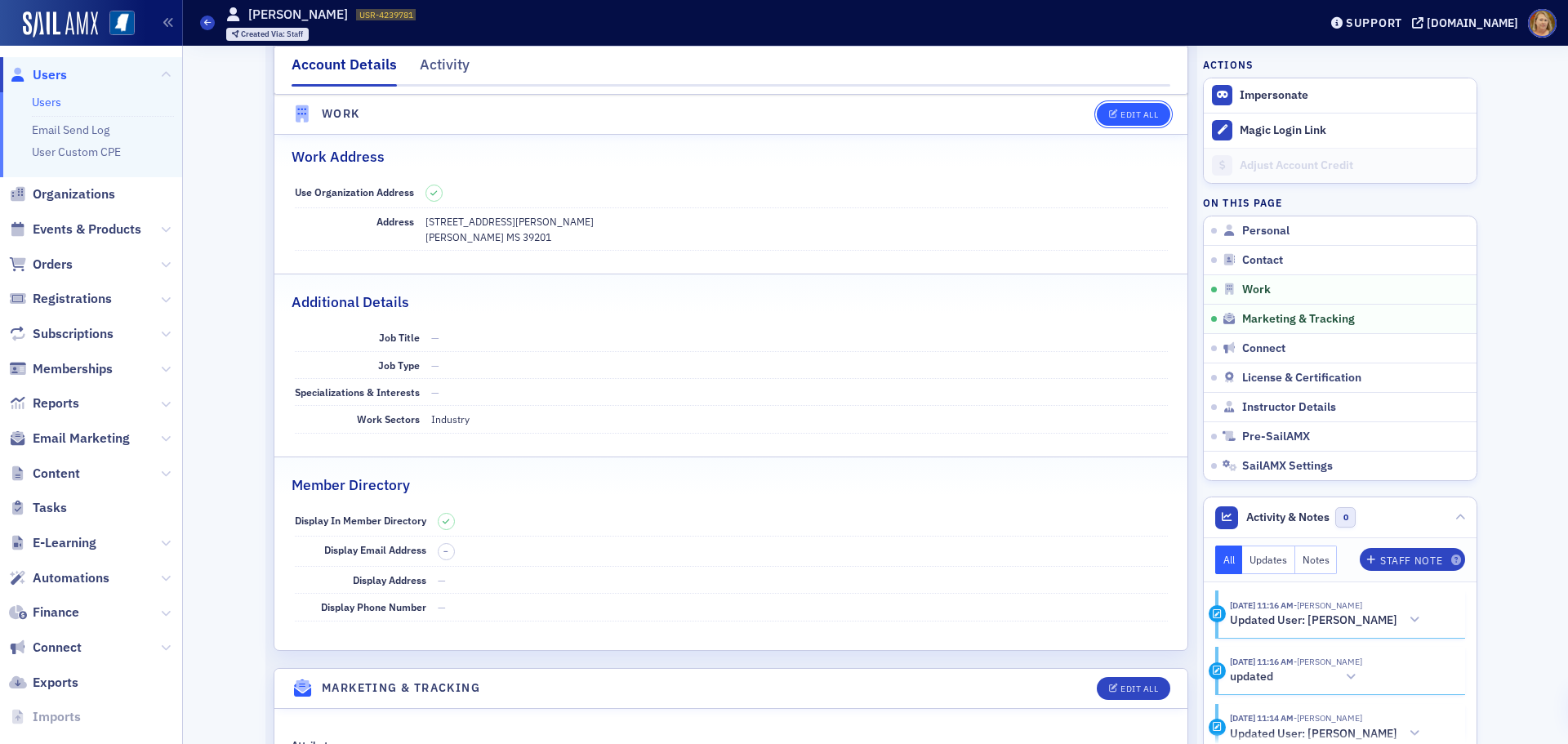
click at [1134, 106] on button "Edit All" at bounding box center [1133, 114] width 73 height 23
select select "US"
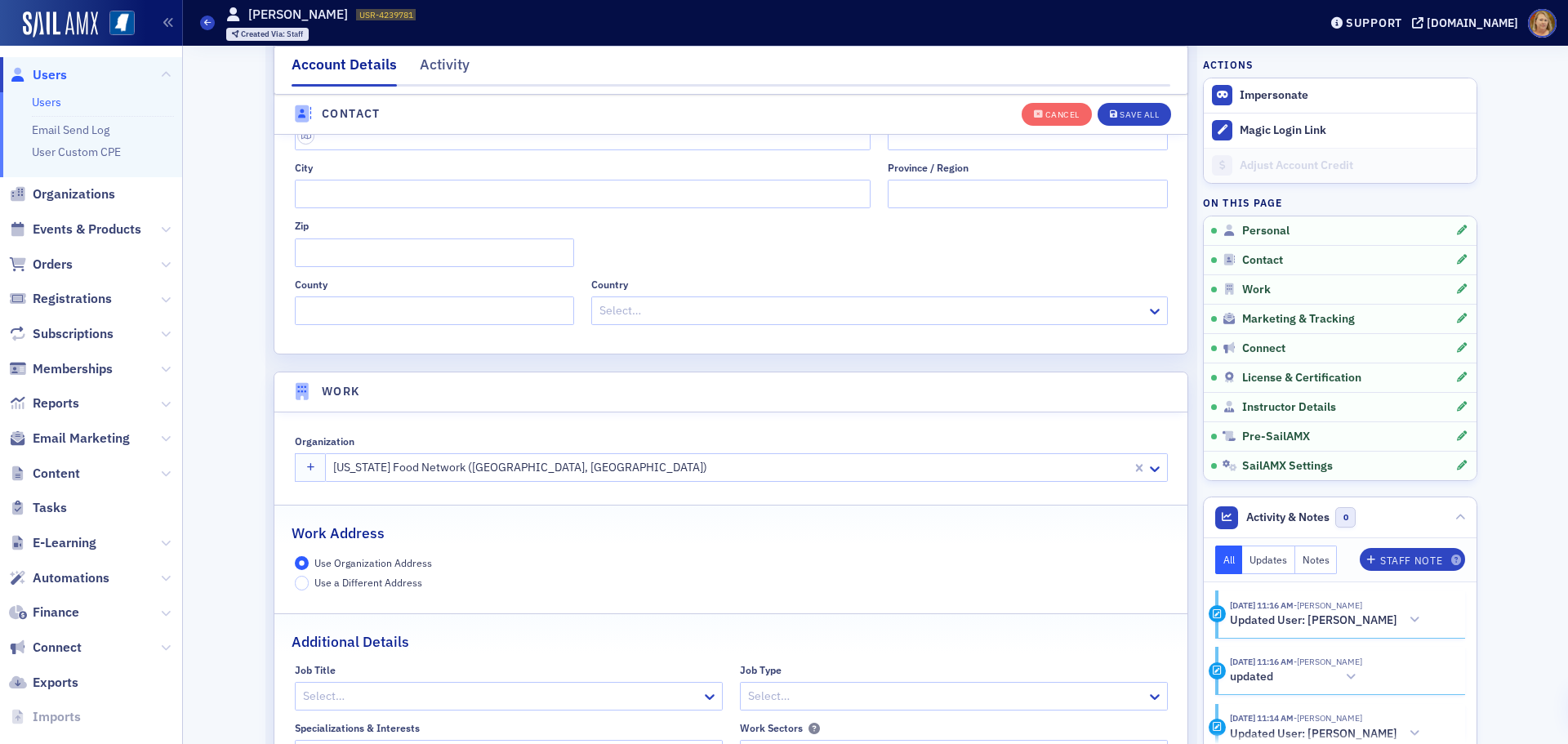
scroll to position [1294, 0]
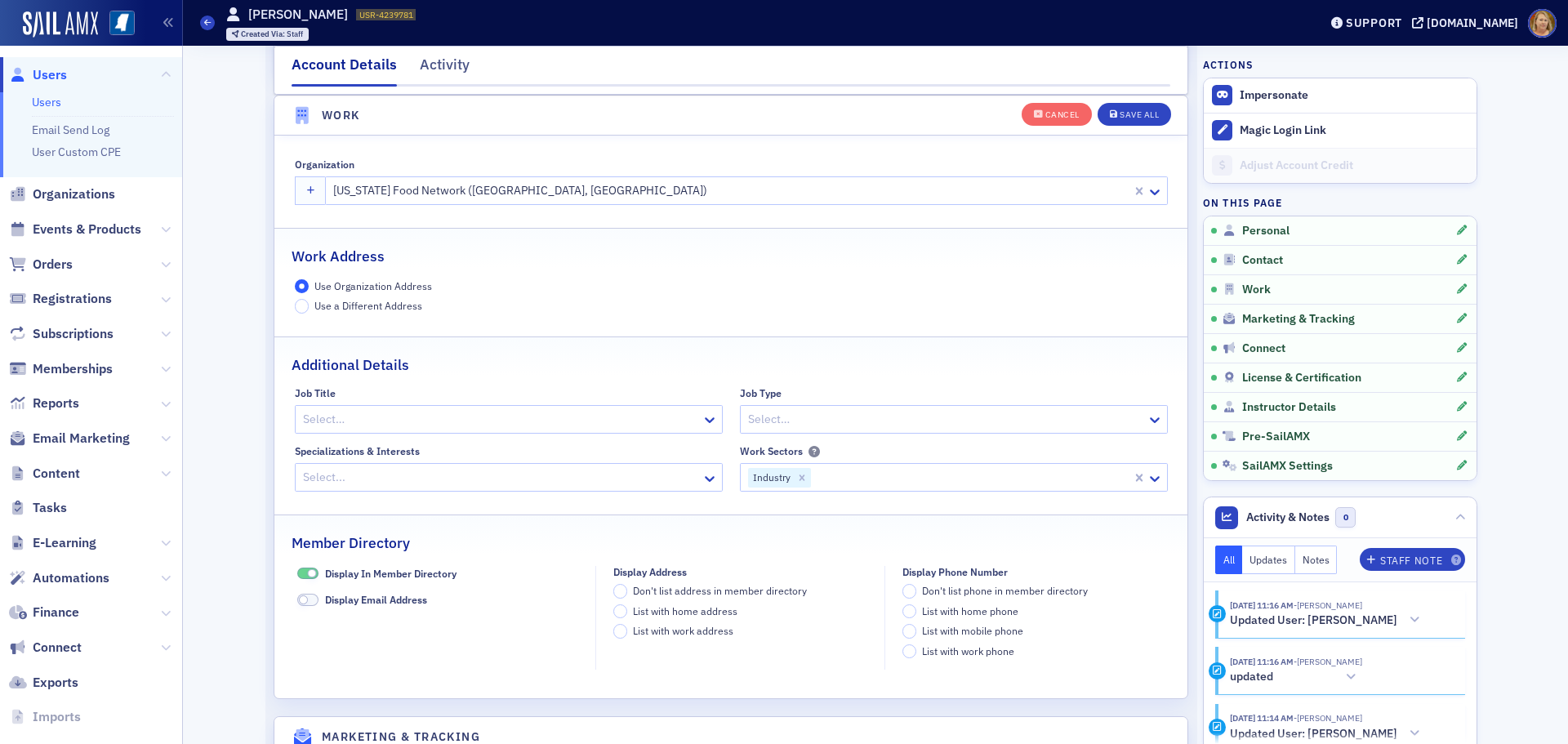
click at [401, 418] on div at bounding box center [501, 419] width 399 height 21
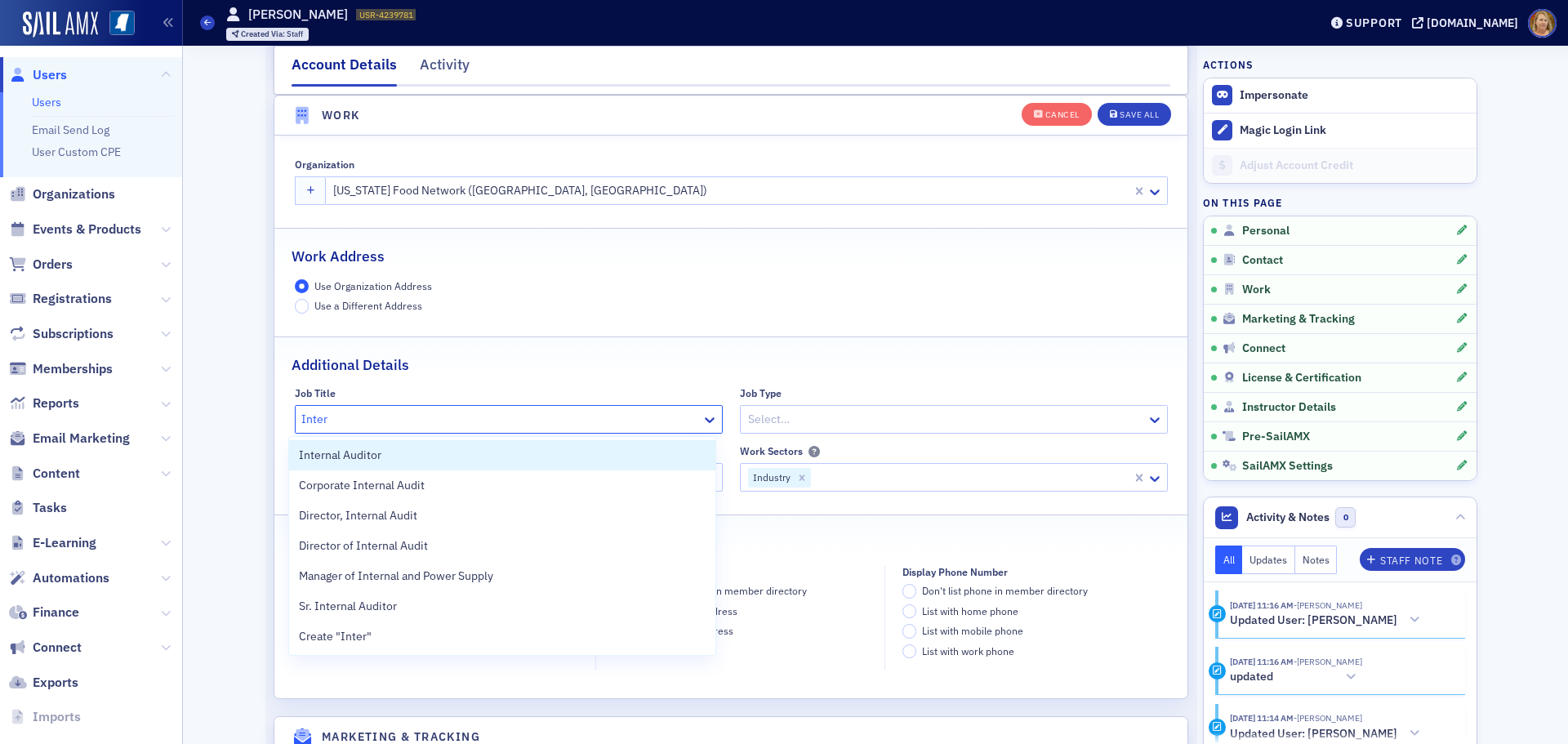
type input "Inter"
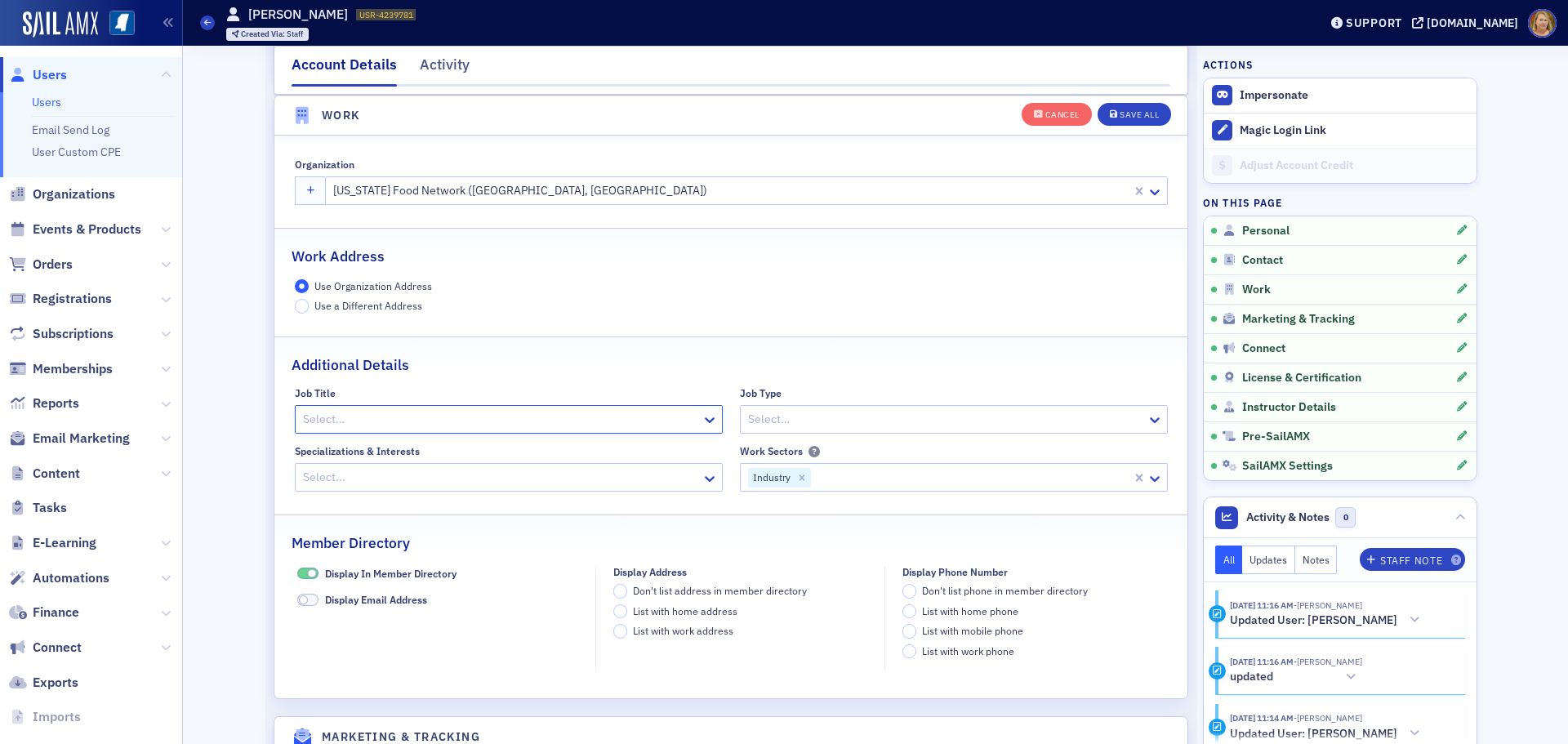
click at [379, 416] on div at bounding box center [501, 419] width 399 height 21
drag, startPoint x: 379, startPoint y: 416, endPoint x: 372, endPoint y: 422, distance: 9.2
click at [372, 422] on div at bounding box center [501, 419] width 399 height 21
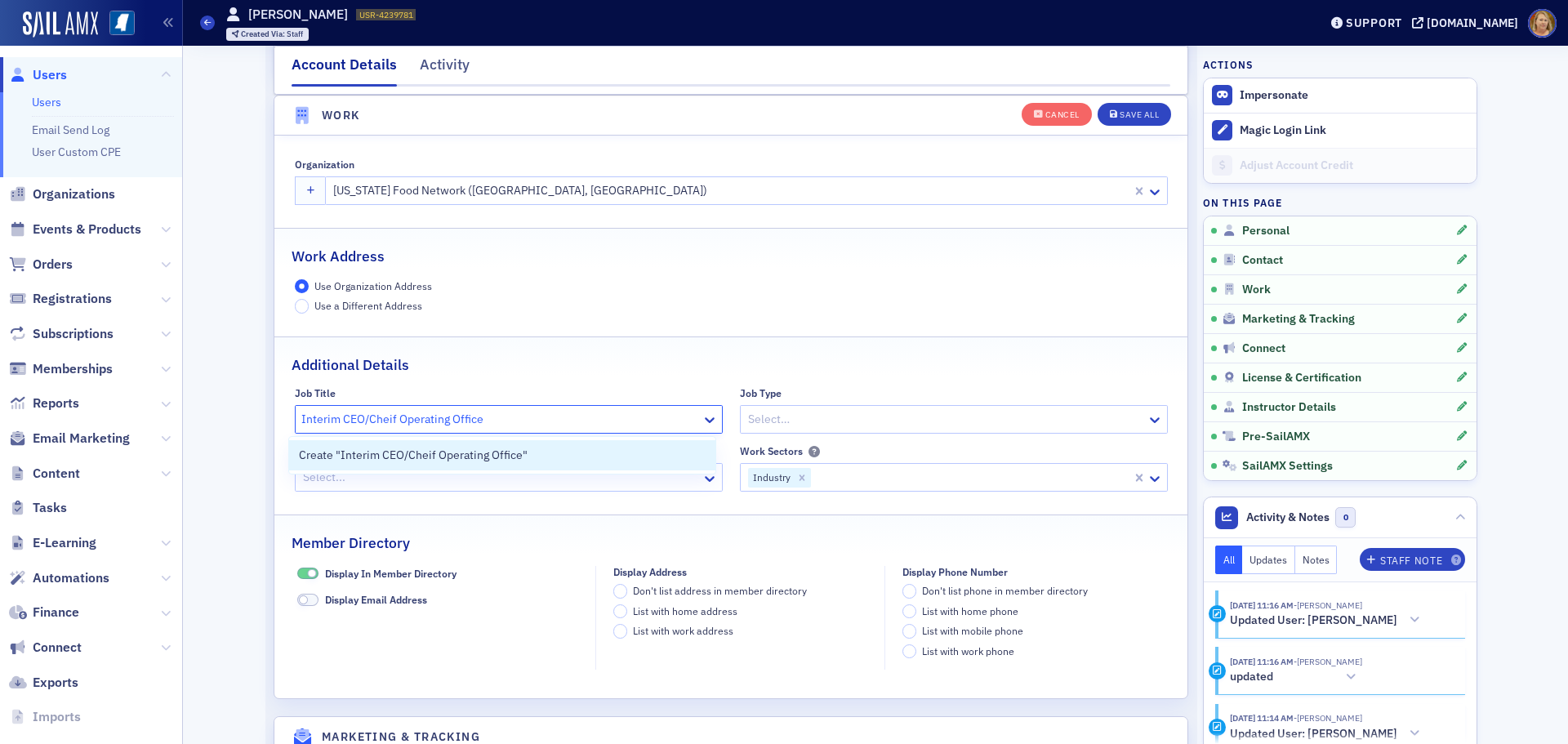
type input "Interim CEO/Cheif Operating Officer"
click at [510, 423] on div at bounding box center [501, 419] width 399 height 21
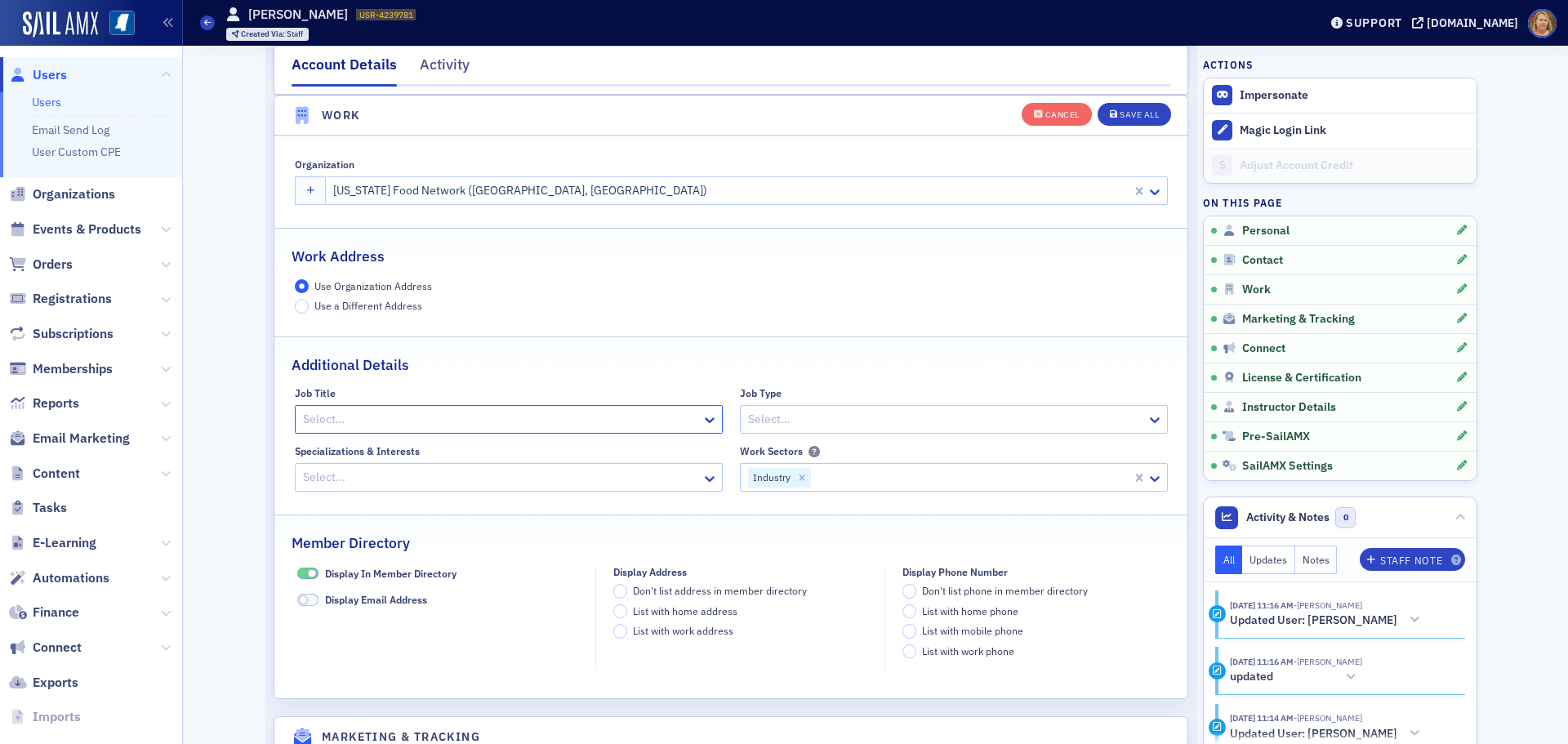
drag, startPoint x: 492, startPoint y: 421, endPoint x: 482, endPoint y: 420, distance: 10.0
click at [491, 421] on div at bounding box center [501, 419] width 399 height 21
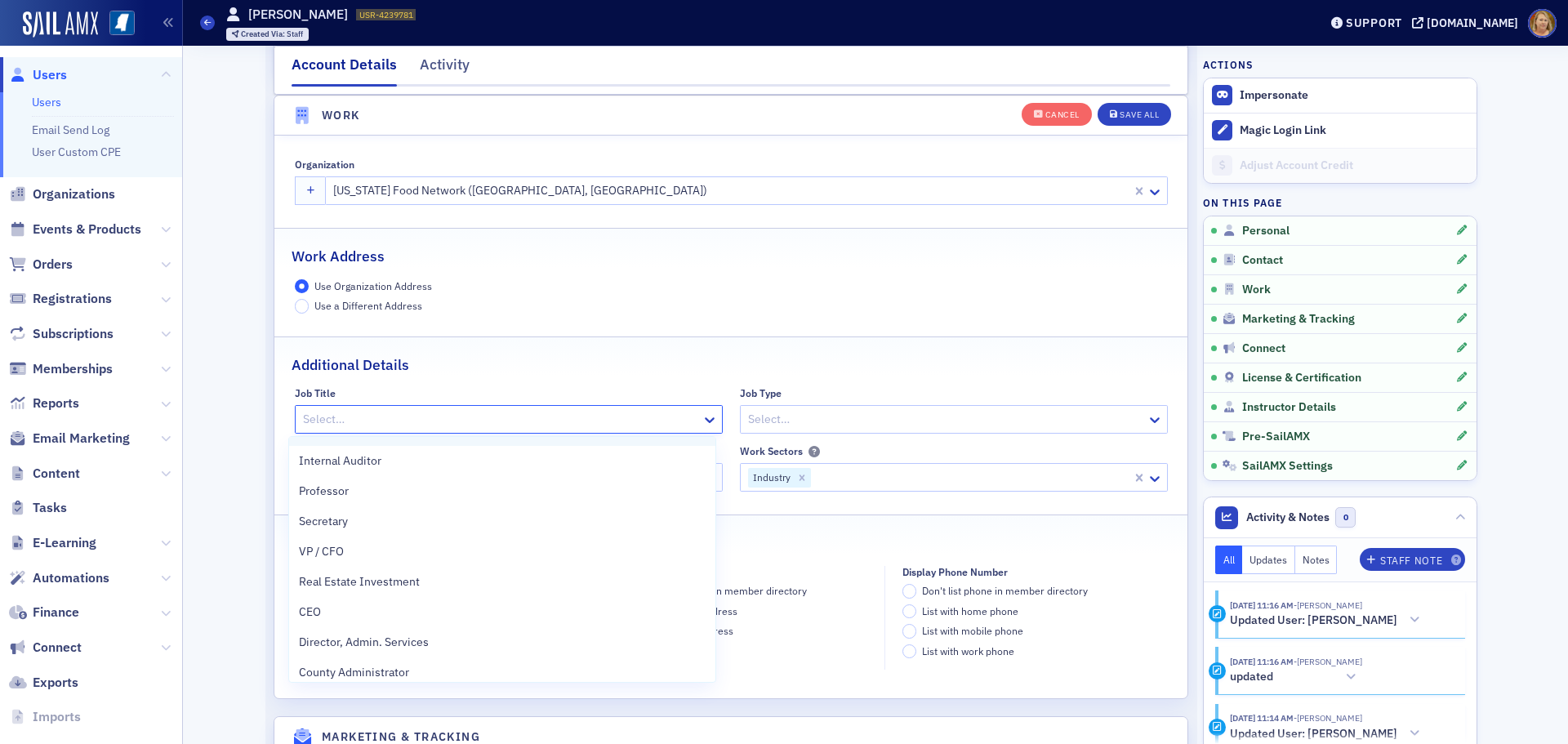
scroll to position [1471, 0]
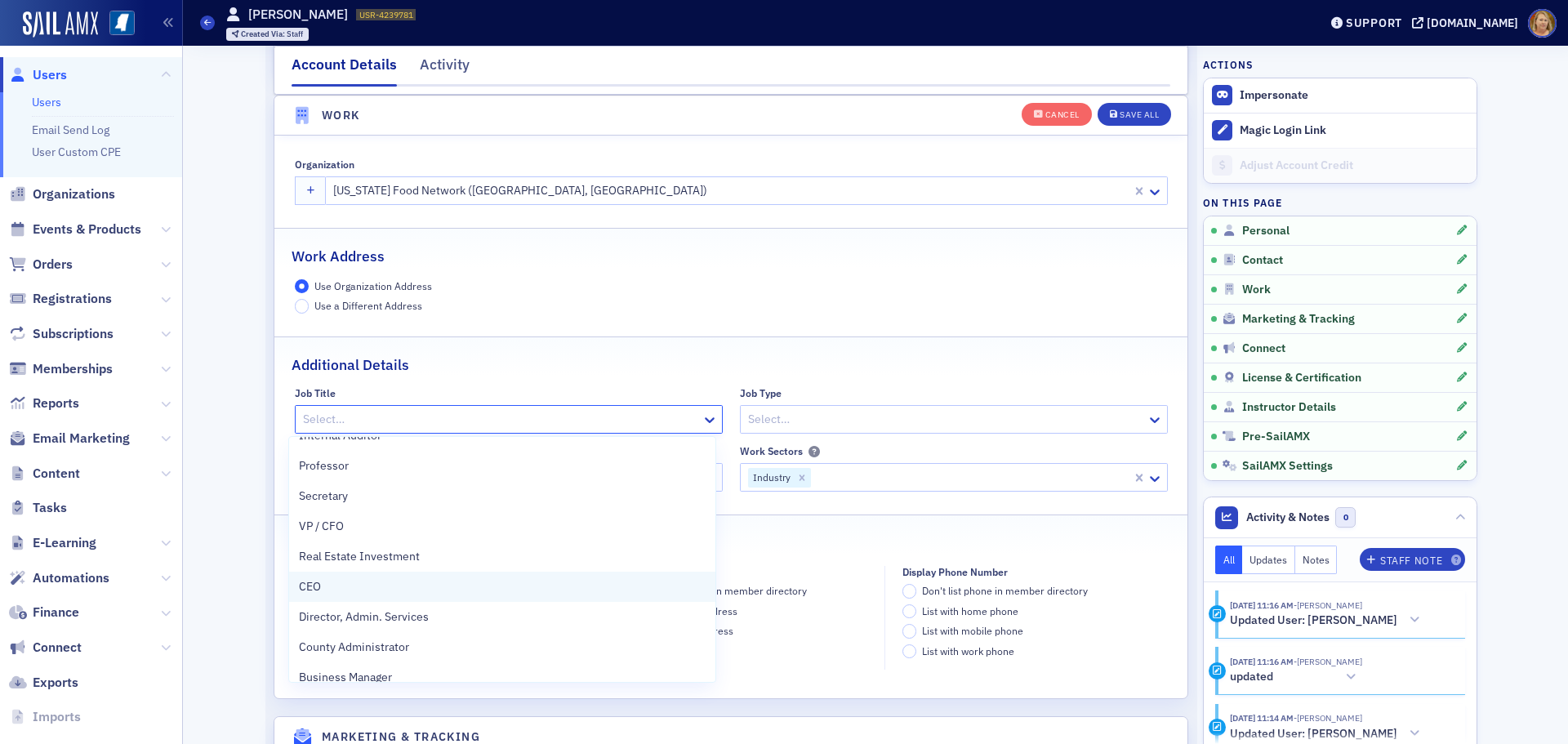
click at [316, 585] on span "CEO" at bounding box center [310, 587] width 22 height 17
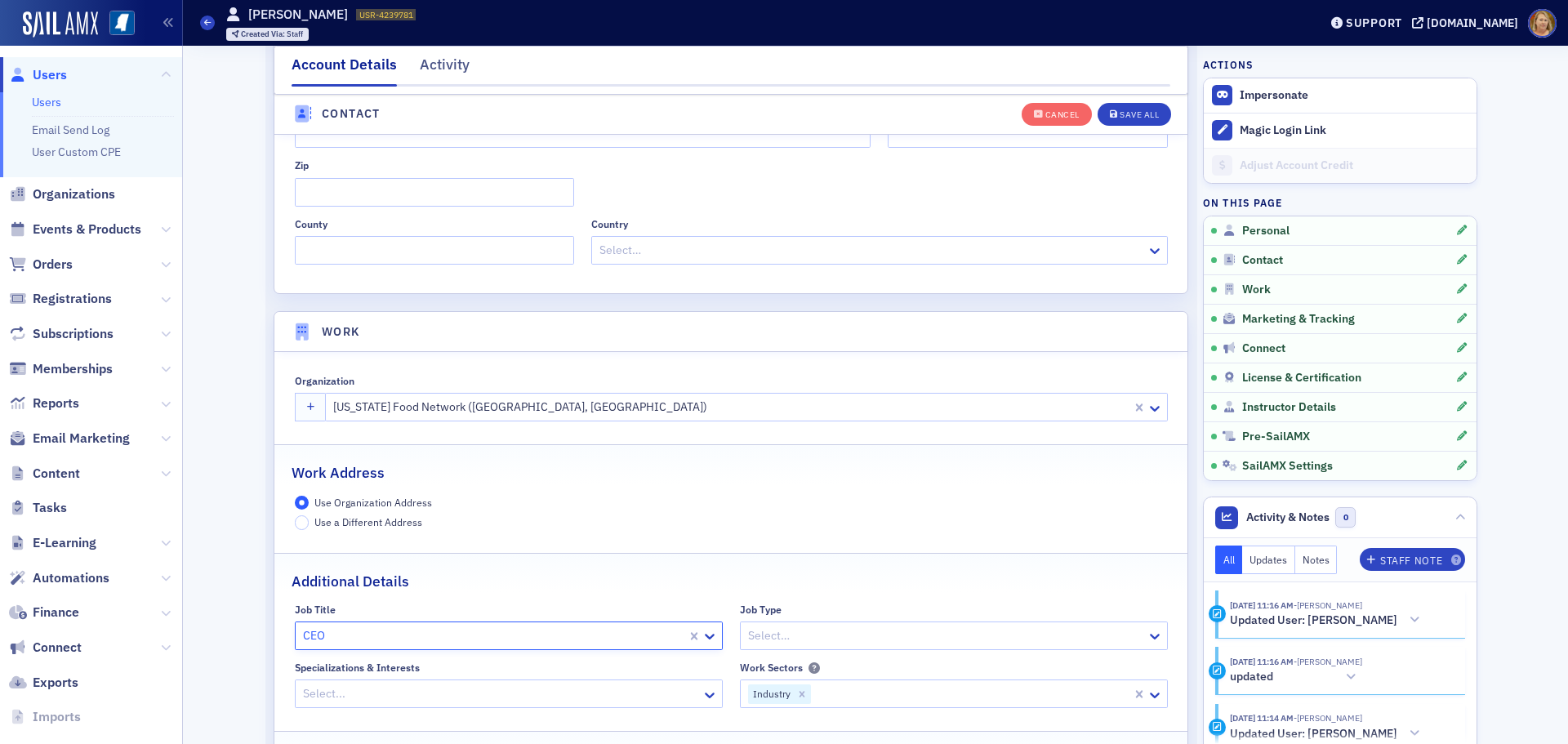
scroll to position [1049, 0]
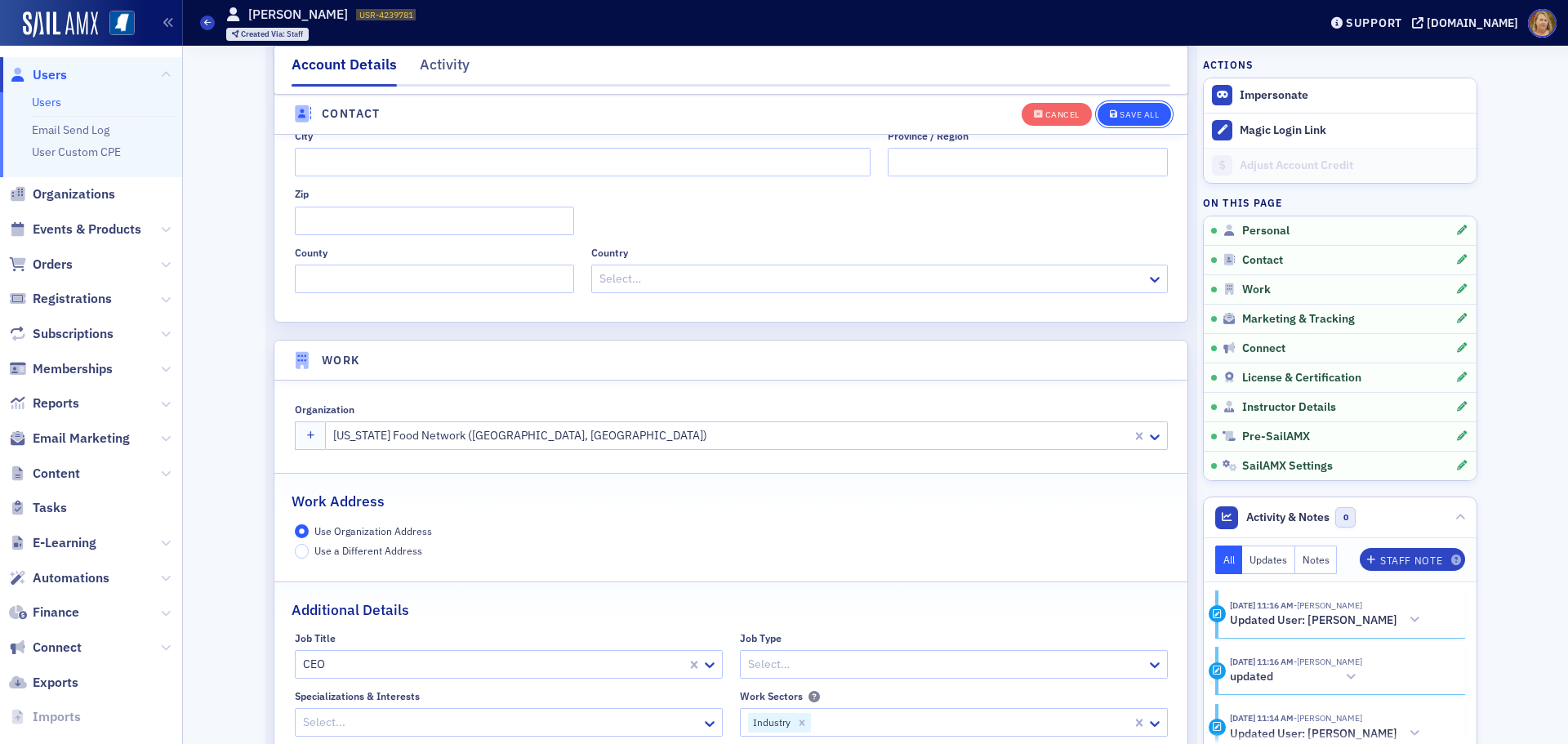
click at [1119, 113] on div "Save All" at bounding box center [1138, 115] width 39 height 9
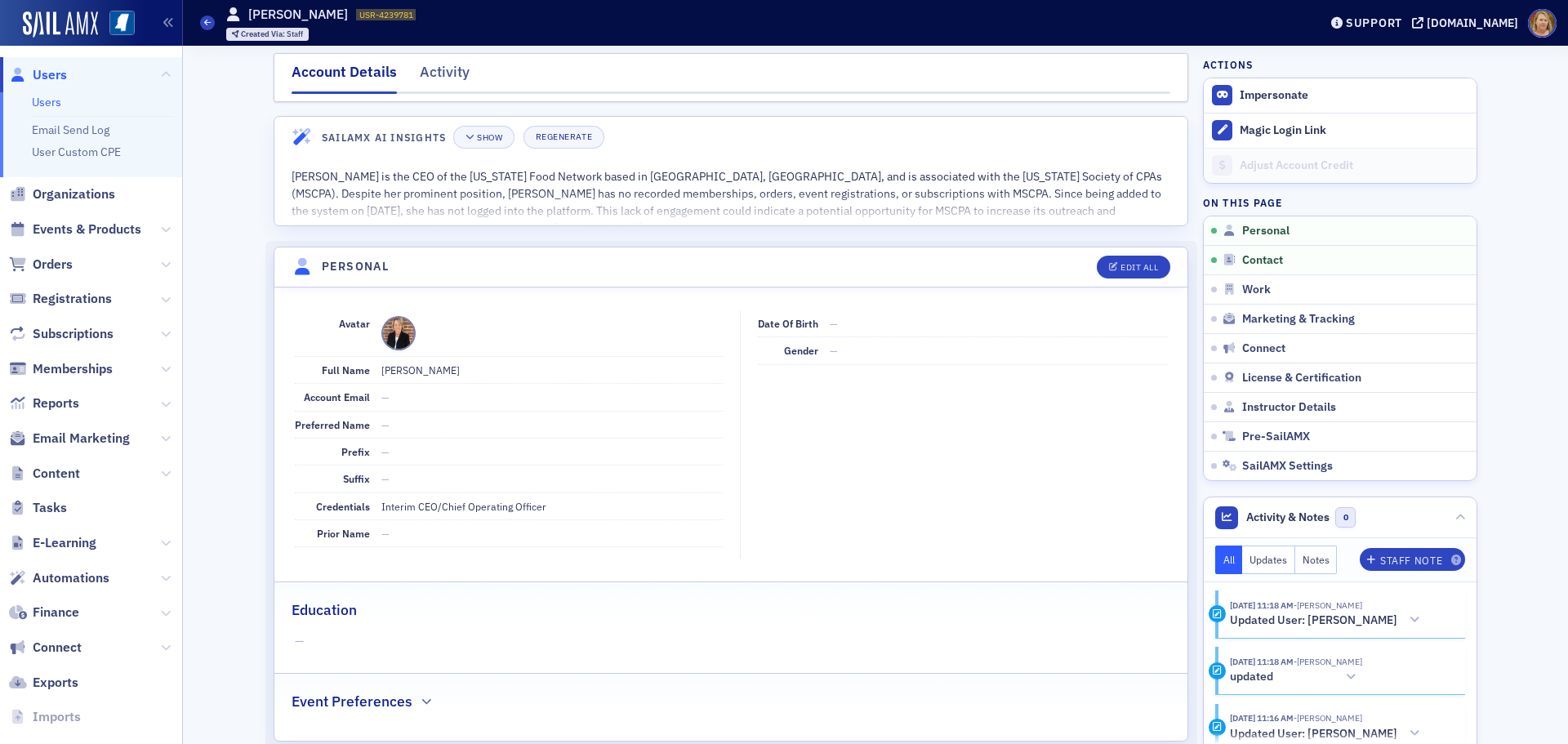
scroll to position [0, 0]
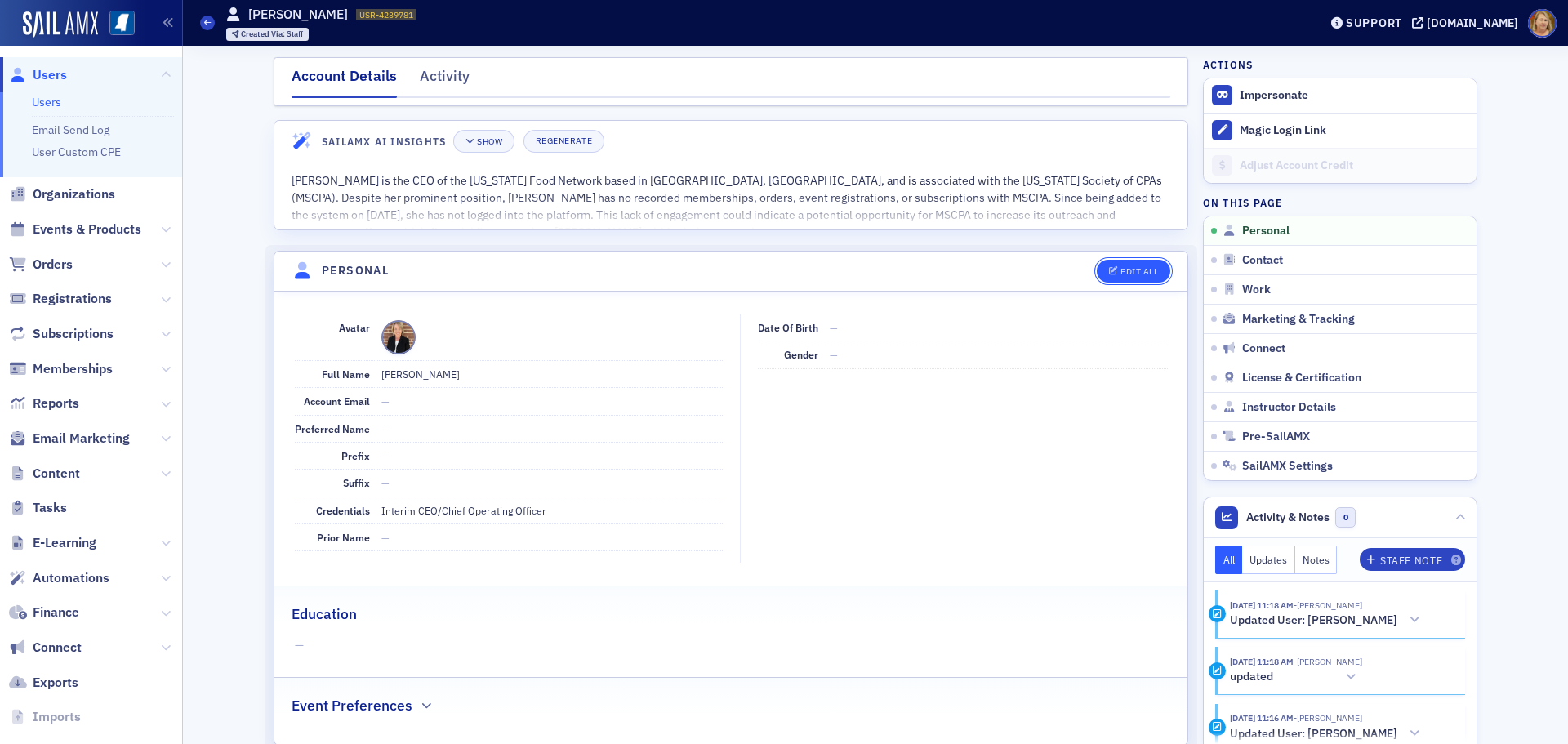
click at [1127, 276] on div "Edit All" at bounding box center [1139, 272] width 38 height 9
select select "US"
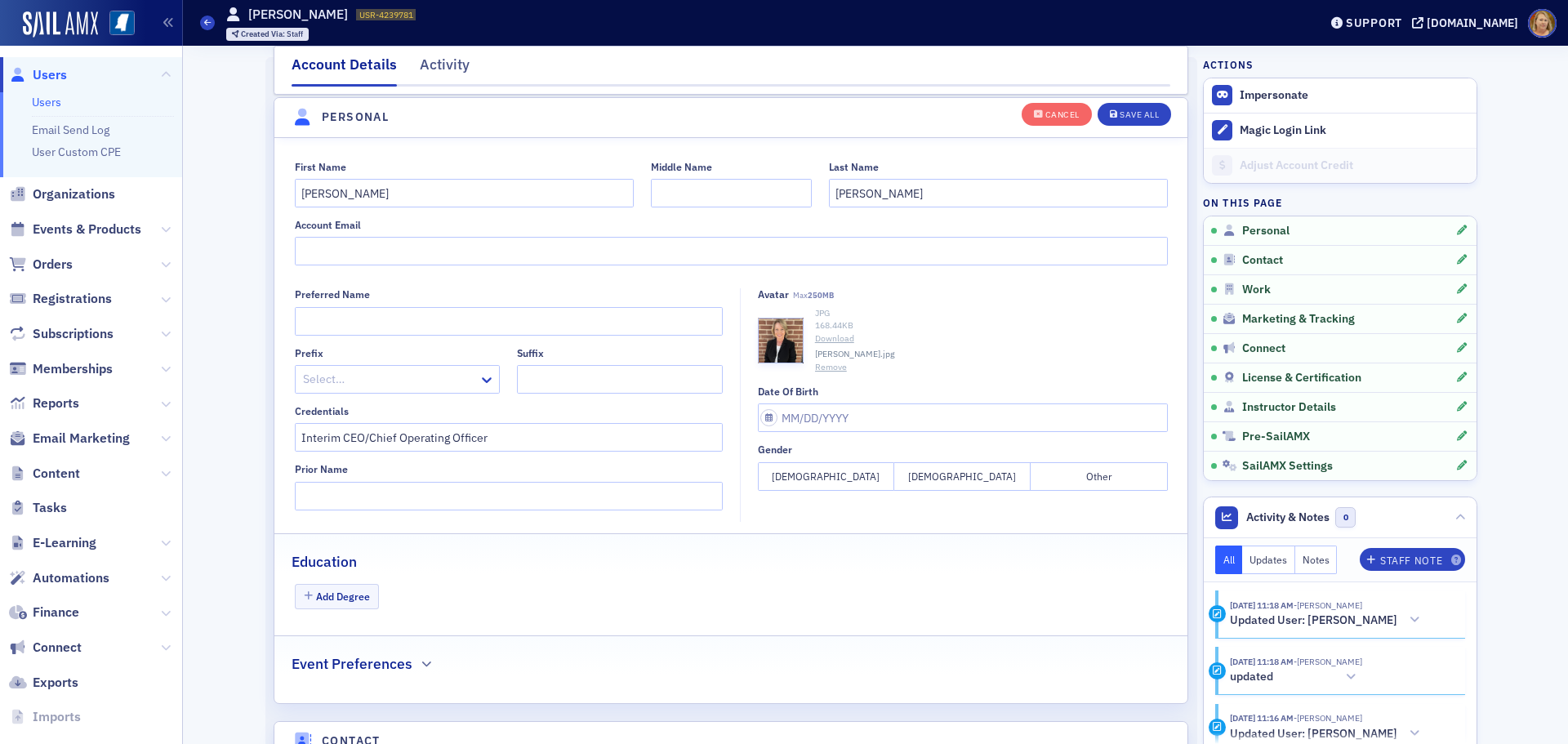
scroll to position [191, 0]
click at [381, 248] on input "Account Email" at bounding box center [731, 249] width 873 height 29
paste input "info@msfoodnet.org"
type input "info@msfoodnet.org"
click at [1125, 114] on div "Save All" at bounding box center [1138, 115] width 39 height 9
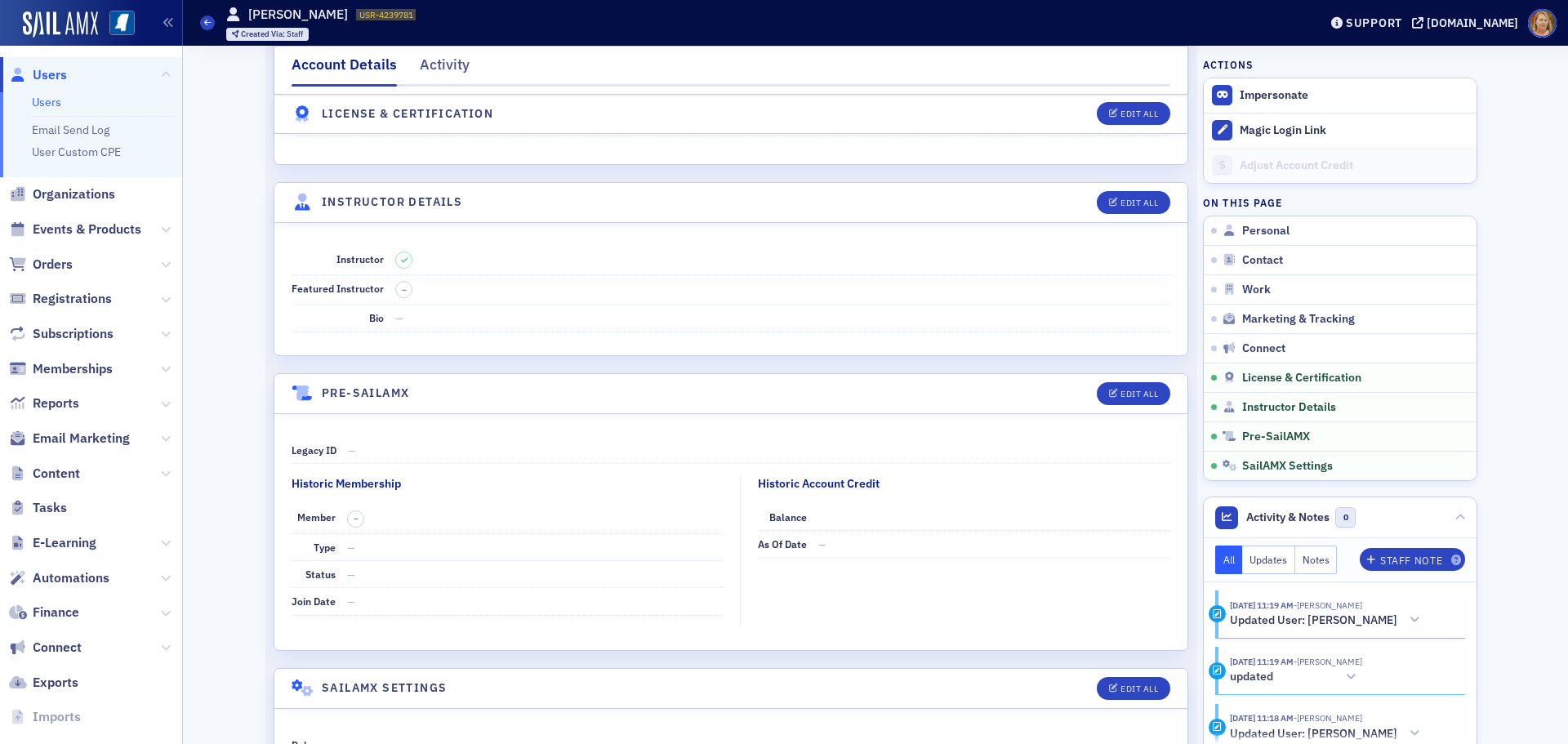
scroll to position [2722, 0]
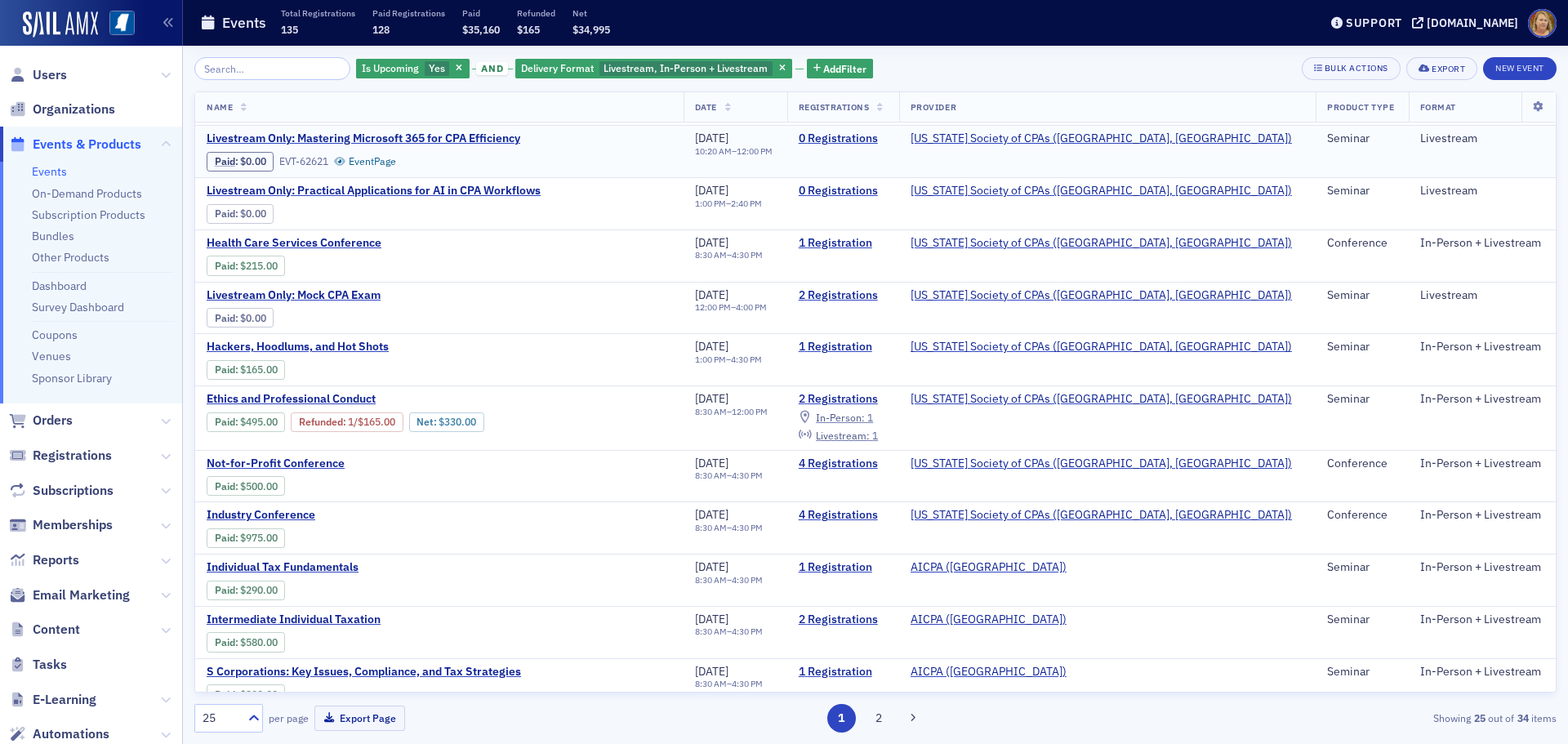
scroll to position [490, 0]
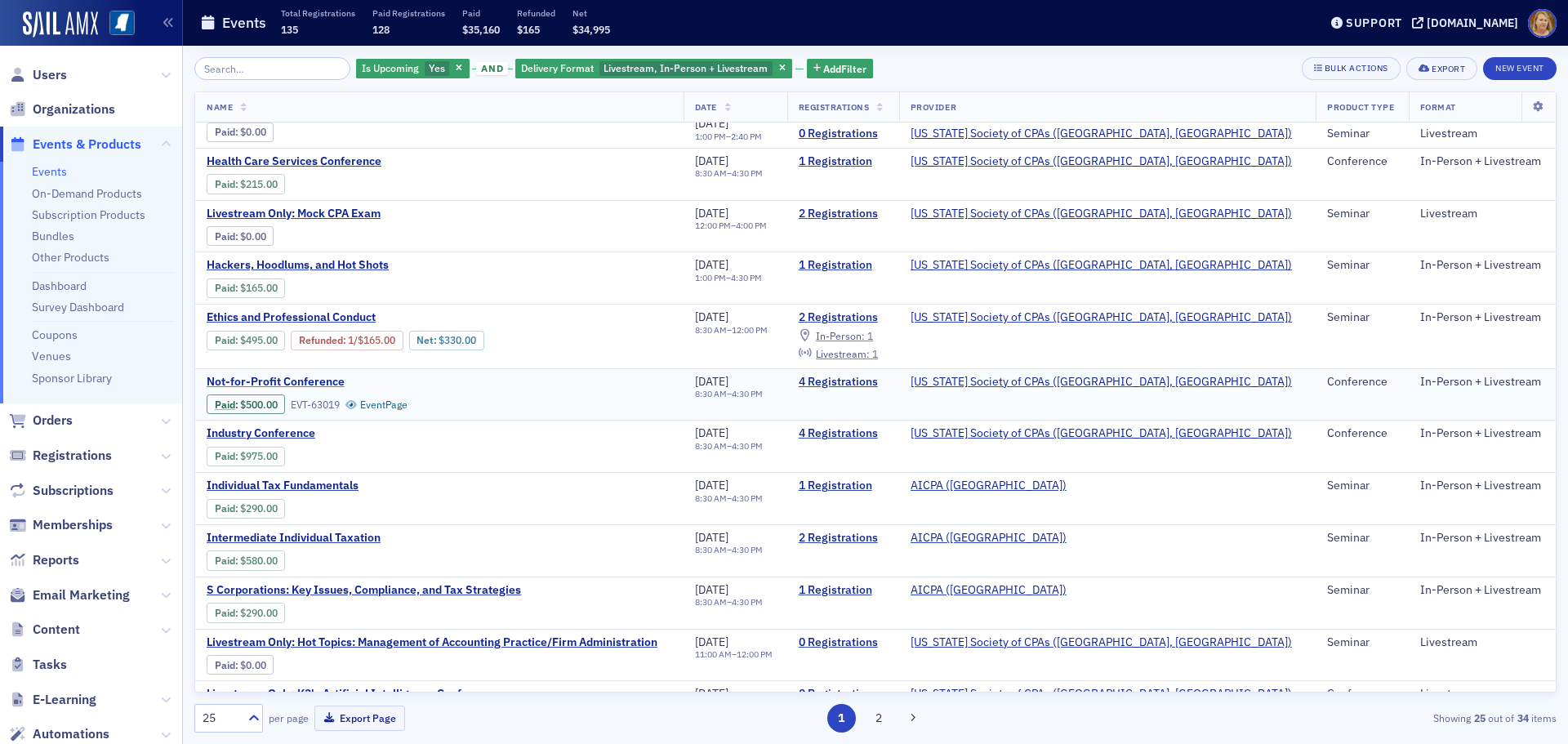
click at [333, 382] on span "Not-for-Profit Conference" at bounding box center [344, 382] width 274 height 14
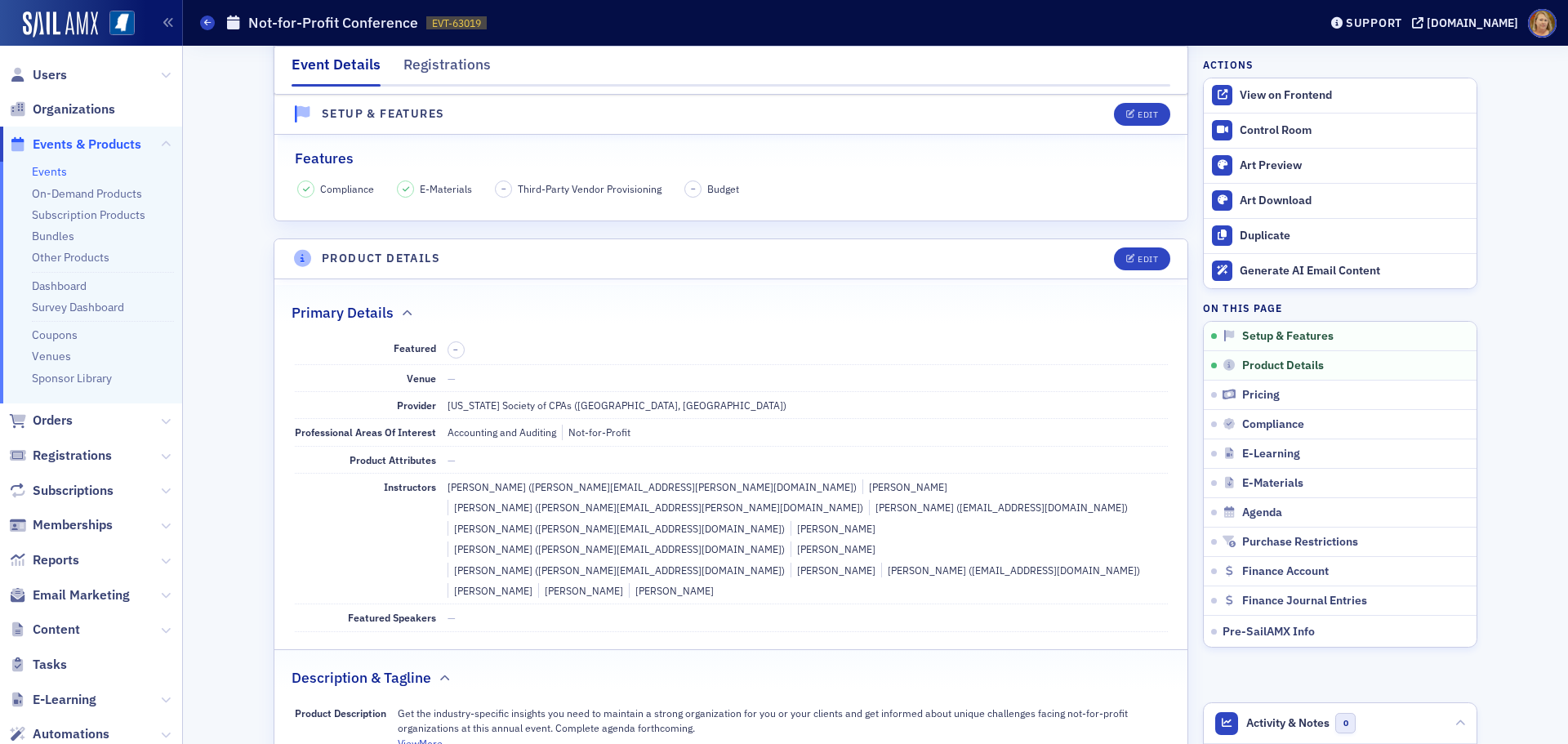
scroll to position [408, 0]
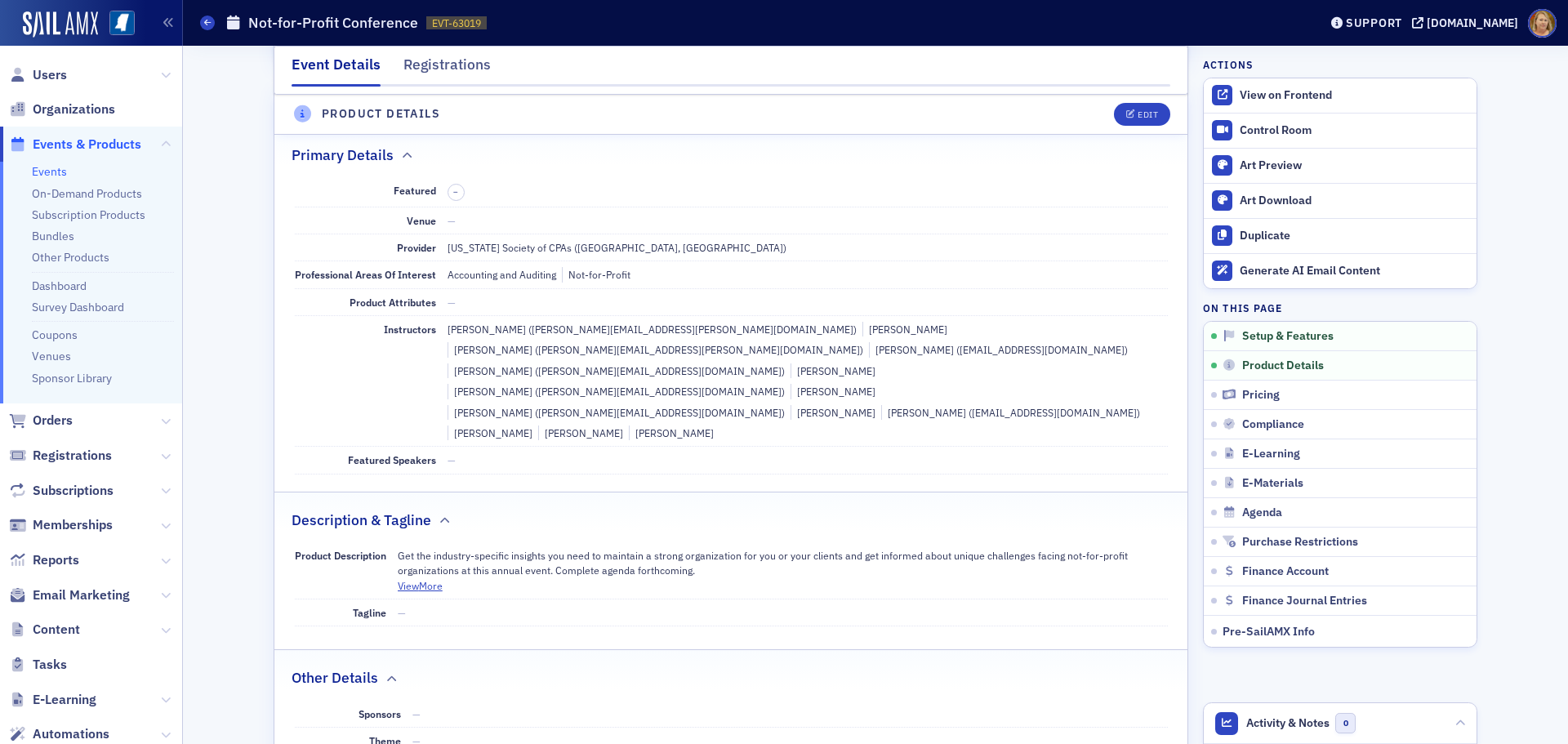
click at [873, 373] on span "Blair Jussely (blair.jussely@butlersnow.com) Whitney Setnicky Amie Dean (amie.w…" at bounding box center [808, 380] width 720 height 118
click at [1125, 105] on button "Edit" at bounding box center [1142, 114] width 56 height 23
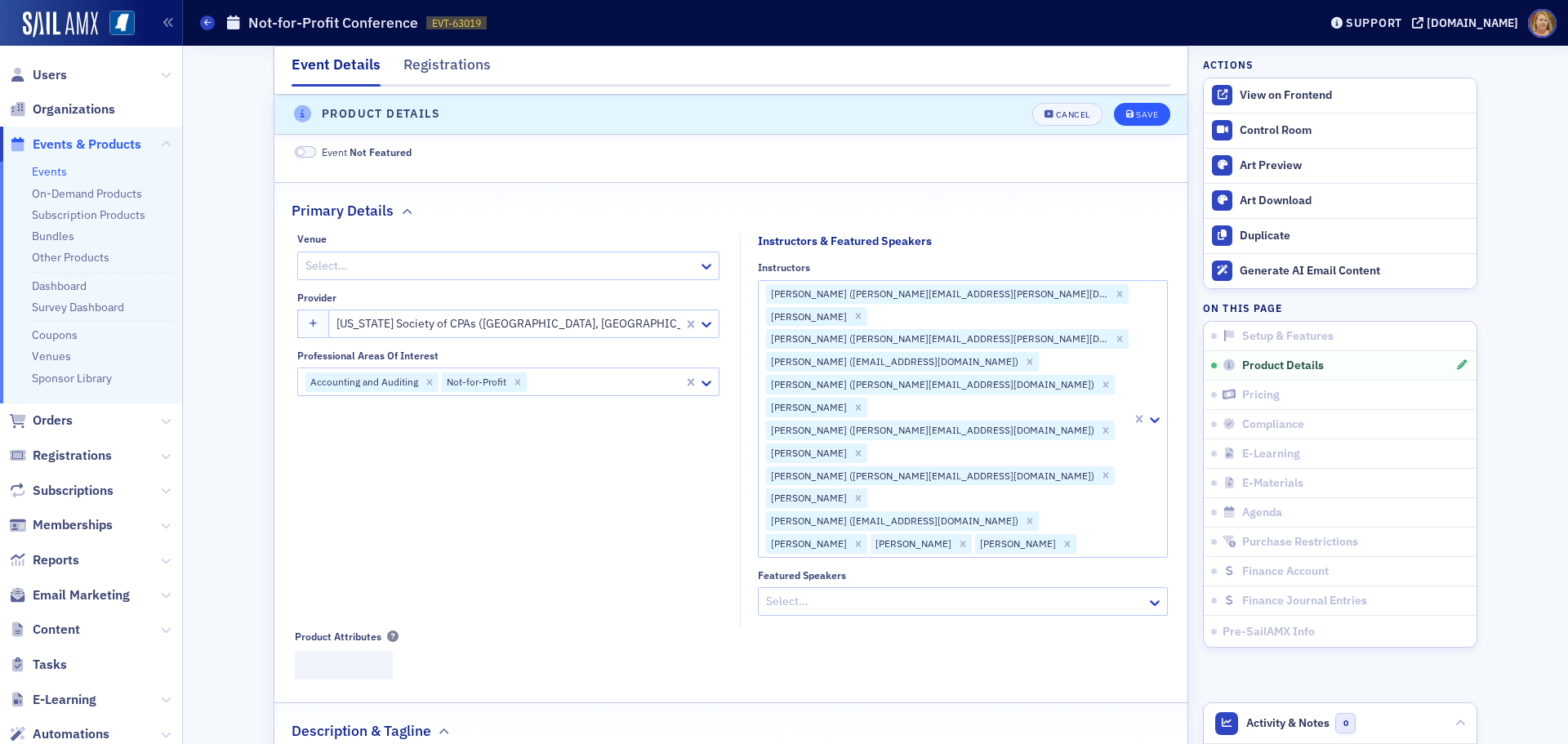
scroll to position [395, 0]
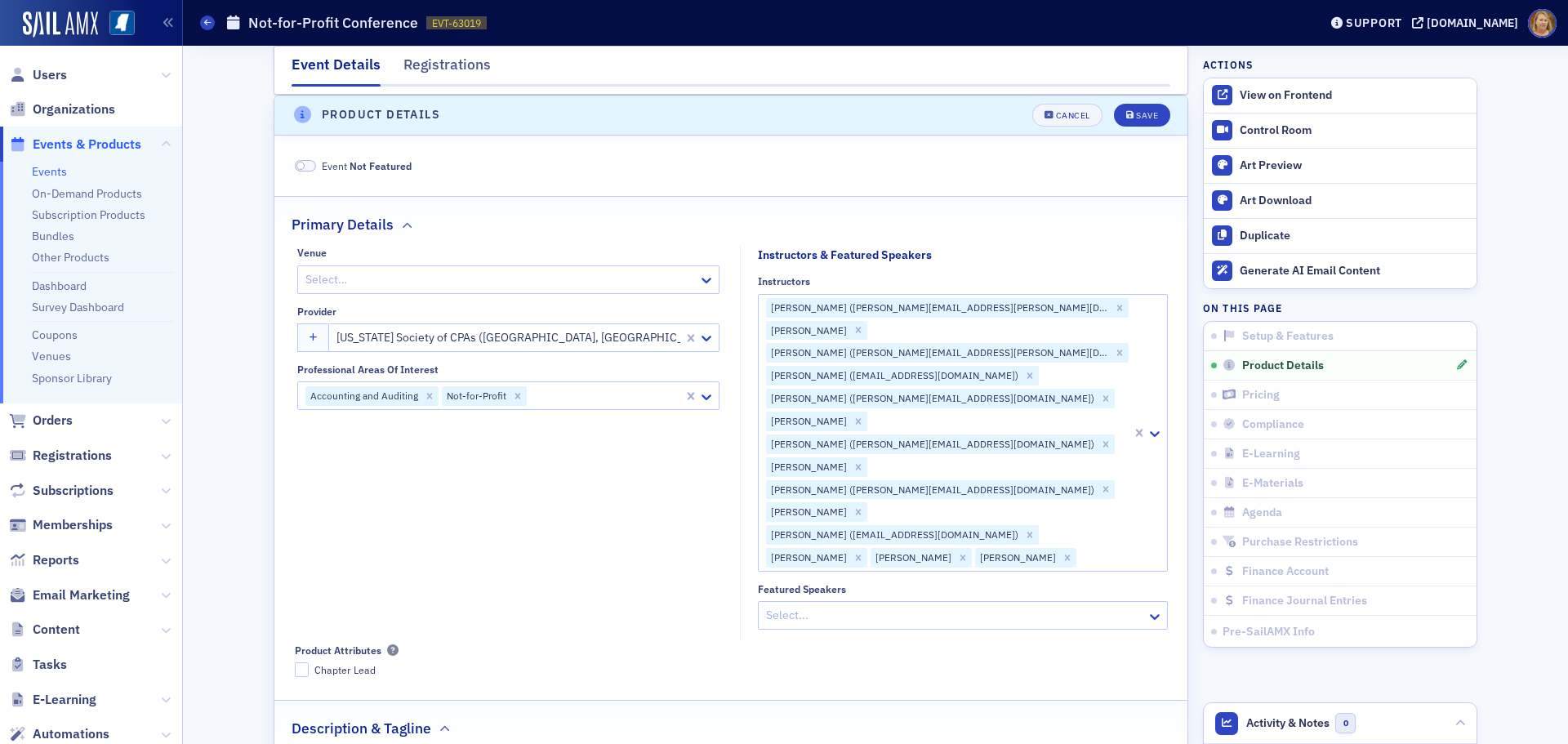
click at [1078, 548] on div at bounding box center [1104, 558] width 52 height 21
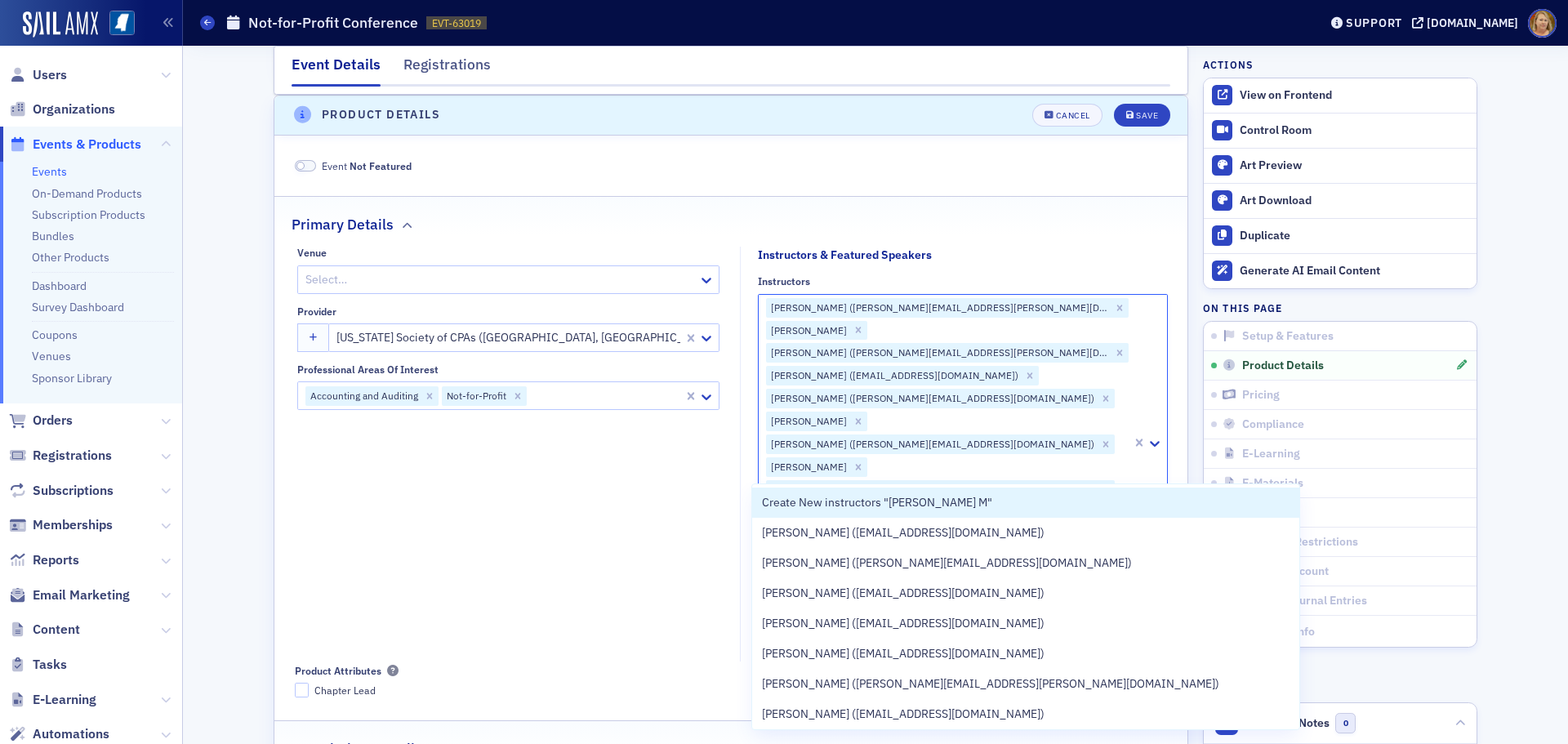
type input "Cassandra Mo"
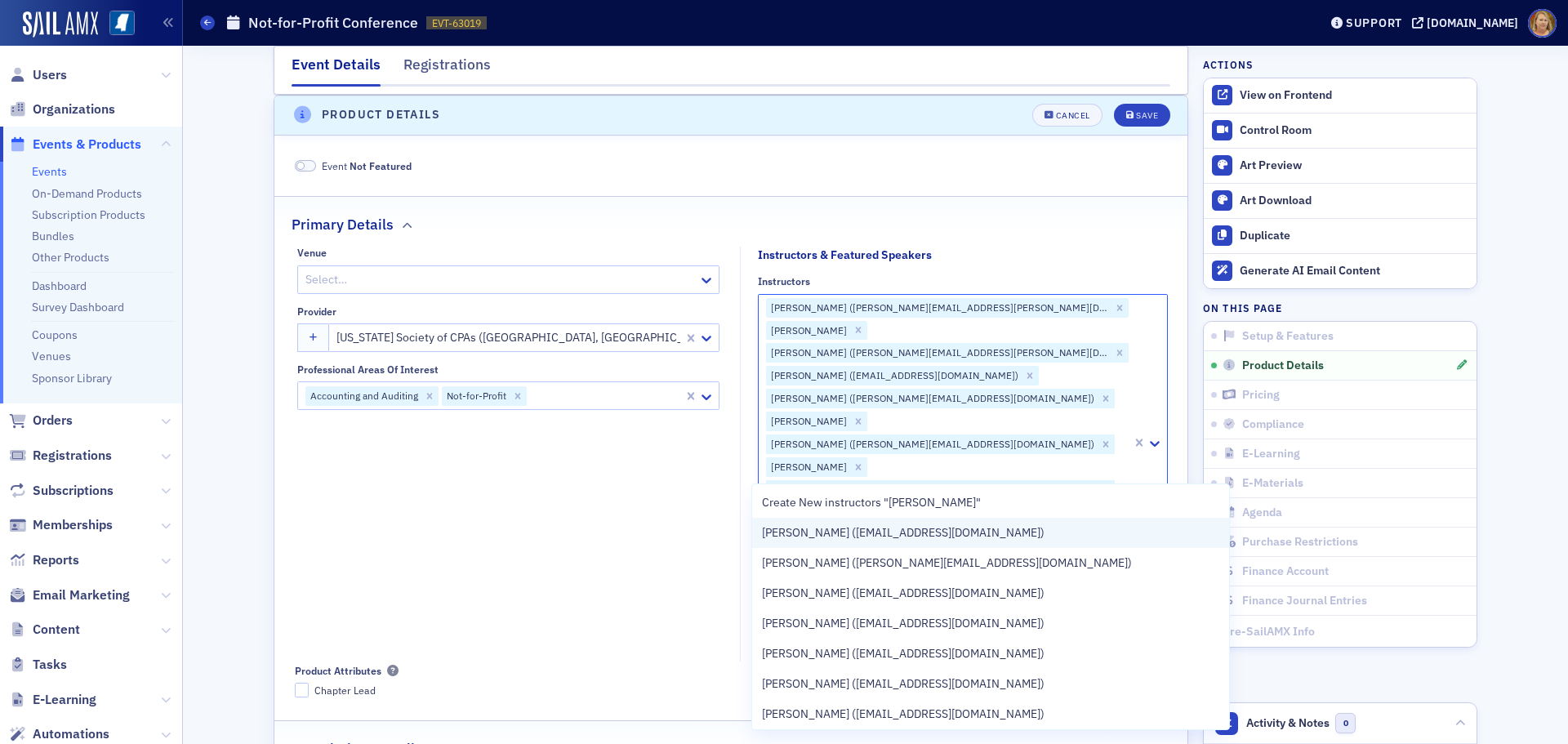
click at [960, 525] on span "Cassandra Mobley (info@msfoodnet.org)" at bounding box center [903, 533] width 283 height 17
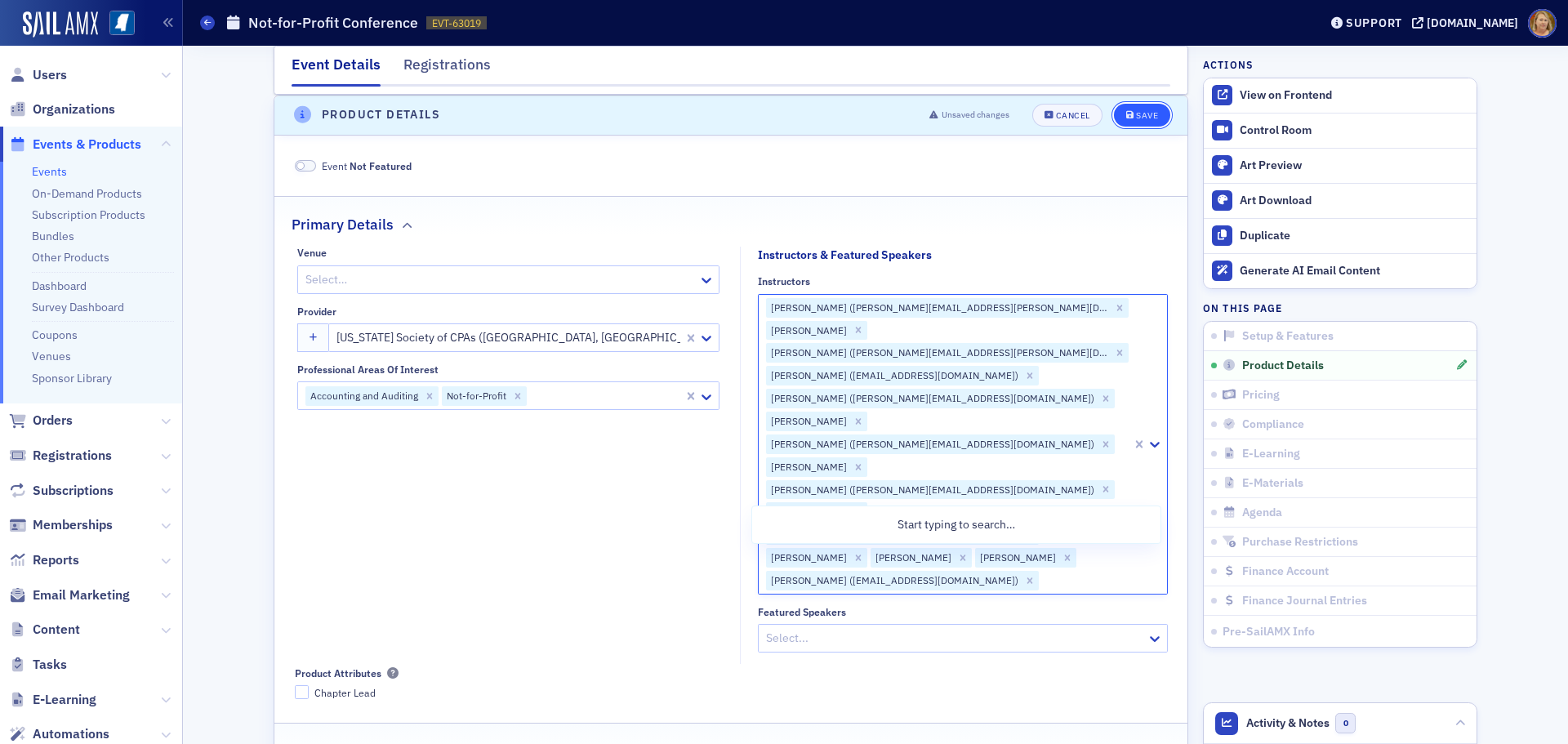
click at [1145, 118] on div "Save" at bounding box center [1146, 116] width 22 height 9
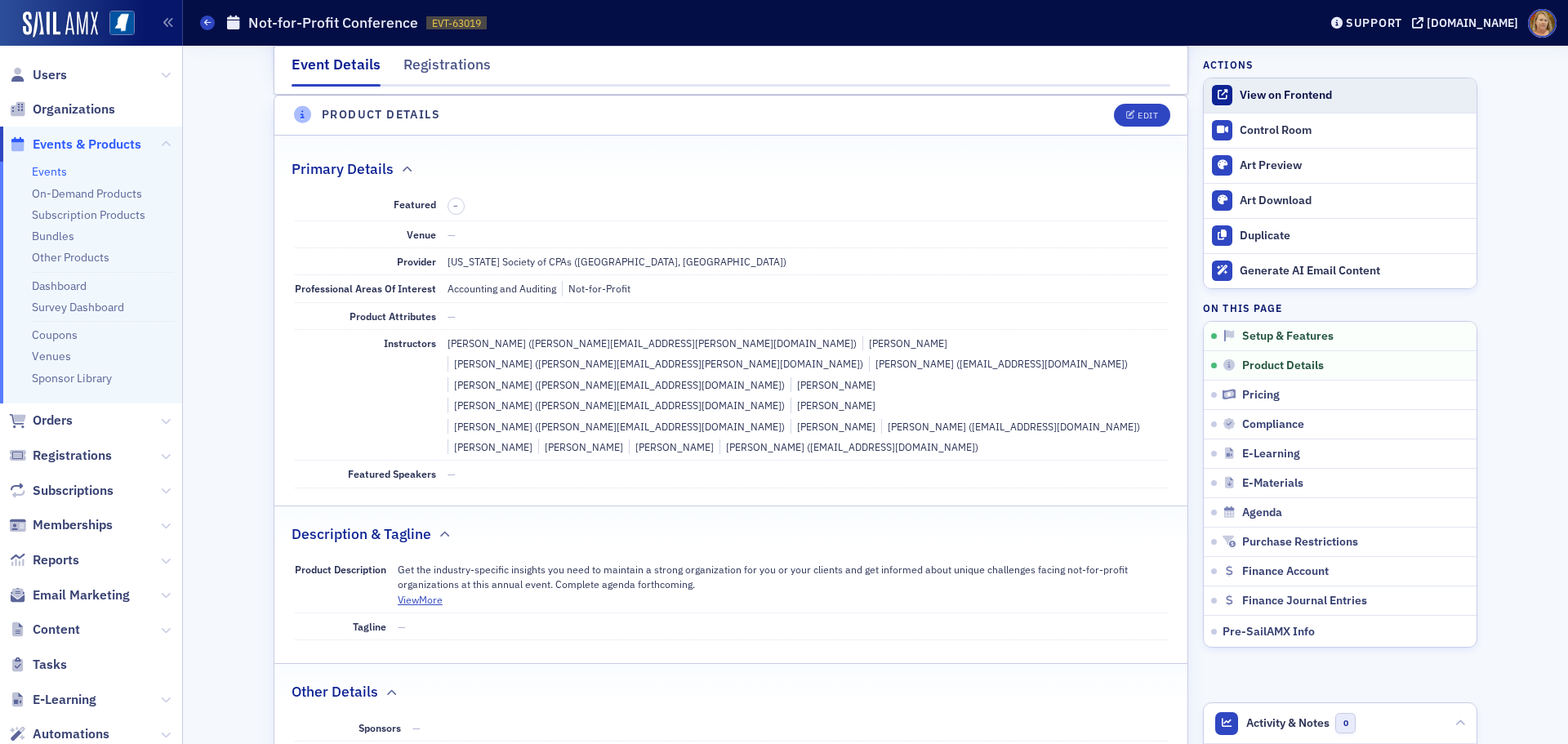
click at [1299, 98] on div "View on Frontend" at bounding box center [1353, 96] width 228 height 14
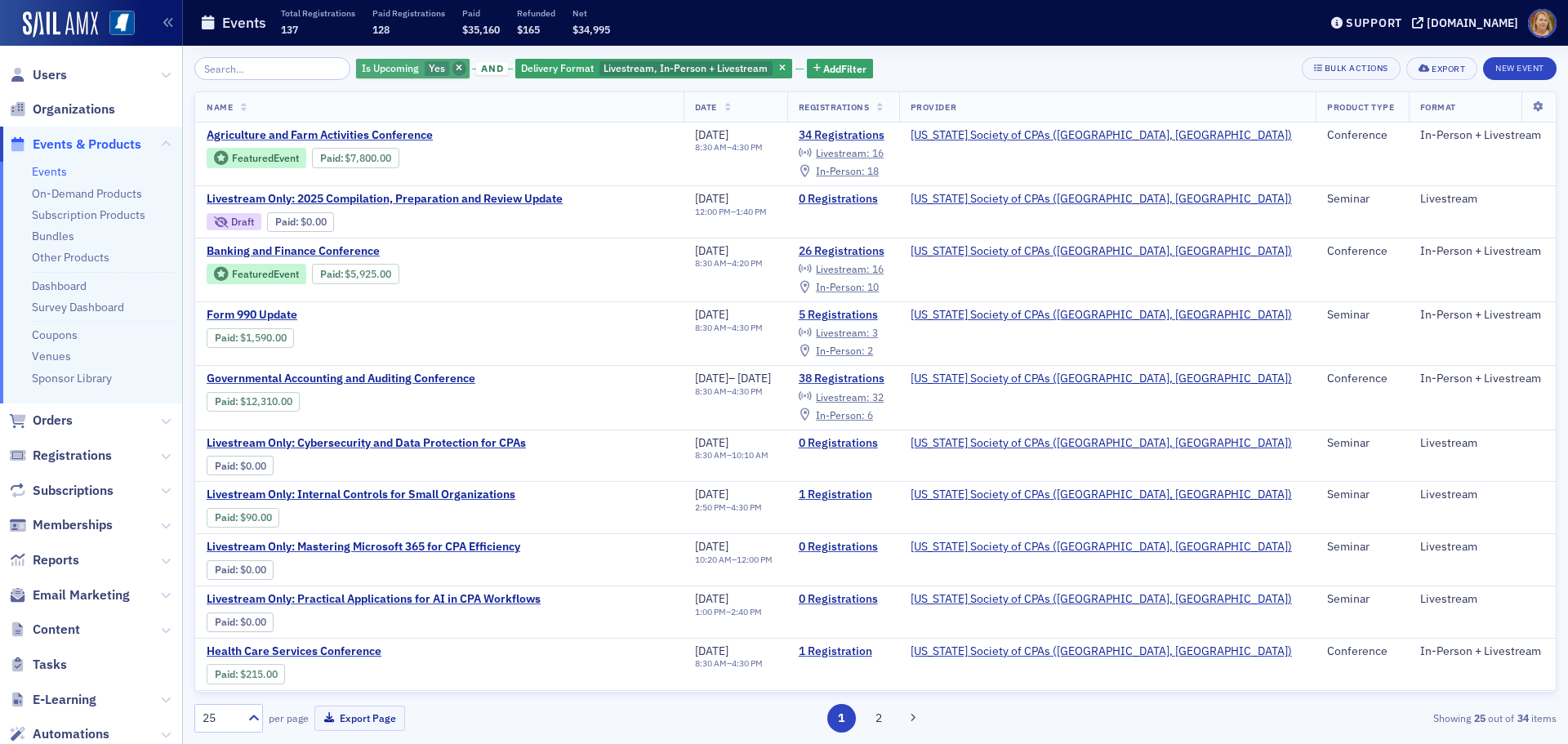
click at [456, 67] on icon "button" at bounding box center [459, 69] width 6 height 9
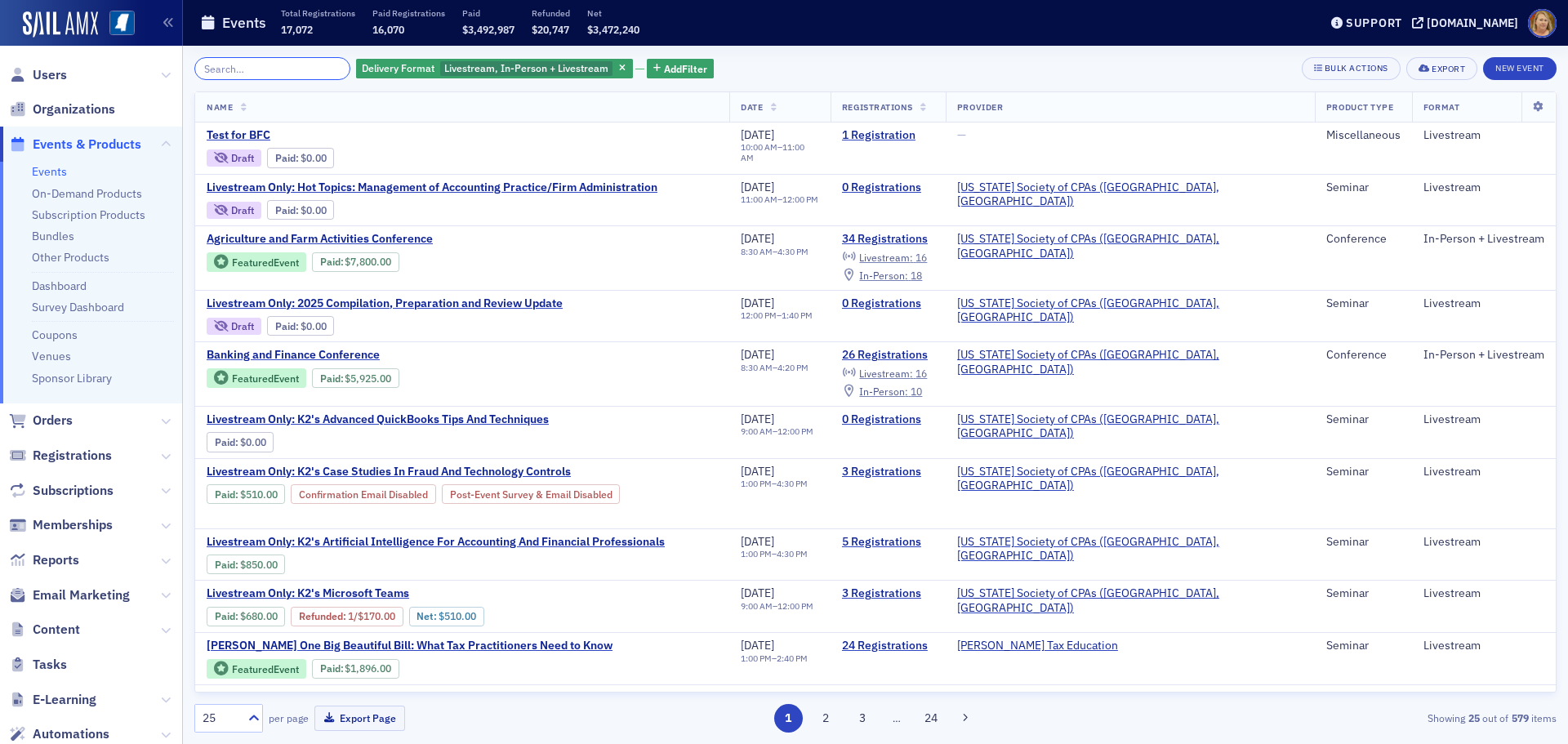
click at [302, 62] on input "search" at bounding box center [272, 68] width 156 height 23
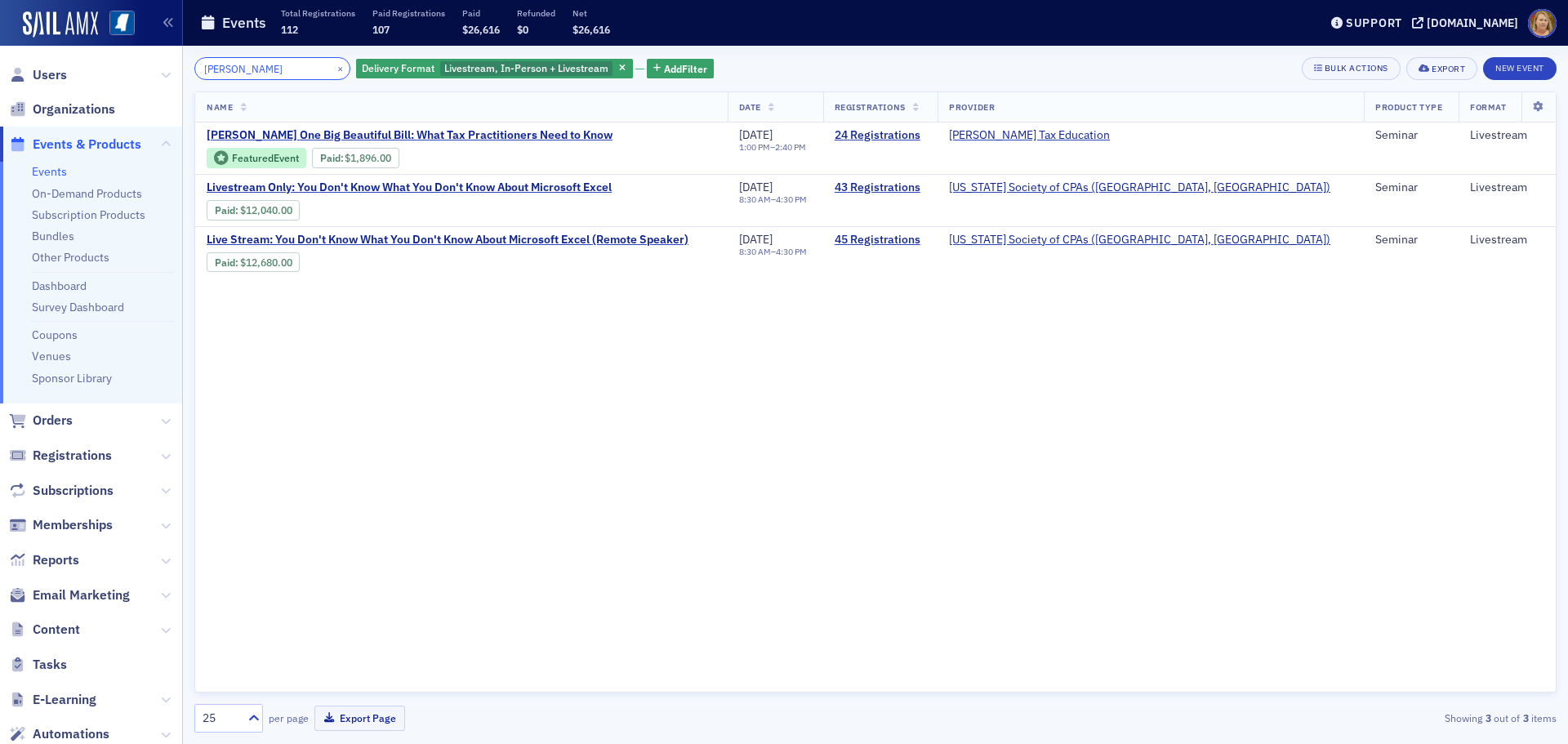
type input "Don Farmers"
click at [333, 70] on button "×" at bounding box center [340, 68] width 14 height 14
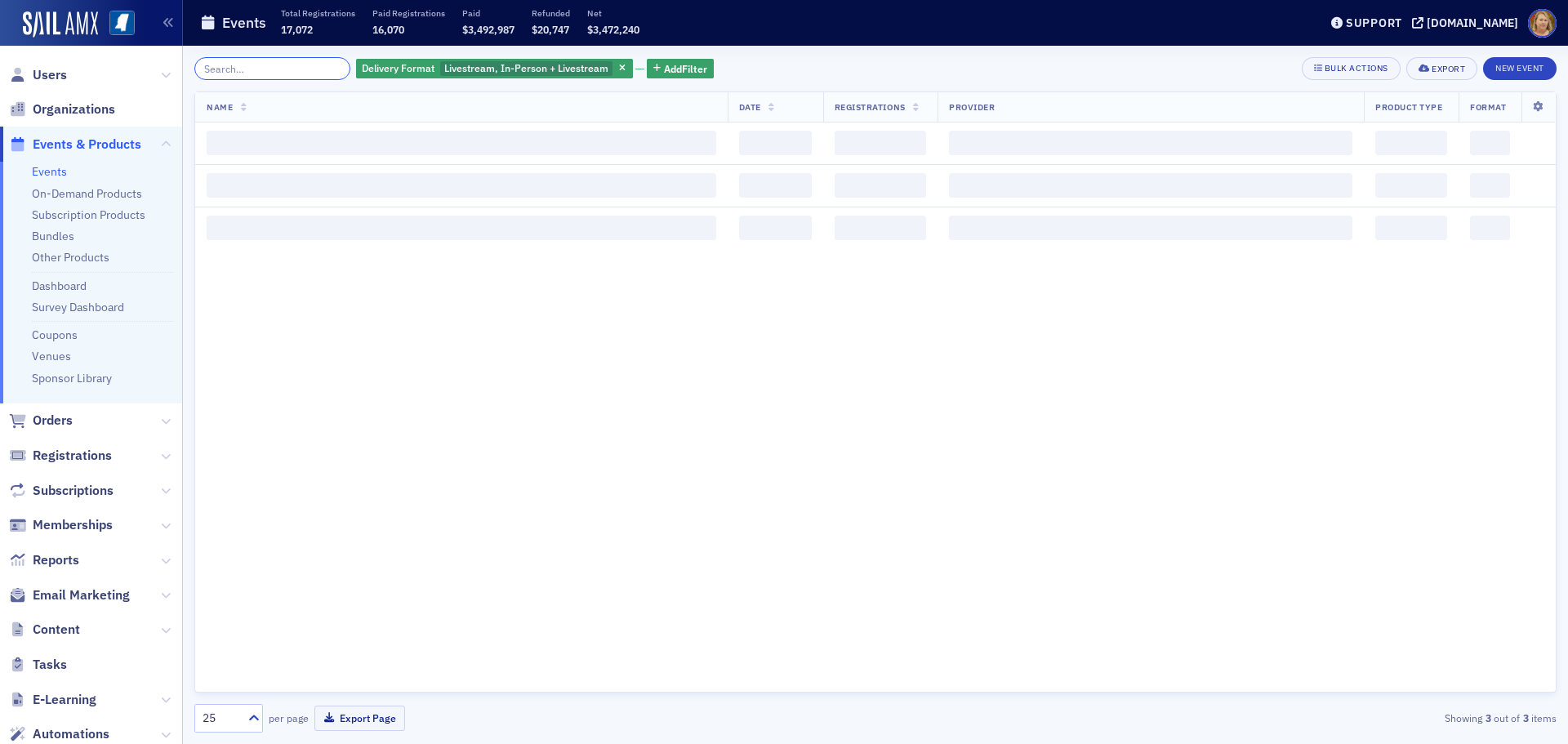
click at [294, 71] on input "search" at bounding box center [272, 68] width 156 height 23
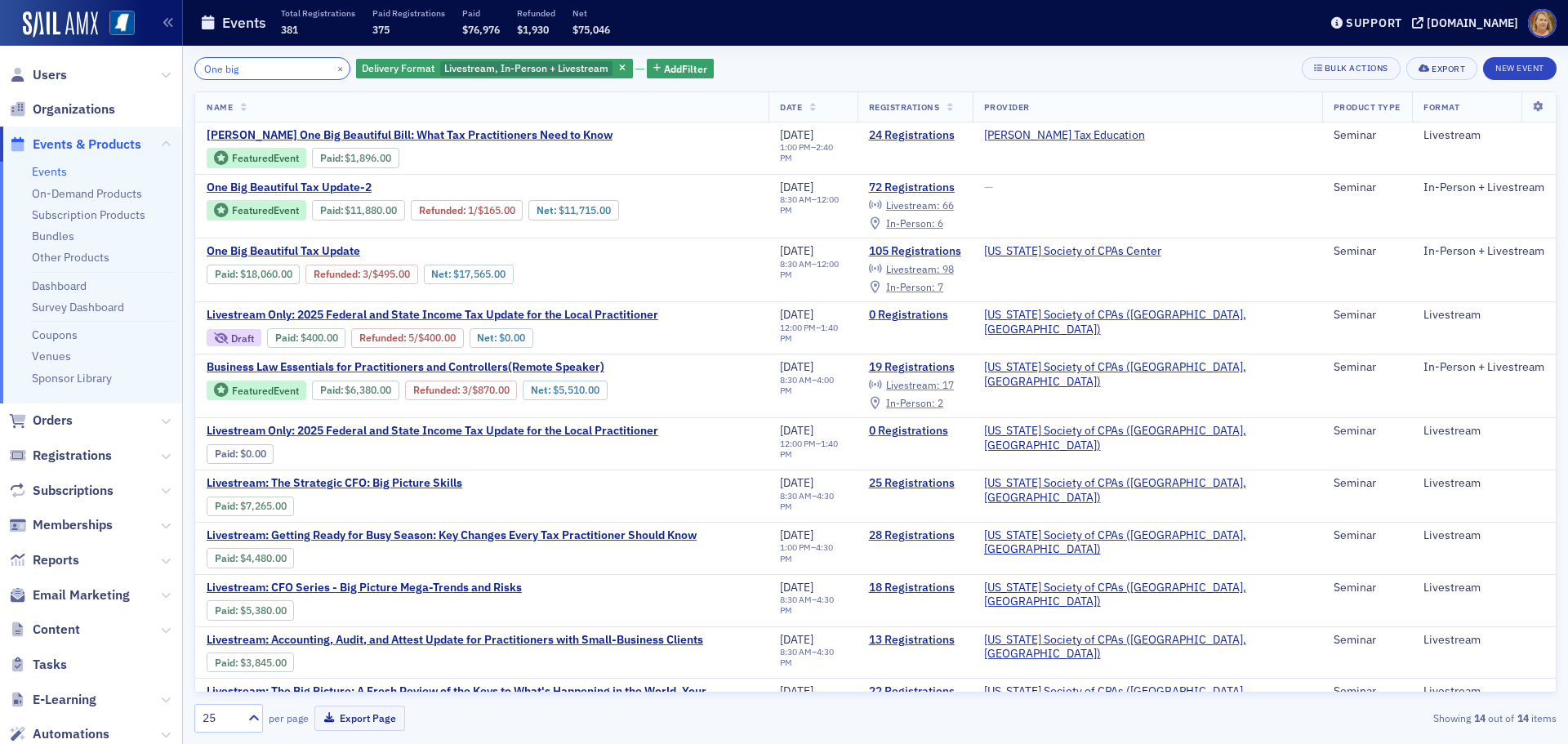
type input "One big"
